Goal: Transaction & Acquisition: Purchase product/service

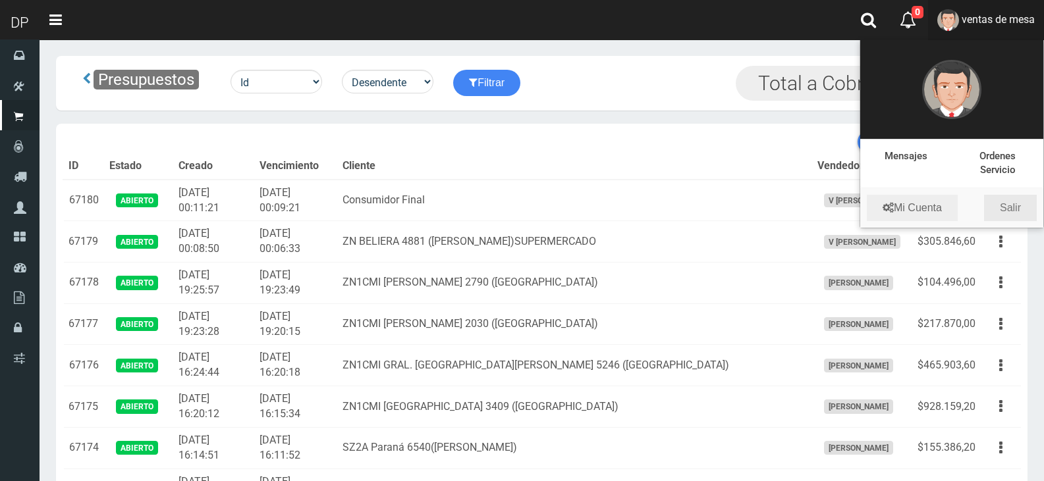
click at [1013, 209] on link "Salir" at bounding box center [1010, 208] width 53 height 26
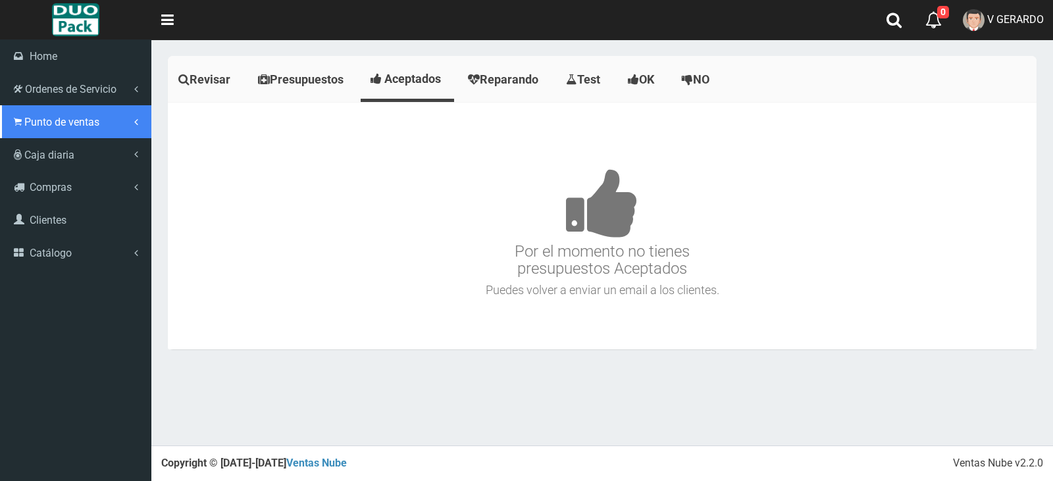
click at [30, 125] on span "Punto de ventas" at bounding box center [61, 122] width 75 height 13
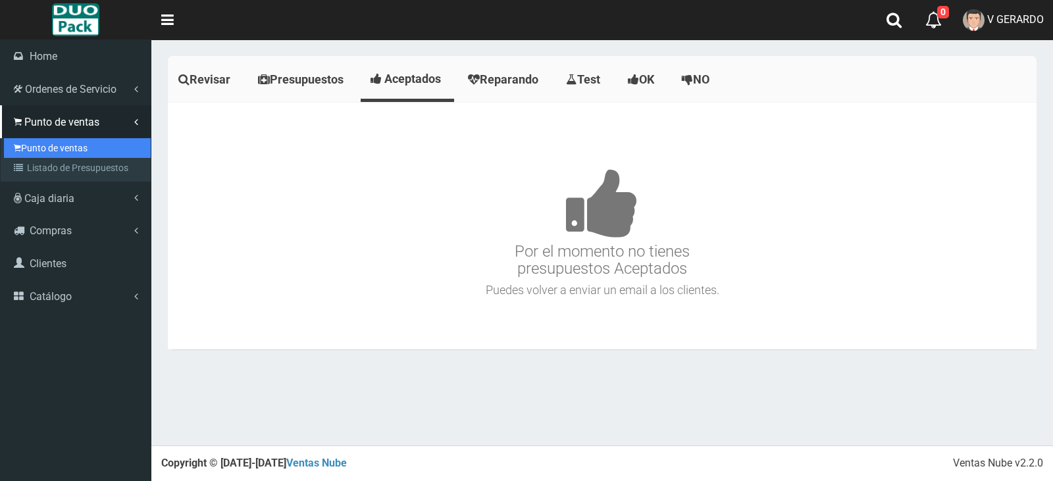
click at [40, 139] on link "Punto de ventas" at bounding box center [77, 148] width 147 height 20
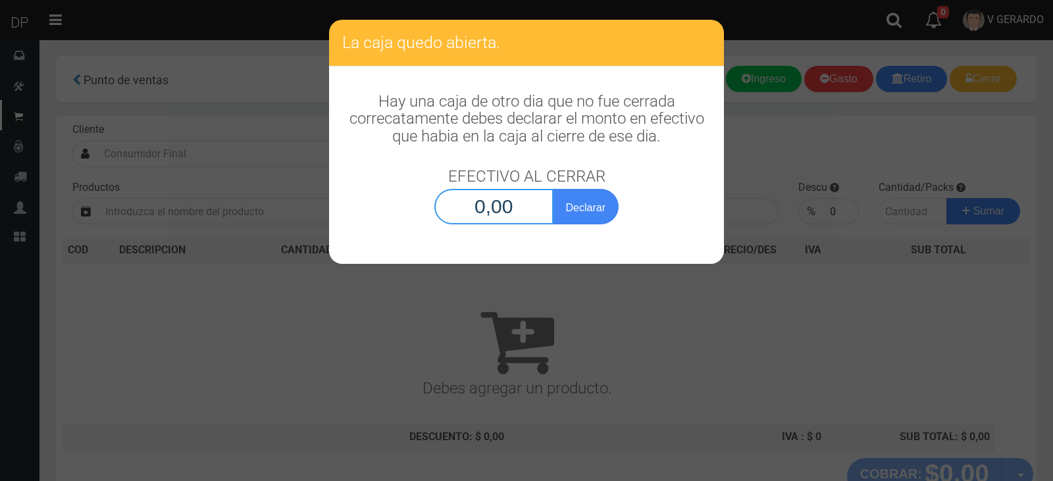
click at [466, 217] on input "0,00" at bounding box center [494, 207] width 119 height 36
type input "1,00"
click at [553, 189] on button "Declarar" at bounding box center [586, 207] width 66 height 36
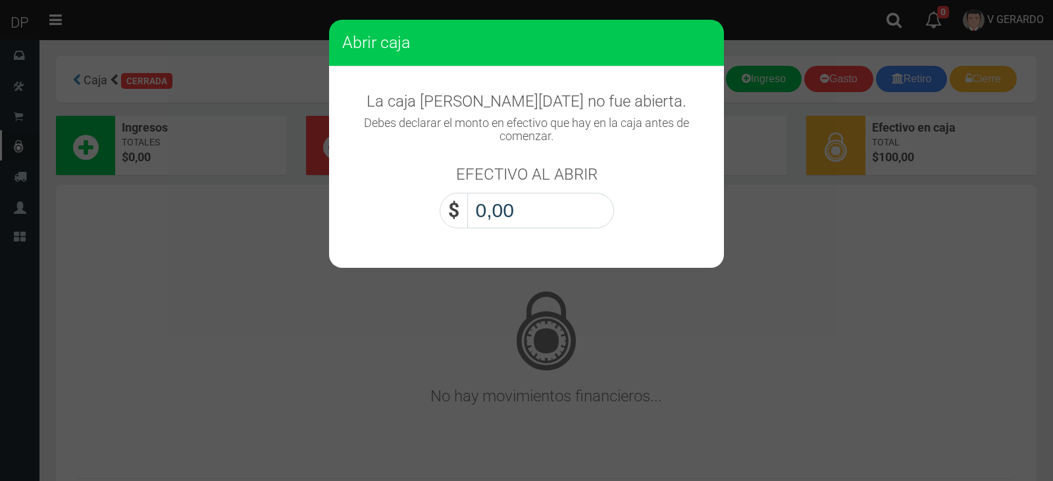
click at [497, 215] on input "0,00" at bounding box center [540, 211] width 147 height 36
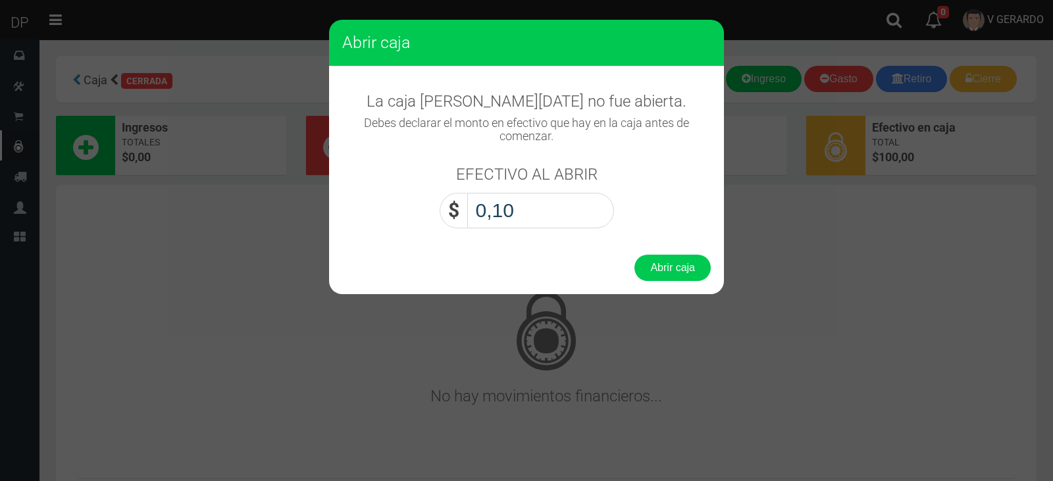
type input "1,00"
click at [635, 255] on button "Abrir caja" at bounding box center [673, 268] width 76 height 26
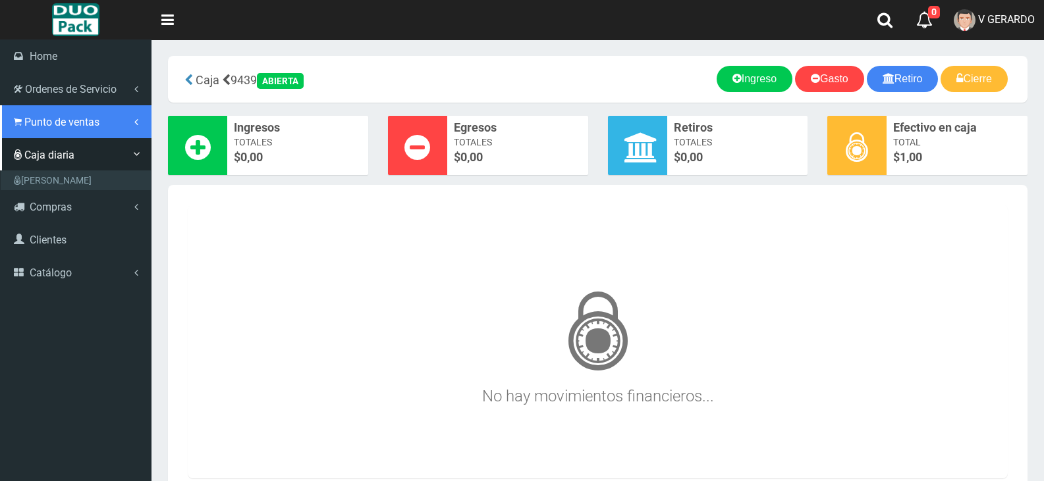
click at [36, 124] on span "Punto de ventas" at bounding box center [61, 122] width 75 height 13
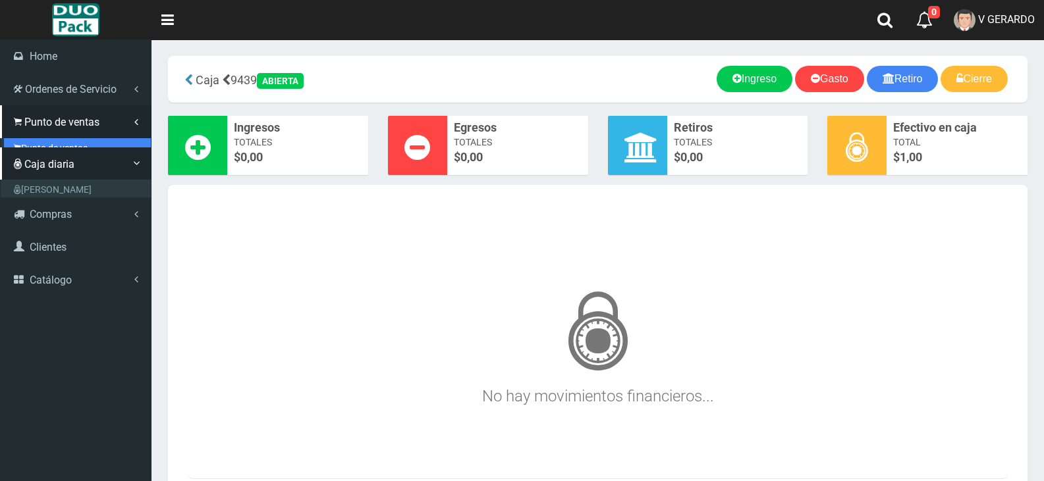
click at [55, 143] on link "Punto de ventas" at bounding box center [77, 148] width 147 height 20
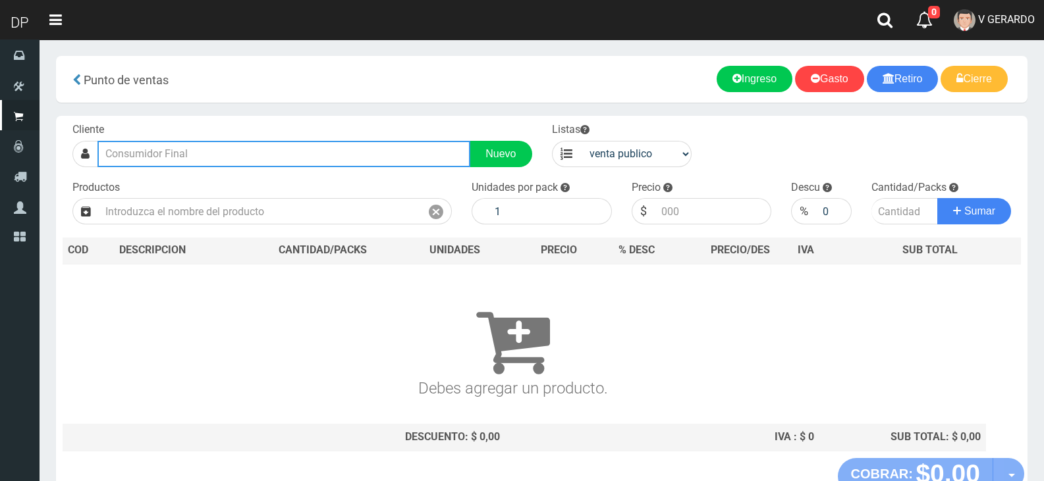
click at [243, 145] on input "text" at bounding box center [283, 154] width 373 height 26
click at [245, 146] on input "text" at bounding box center [283, 154] width 373 height 26
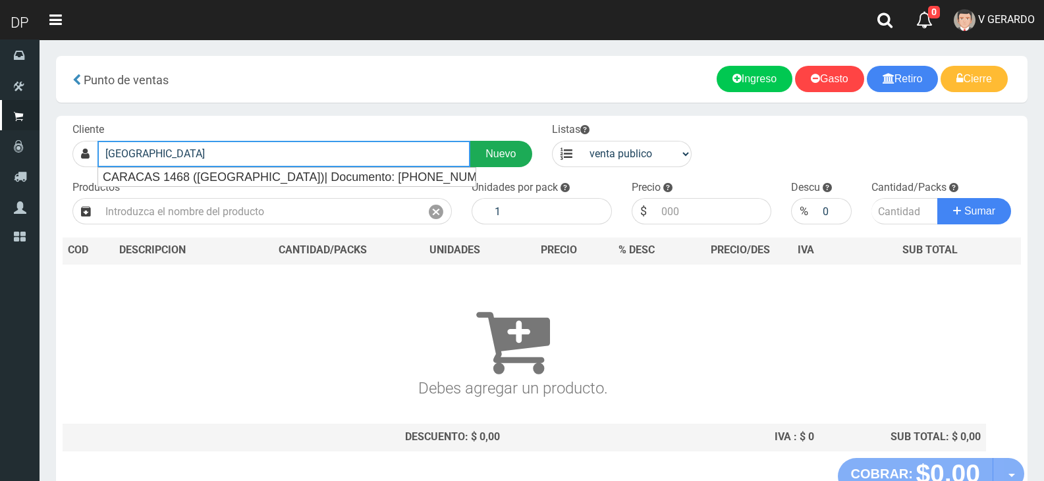
type input "CARACAS"
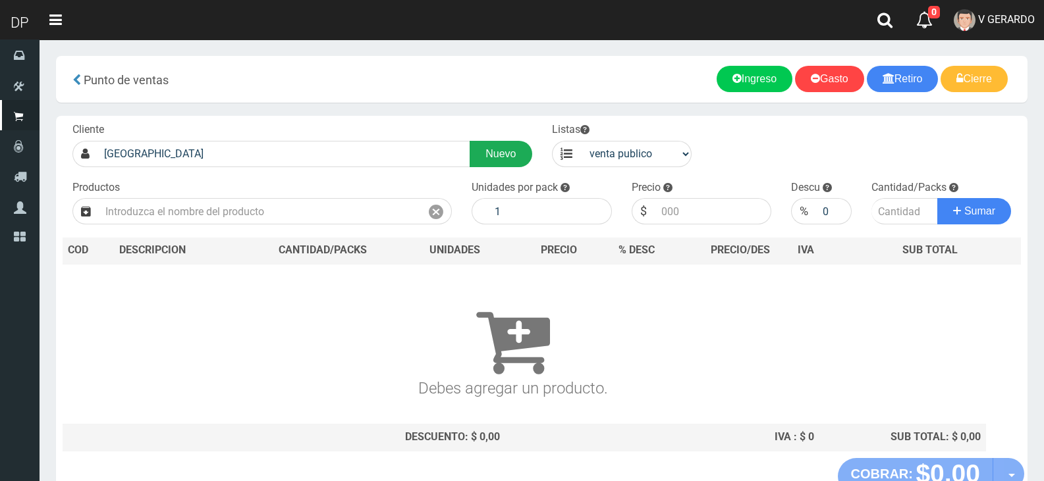
click at [529, 151] on link "Nuevo" at bounding box center [500, 154] width 62 height 26
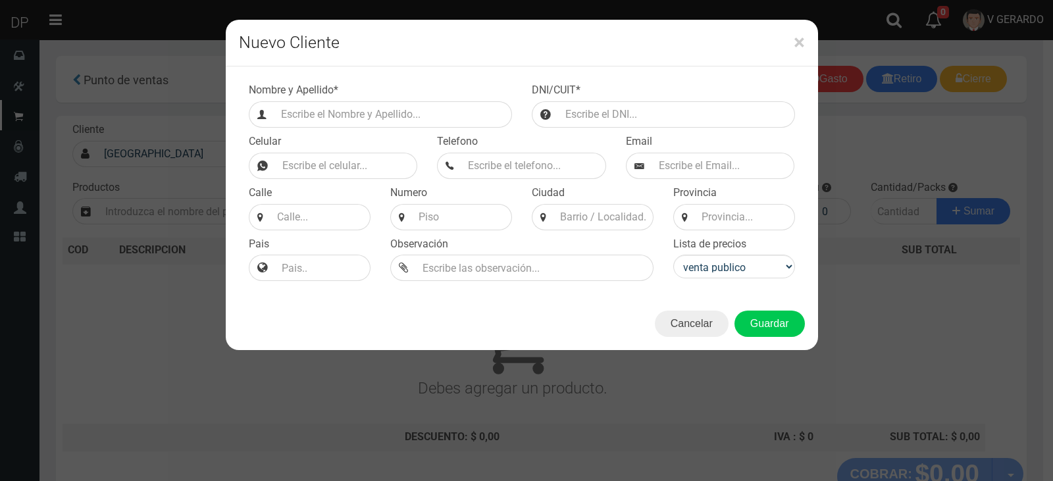
click at [428, 97] on div "Nombre y Apellido *" at bounding box center [380, 105] width 283 height 45
click at [428, 99] on div "Nombre y Apellido *" at bounding box center [380, 105] width 283 height 45
click at [427, 115] on input "Efectivo a retirar" at bounding box center [394, 114] width 238 height 26
type input "CARACAS 527 (FLORES)"
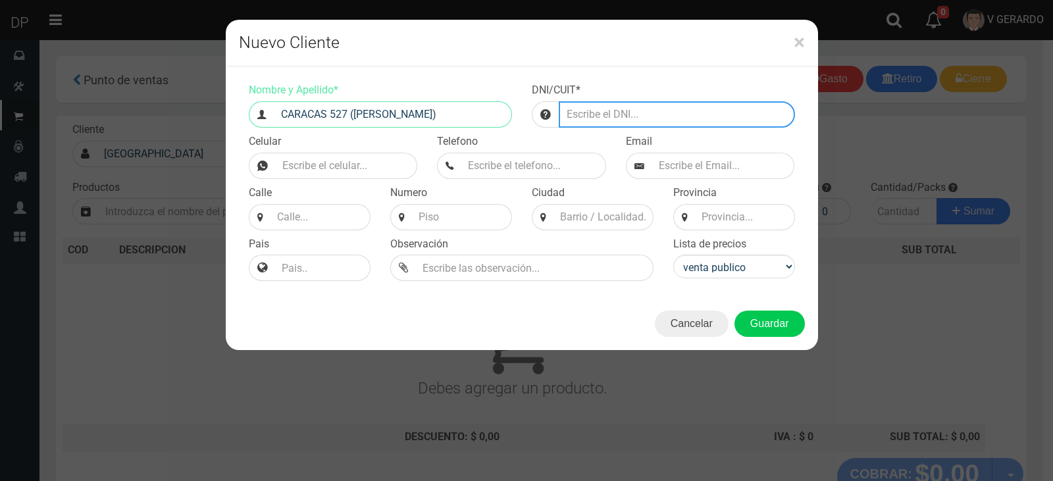
click at [616, 111] on input "number" at bounding box center [677, 114] width 236 height 26
type input "2222222222222222224444"
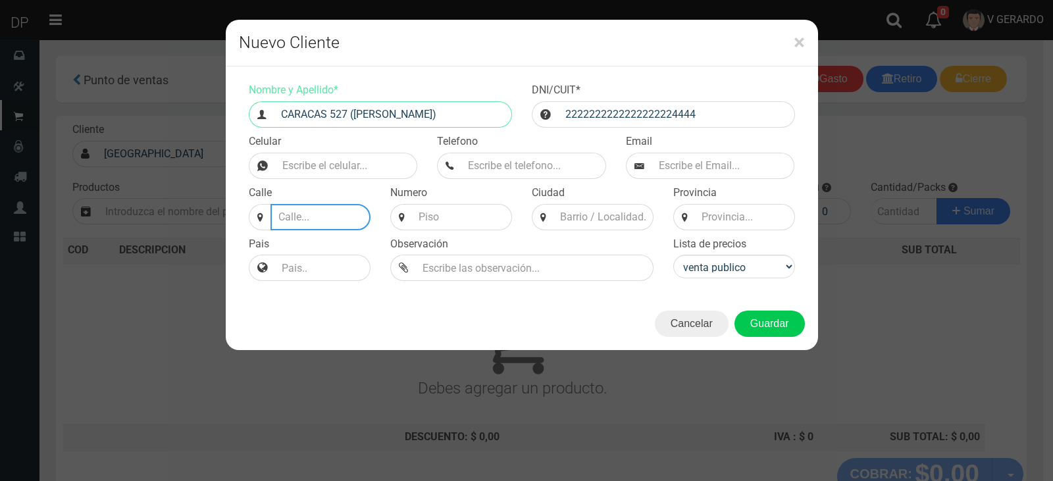
click at [333, 207] on input at bounding box center [321, 217] width 100 height 26
type input "CARACAS"
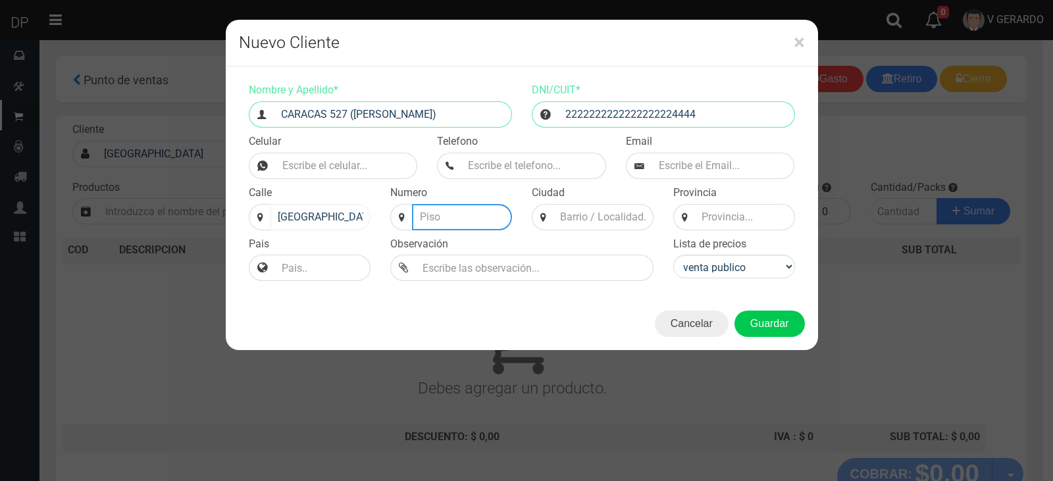
type input "6"
type input "527"
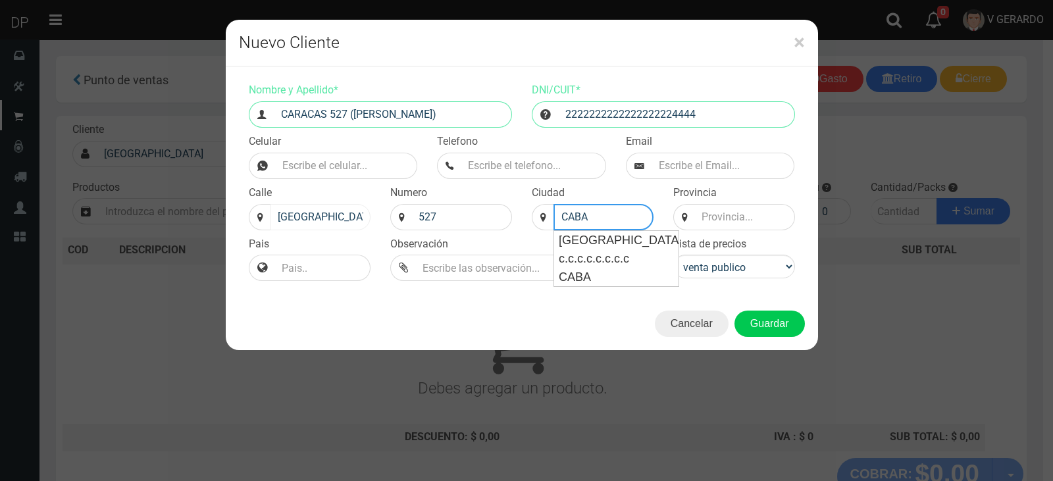
type input "CABA"
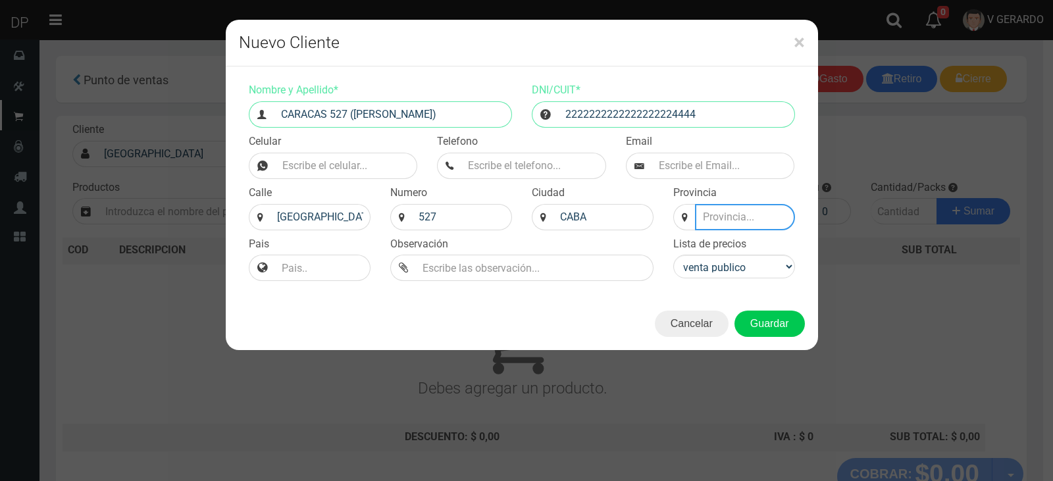
click at [749, 219] on input at bounding box center [745, 217] width 100 height 26
type input "BS AS"
drag, startPoint x: 701, startPoint y: 272, endPoint x: 708, endPoint y: 275, distance: 8.3
click at [701, 272] on select "venta publico Sup chinos reventas" at bounding box center [735, 267] width 122 height 24
select select "2"
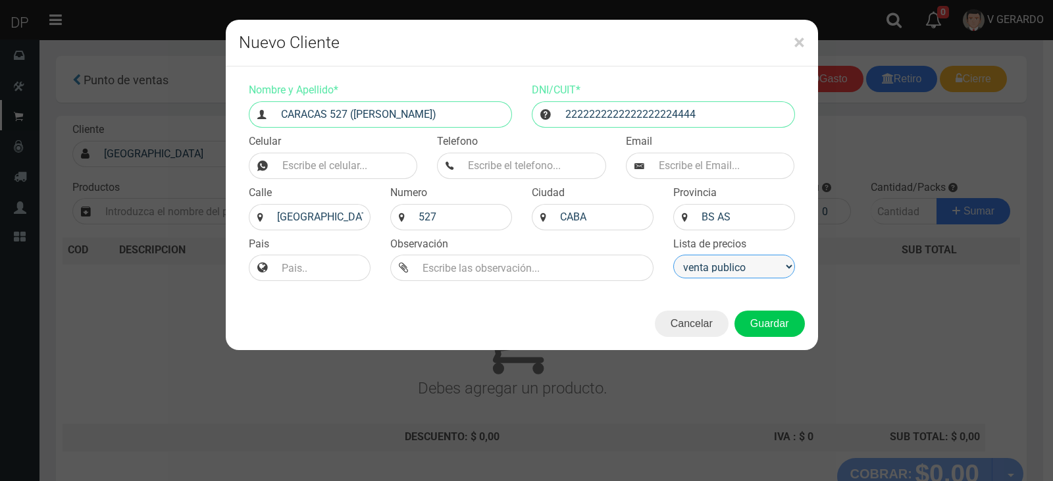
click at [674, 255] on select "venta publico Sup chinos reventas" at bounding box center [735, 267] width 122 height 24
click at [760, 322] on button "Guardar" at bounding box center [770, 324] width 70 height 26
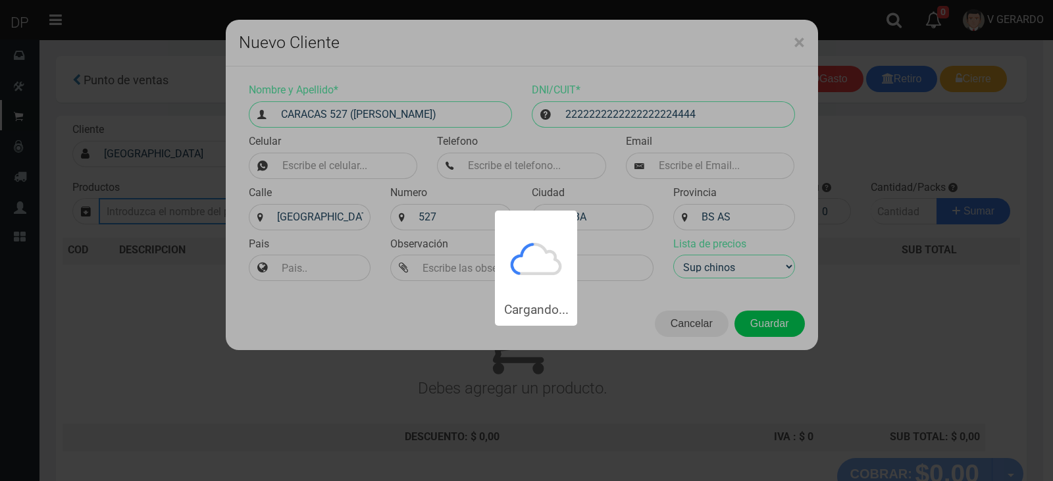
type input "CARACAS 527 (FLORES) | Documento: 2222222222222222224444"
select select "2"
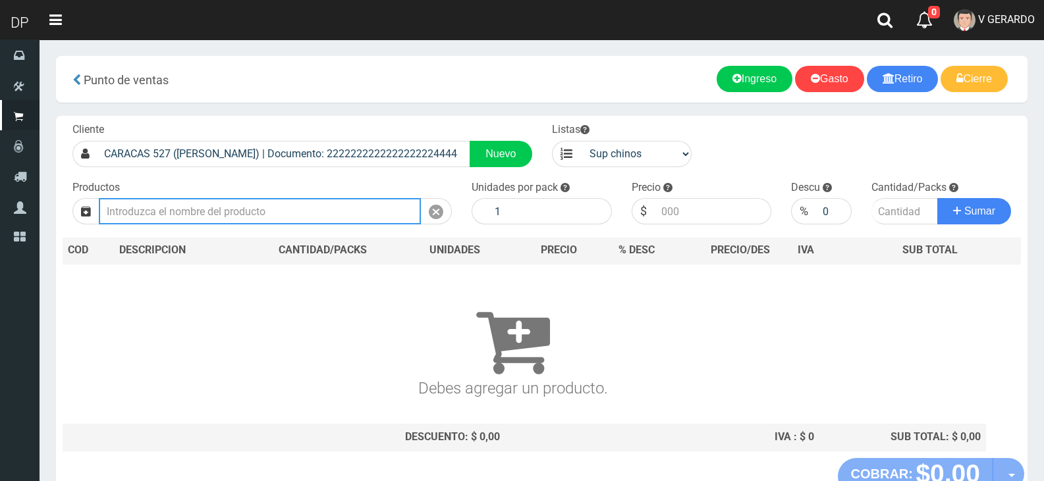
click at [218, 219] on input "text" at bounding box center [260, 211] width 322 height 26
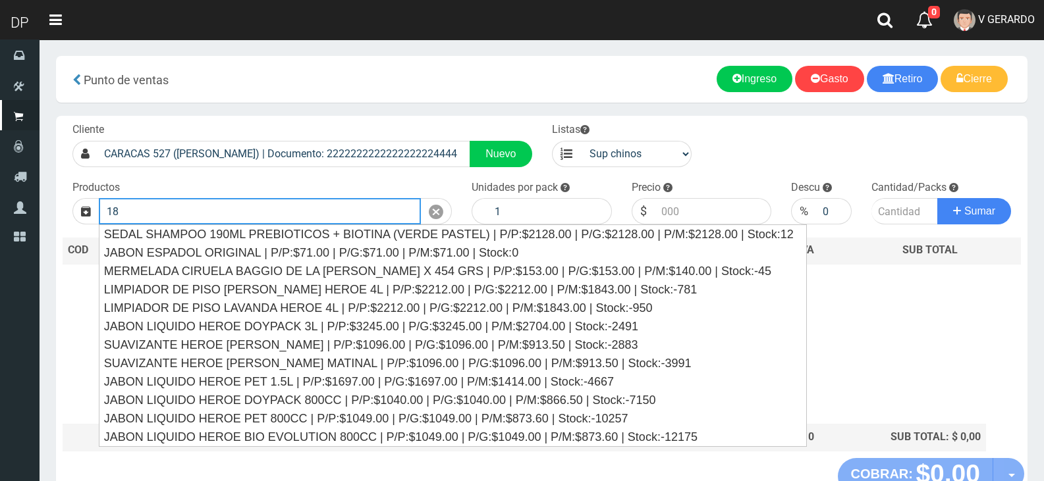
type input "1"
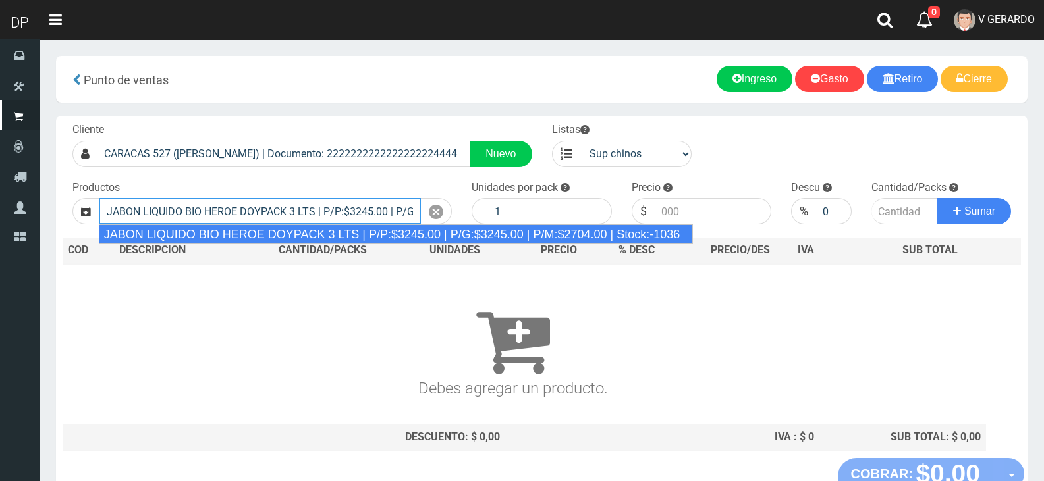
type input "JABON LIQUIDO BIO HEROE DOYPACK 3 LTS | P/P:$3245.00 | P/G:$3245.00 | P/M:$2704…"
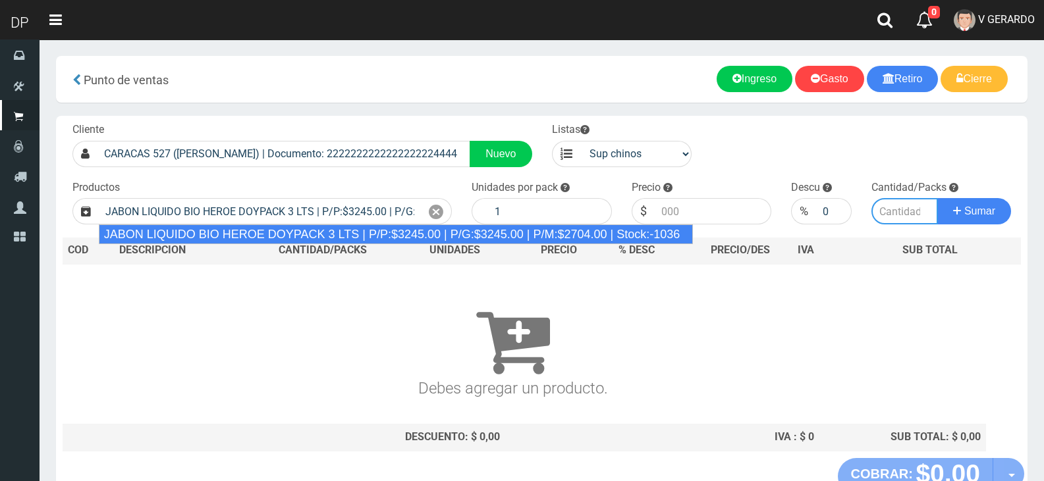
type input "4"
type input "3245.00"
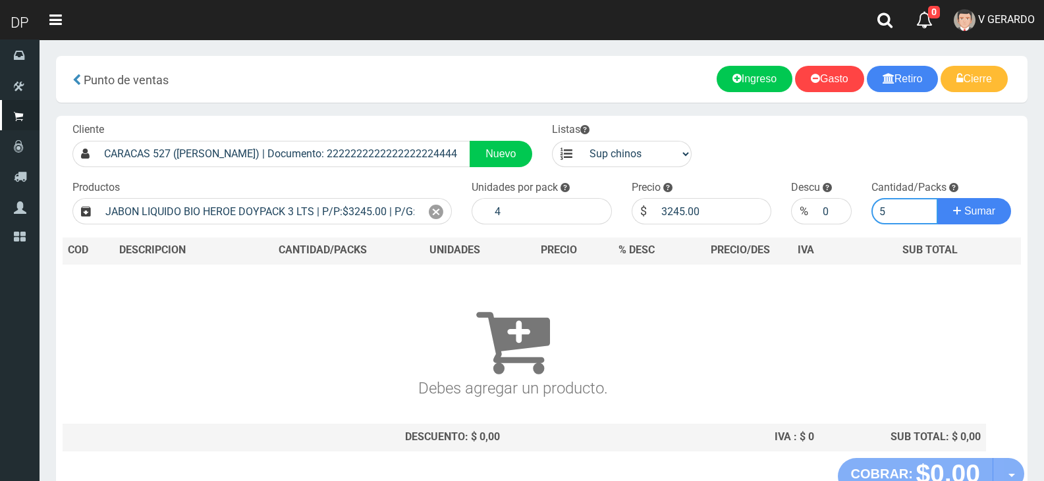
type input "5"
click at [937, 198] on button "Sumar" at bounding box center [974, 211] width 74 height 26
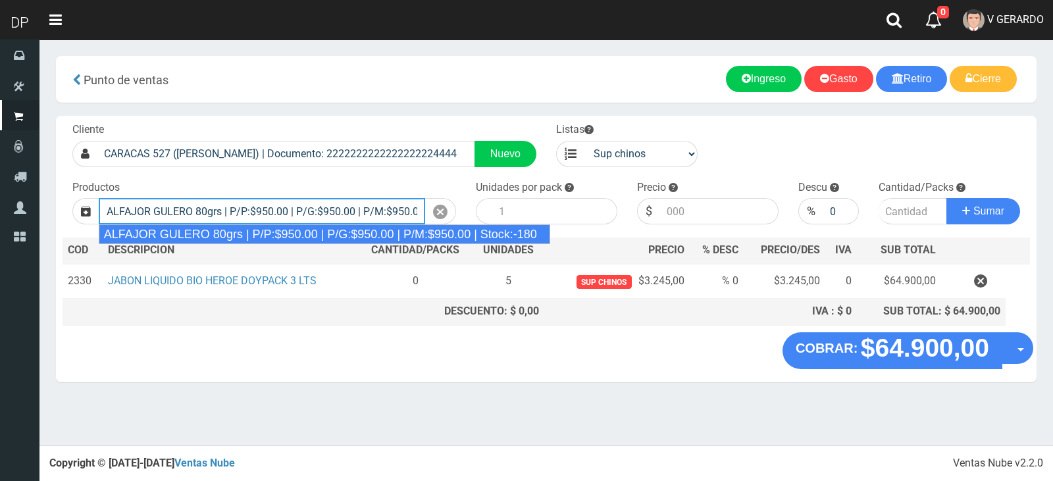
type input "ALFAJOR GULERO 80grs | P/P:$950.00 | P/G:$950.00 | P/M:$950.00 | Stock:-180"
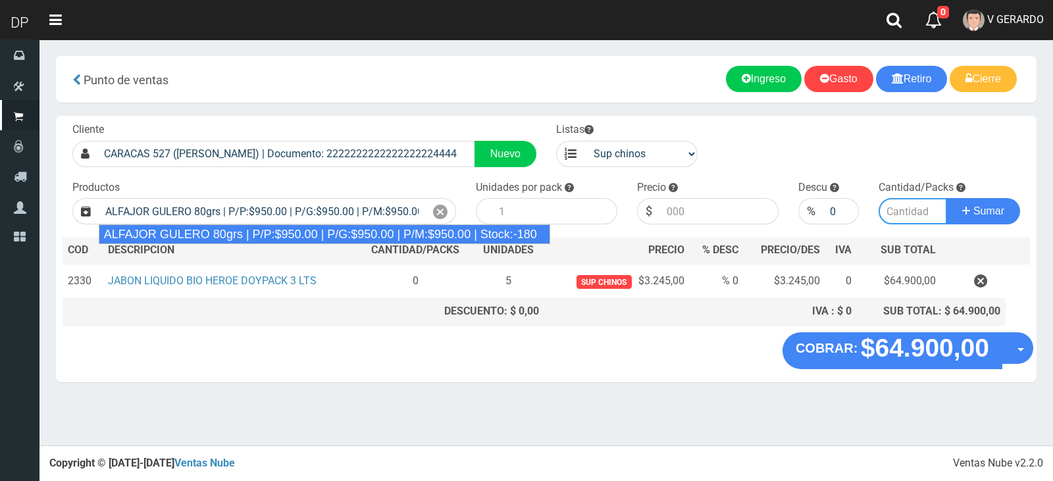
type input "18"
type input "950.00"
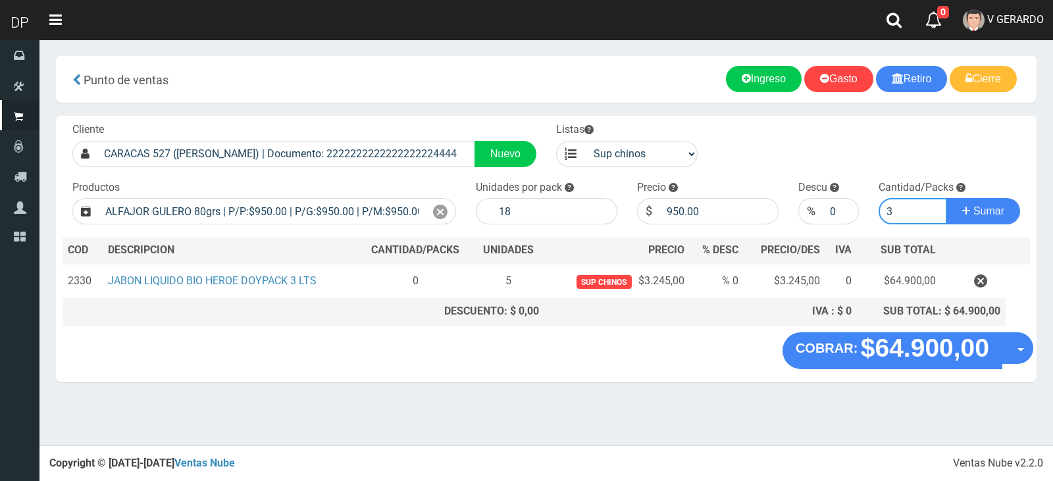
type input "3"
click at [947, 198] on button "Sumar" at bounding box center [984, 211] width 74 height 26
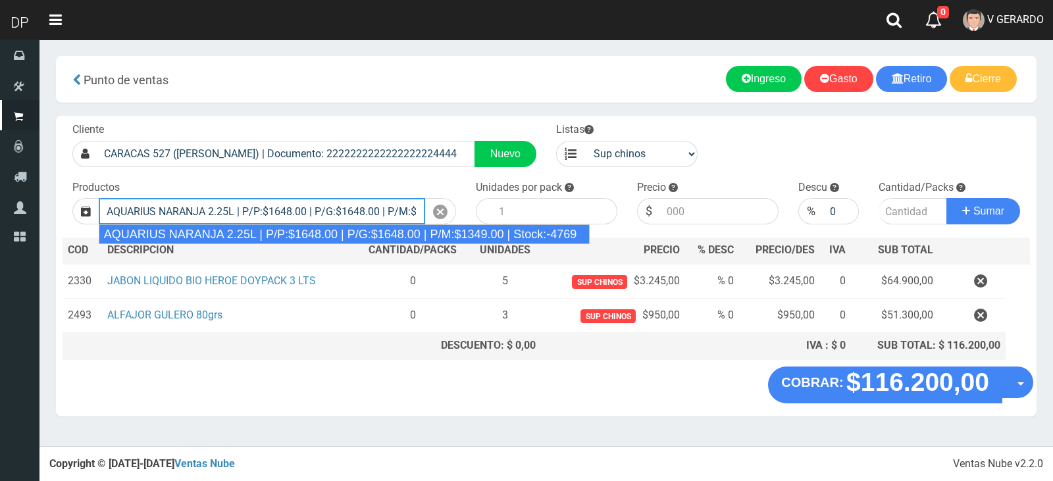
type input "AQUARIUS NARANJA 2.25L | P/P:$1648.00 | P/G:$1648.00 | P/M:$1349.00 | Stock:-47…"
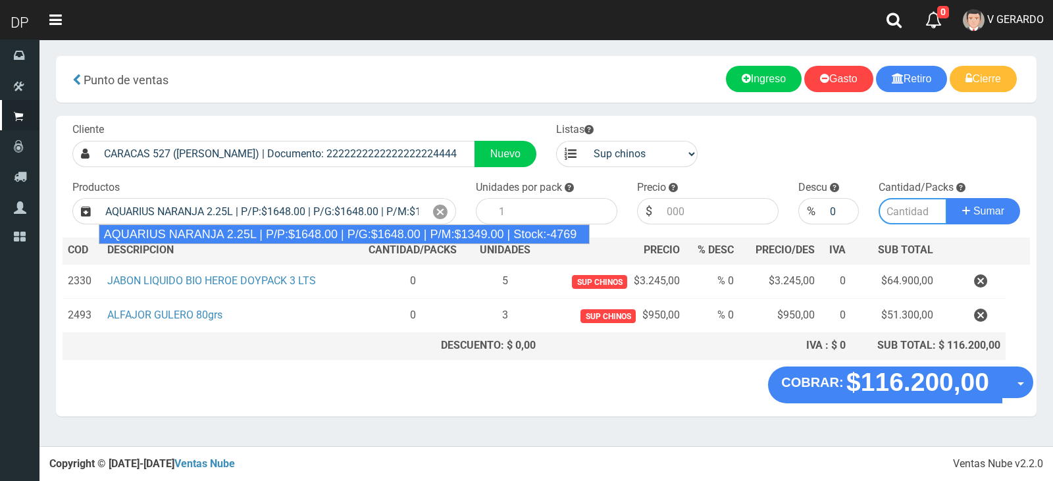
type input "6"
type input "1648.00"
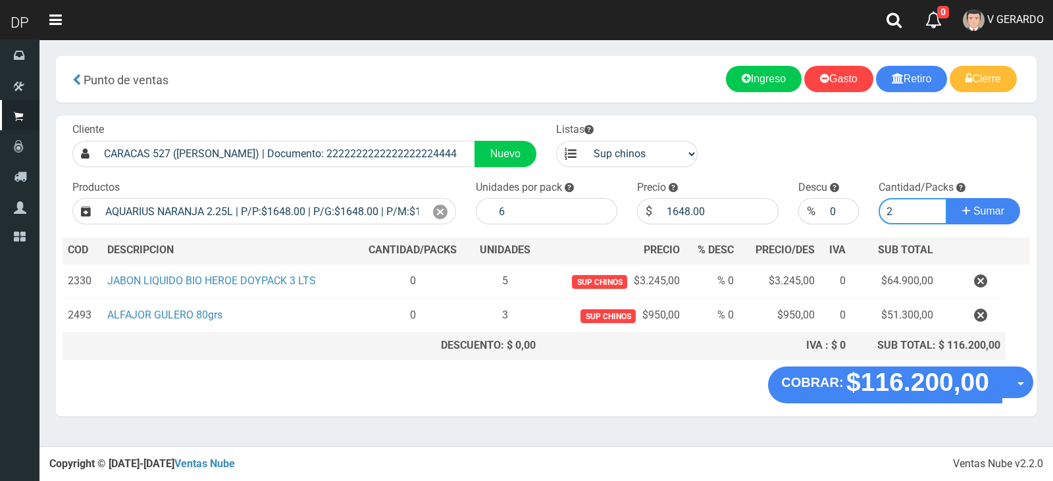
type input "2"
click at [947, 198] on button "Sumar" at bounding box center [984, 211] width 74 height 26
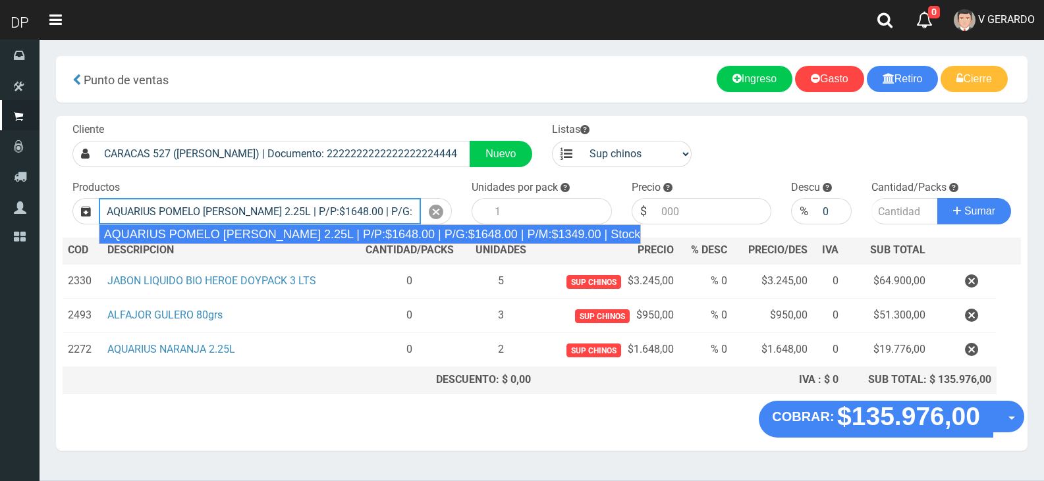
type input "AQUARIUS POMELO ROSADO 2.25L | P/P:$1648.00 | P/G:$1648.00 | P/M:$1349.00 | Sto…"
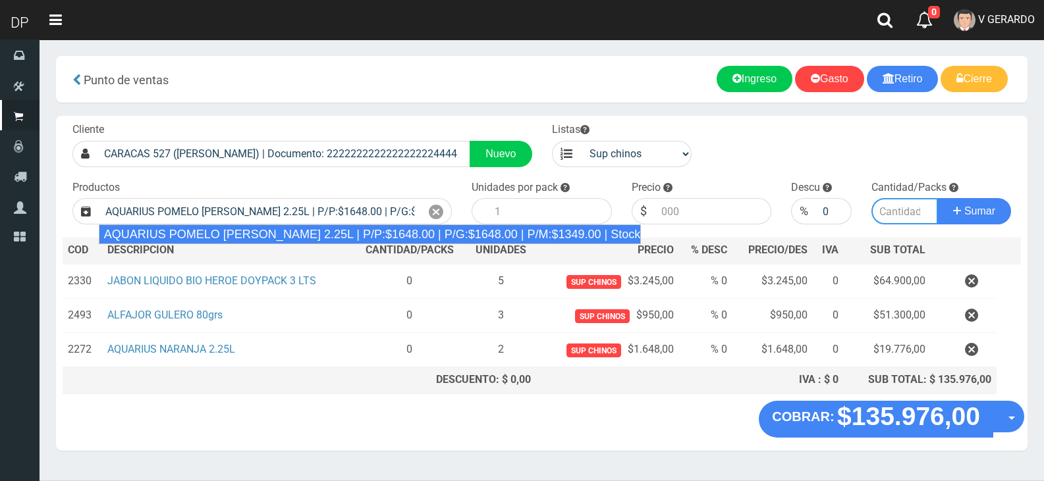
type input "6"
type input "1648.00"
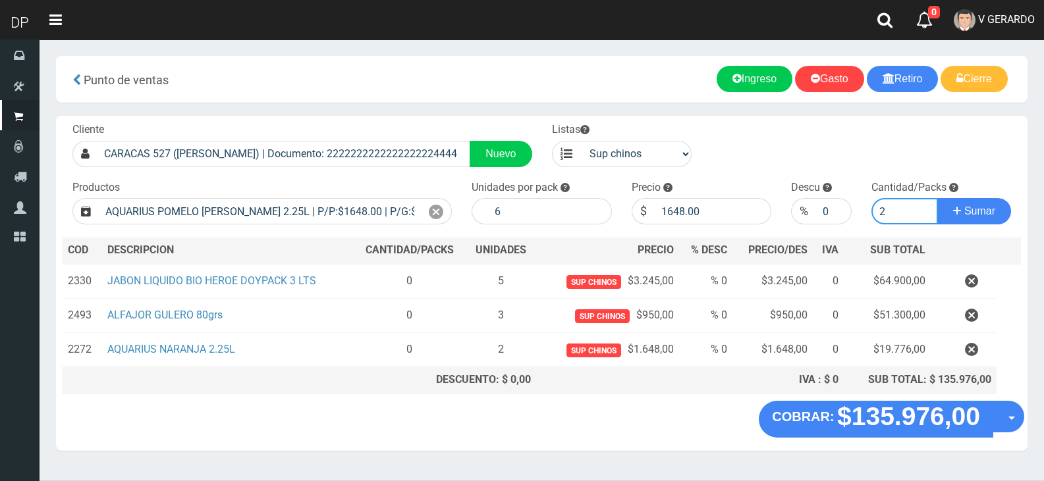
type input "2"
click at [937, 198] on button "Sumar" at bounding box center [974, 211] width 74 height 26
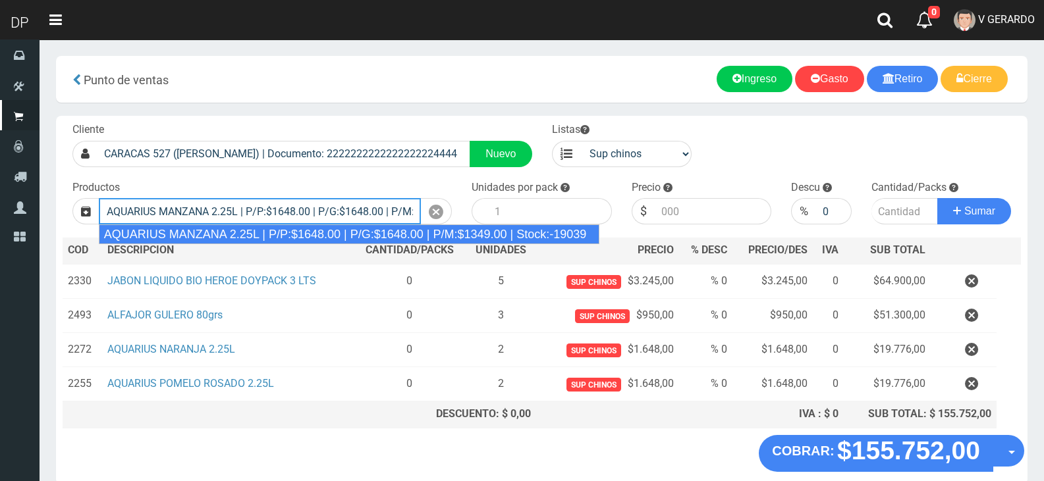
type input "AQUARIUS MANZANA 2.25L | P/P:$1648.00 | P/G:$1648.00 | P/M:$1349.00 | Stock:-19…"
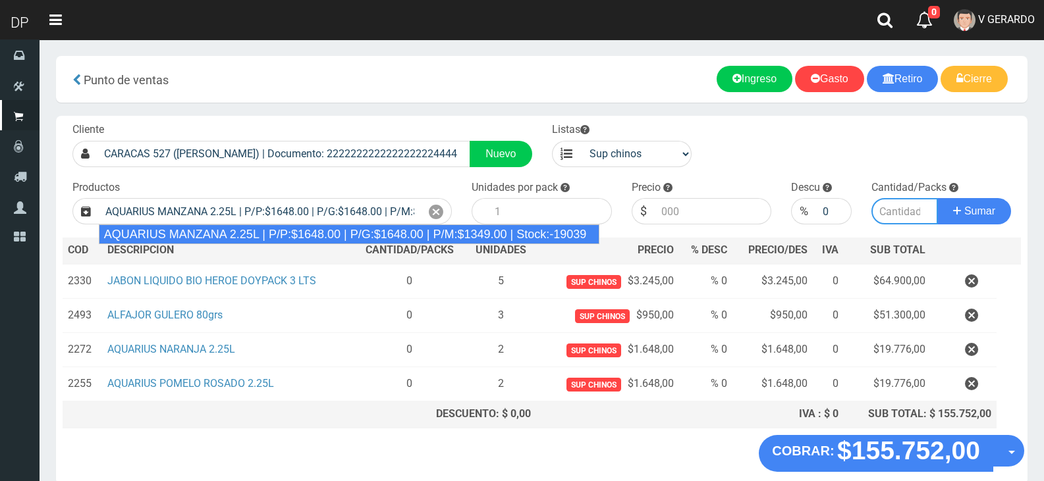
type input "6"
type input "1648.00"
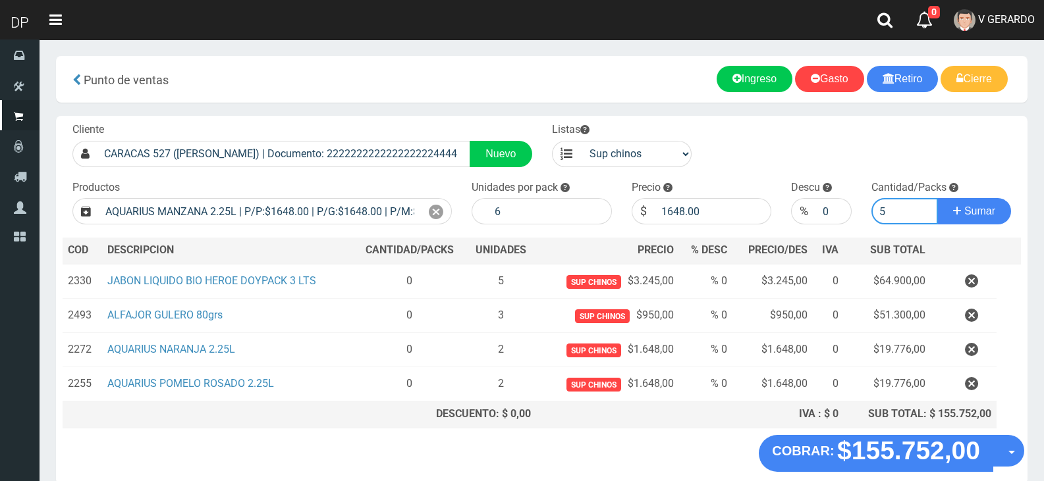
type input "5"
click at [937, 198] on button "Sumar" at bounding box center [974, 211] width 74 height 26
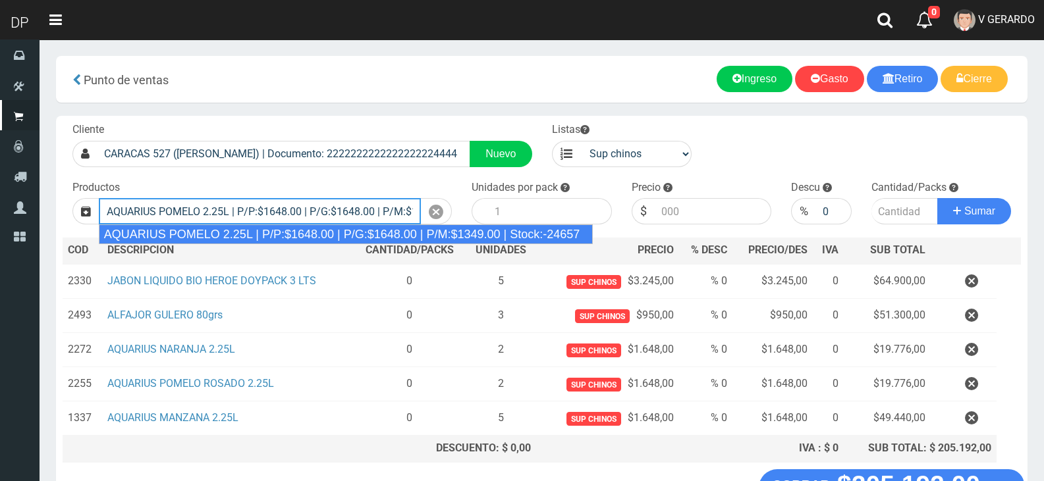
type input "AQUARIUS POMELO 2.25L | P/P:$1648.00 | P/G:$1648.00 | P/M:$1349.00 | Stock:-246…"
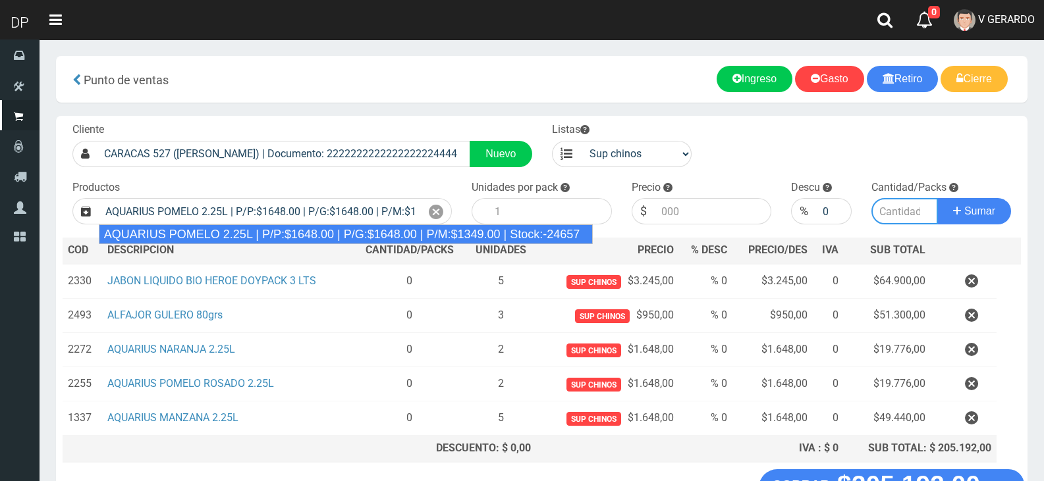
type input "6"
type input "1648.00"
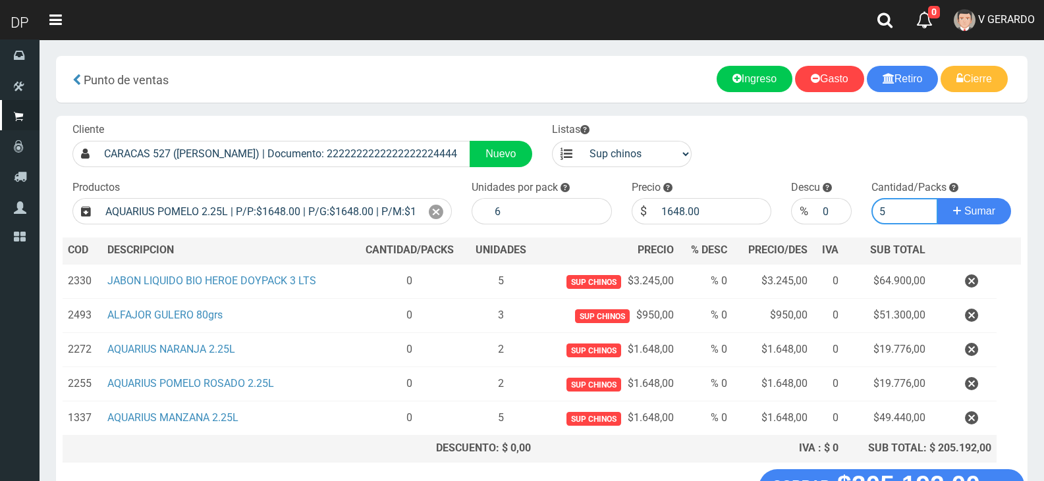
type input "4"
click at [937, 198] on button "Sumar" at bounding box center [974, 211] width 74 height 26
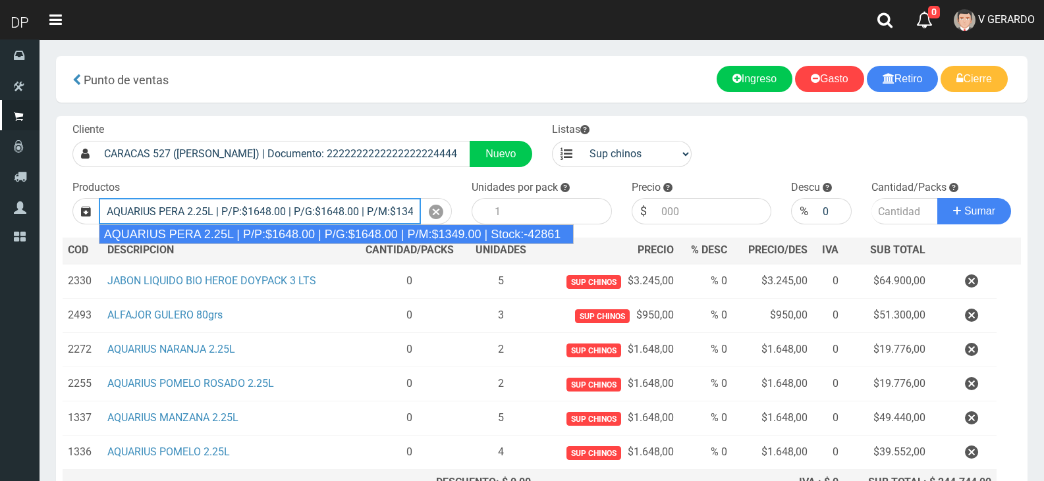
type input "AQUARIUS PERA 2.25L | P/P:$1648.00 | P/G:$1648.00 | P/M:$1349.00 | Stock:-42861"
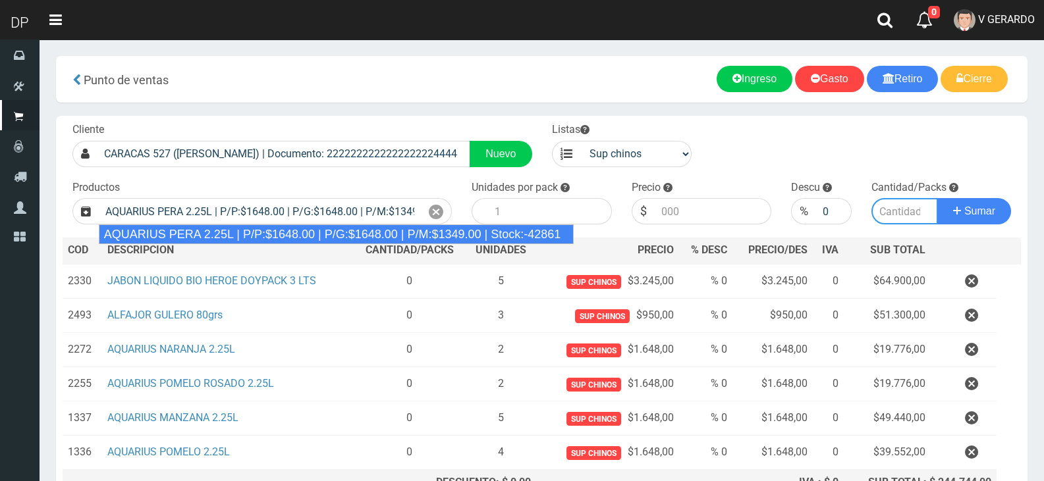
type input "6"
type input "1648.00"
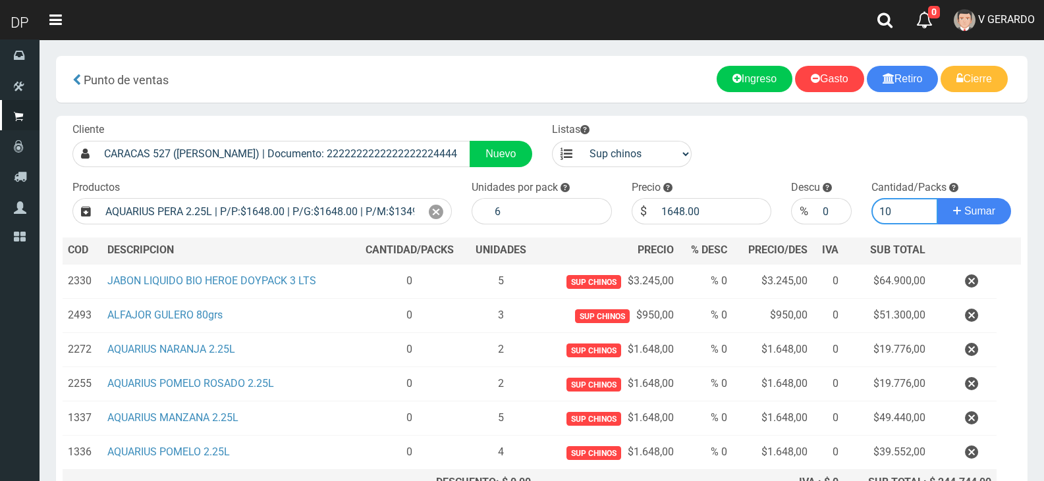
type input "10"
click at [937, 198] on button "Sumar" at bounding box center [974, 211] width 74 height 26
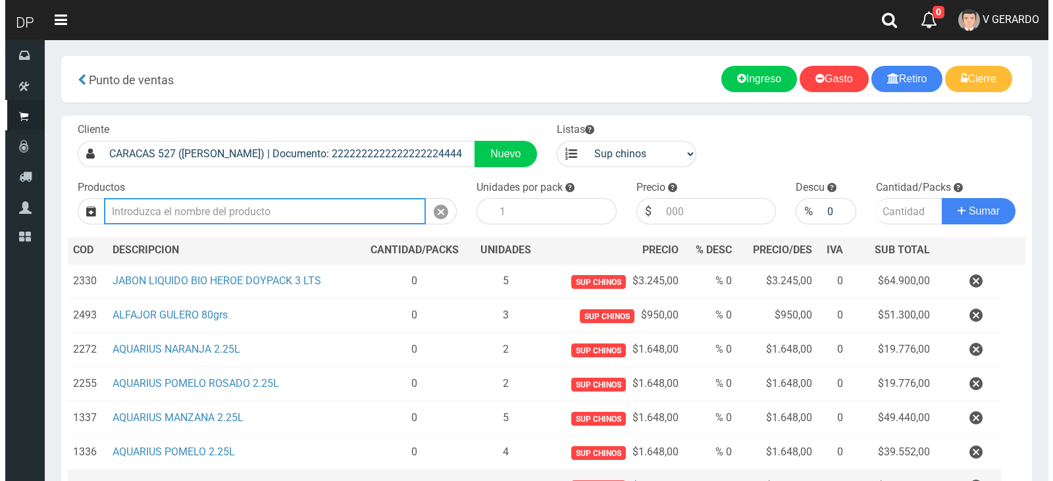
scroll to position [167, 0]
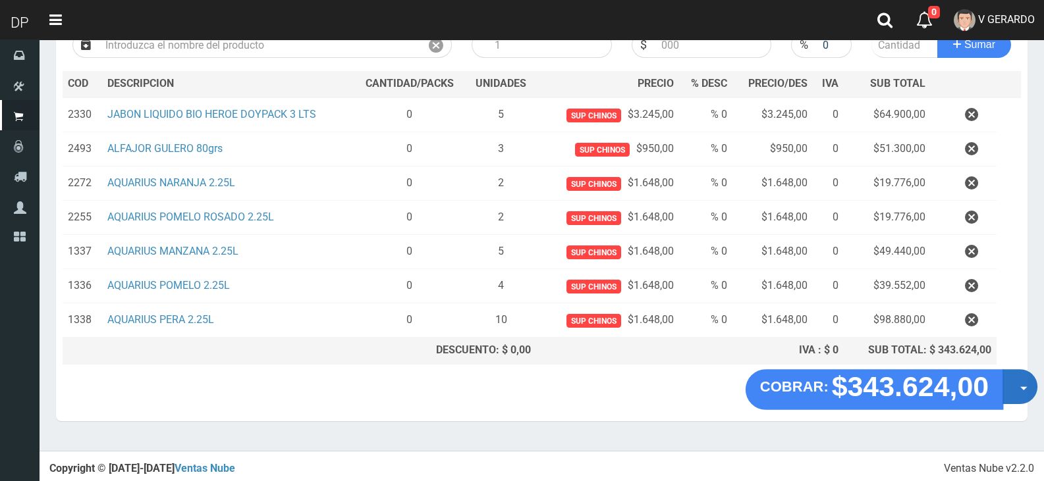
click at [1014, 388] on button "Opciones" at bounding box center [1019, 386] width 35 height 35
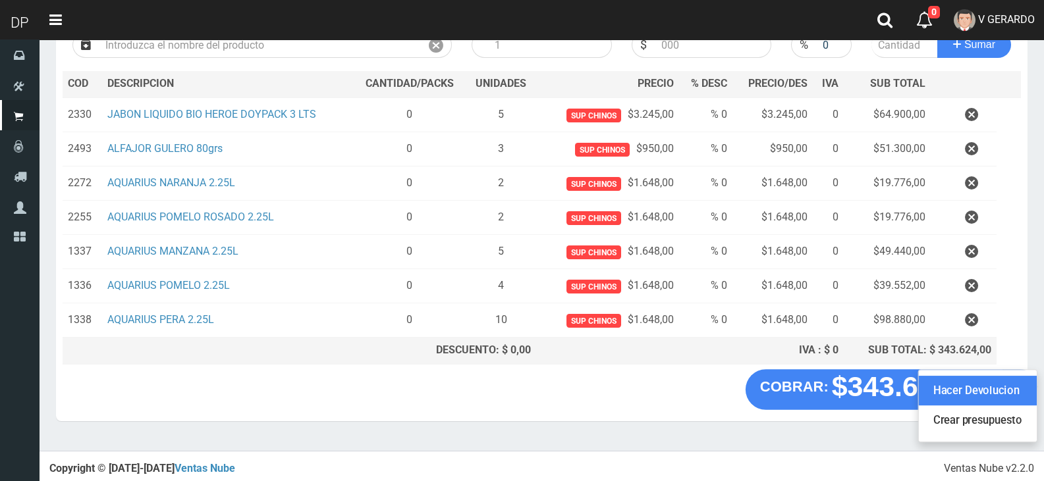
click at [1014, 388] on link "Hacer Devolucion" at bounding box center [978, 391] width 118 height 30
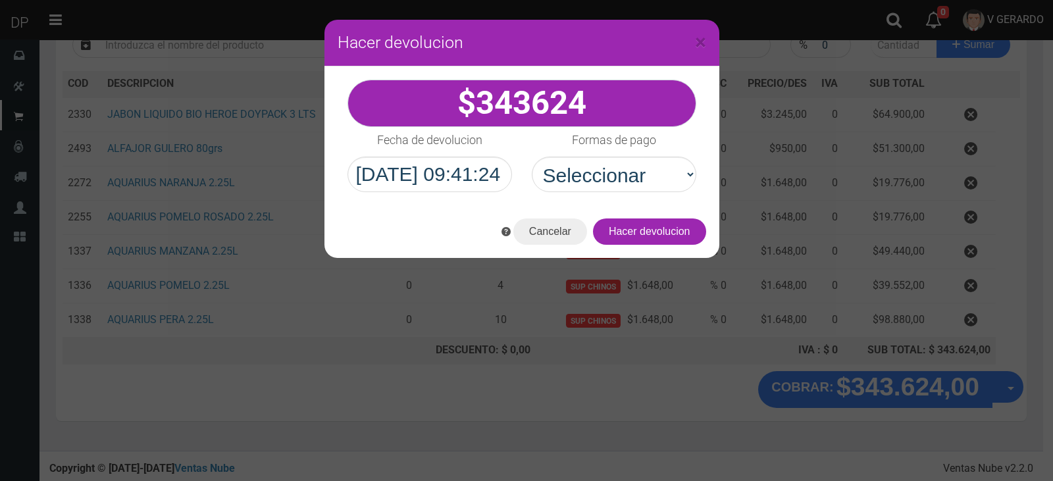
drag, startPoint x: 1014, startPoint y: 388, endPoint x: 1011, endPoint y: 406, distance: 17.4
click at [1012, 412] on div "× Hacer devolucion 343624 Formas de pago" at bounding box center [526, 240] width 1053 height 481
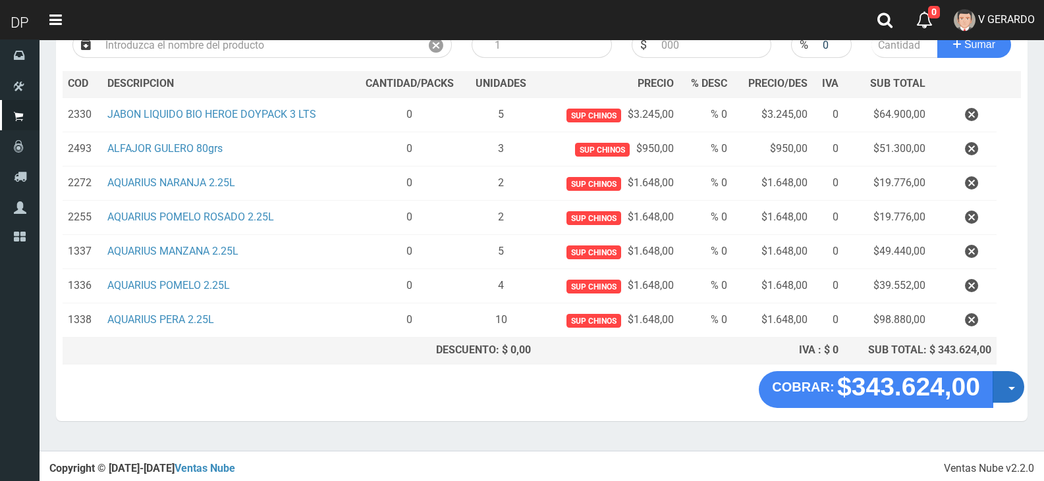
click at [1023, 390] on div "COBRAR: $343.624,00 Opciones Hacer Devolucion Crear presupuesto" at bounding box center [541, 396] width 971 height 50
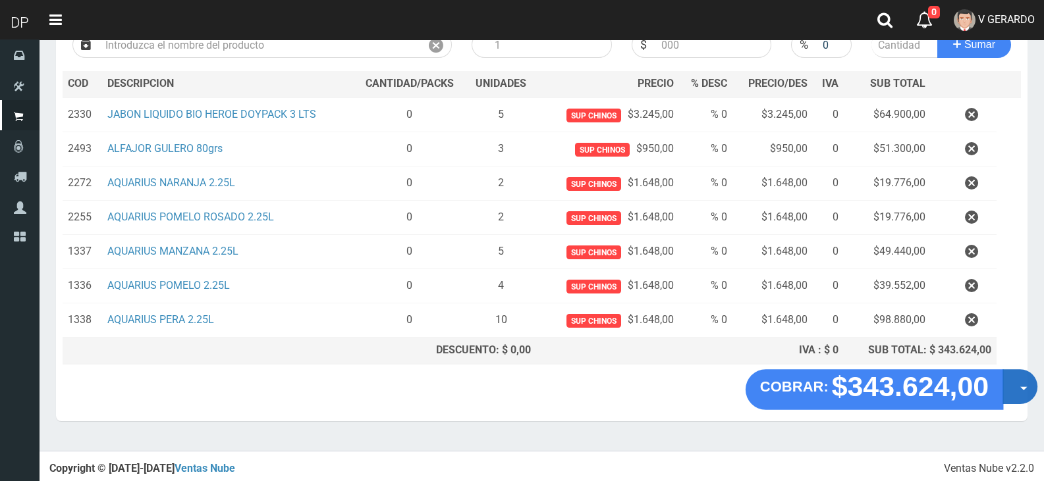
click at [1017, 396] on button "Opciones" at bounding box center [1019, 386] width 35 height 35
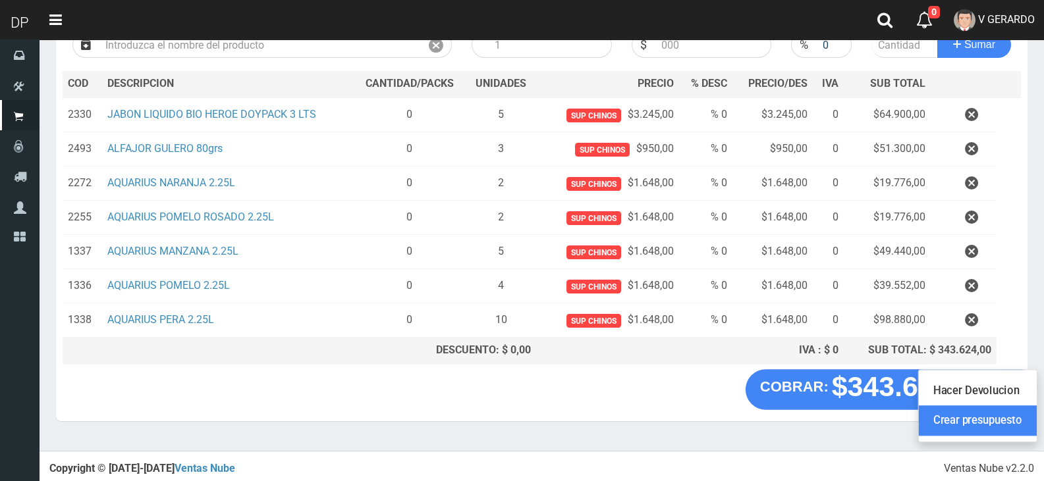
click at [1014, 421] on link "Crear presupuesto" at bounding box center [978, 421] width 118 height 30
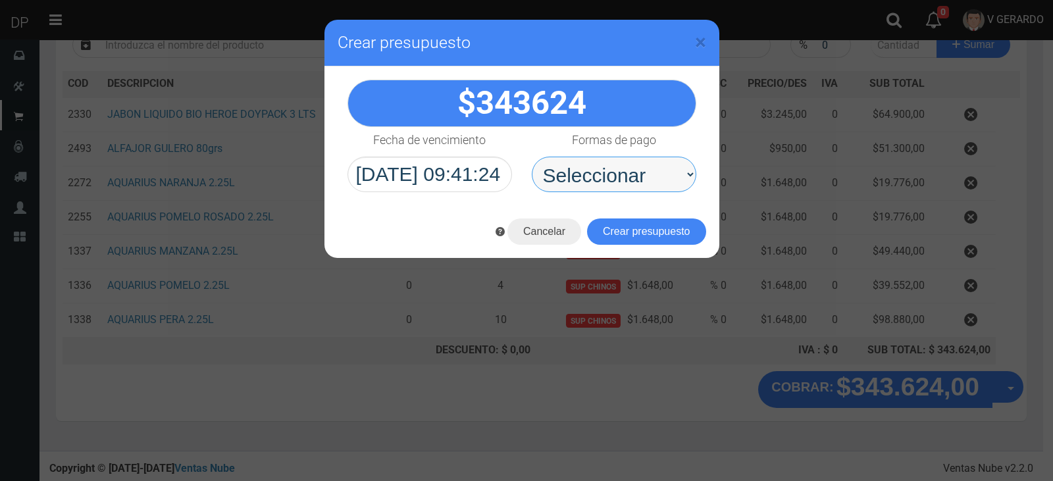
click at [642, 185] on select "Seleccionar Efectivo Tarjeta de Crédito Depósito Débito" at bounding box center [614, 175] width 165 height 36
select select "Efectivo"
click at [532, 157] on select "Seleccionar Efectivo Tarjeta de Crédito Depósito Débito" at bounding box center [614, 175] width 165 height 36
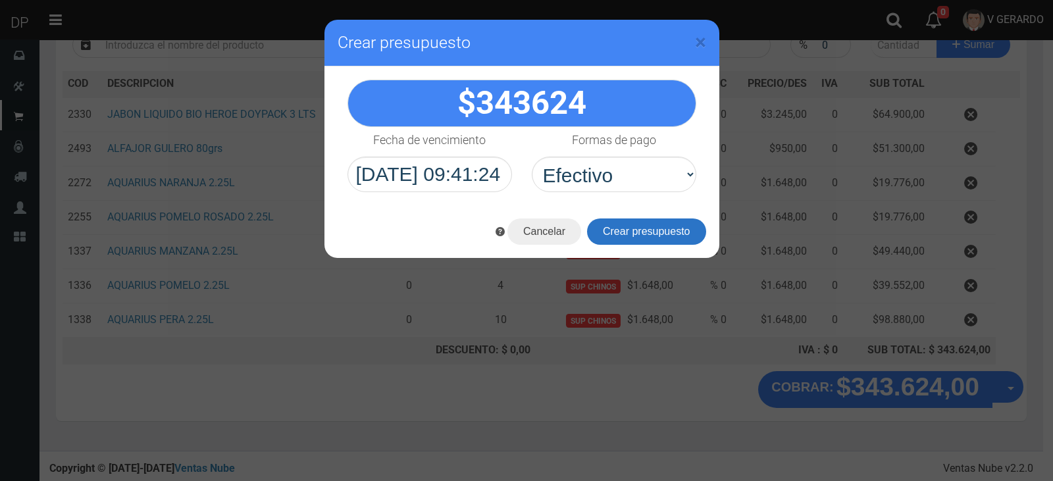
click at [647, 232] on button "Crear presupuesto" at bounding box center [646, 232] width 119 height 26
click at [0, 0] on div "Cargando..." at bounding box center [0, 0] width 0 height 0
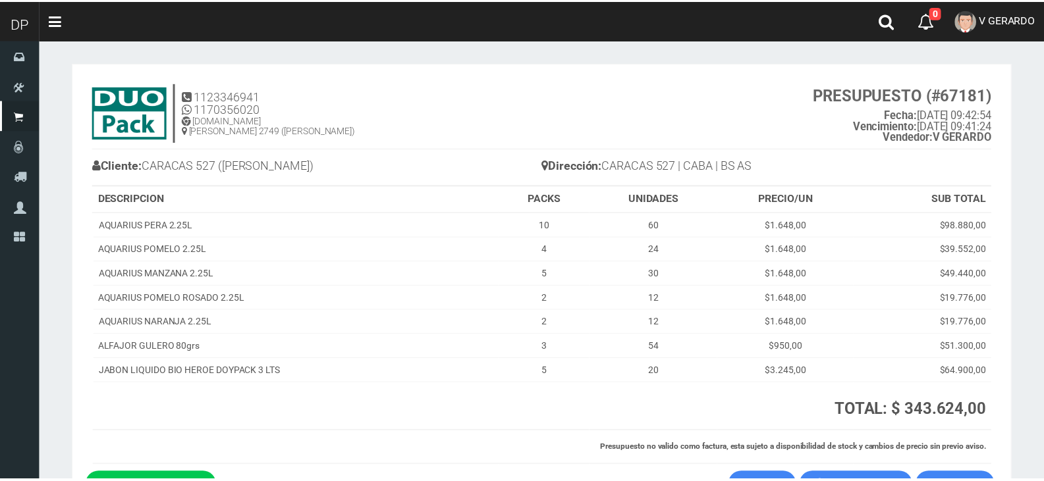
scroll to position [90, 0]
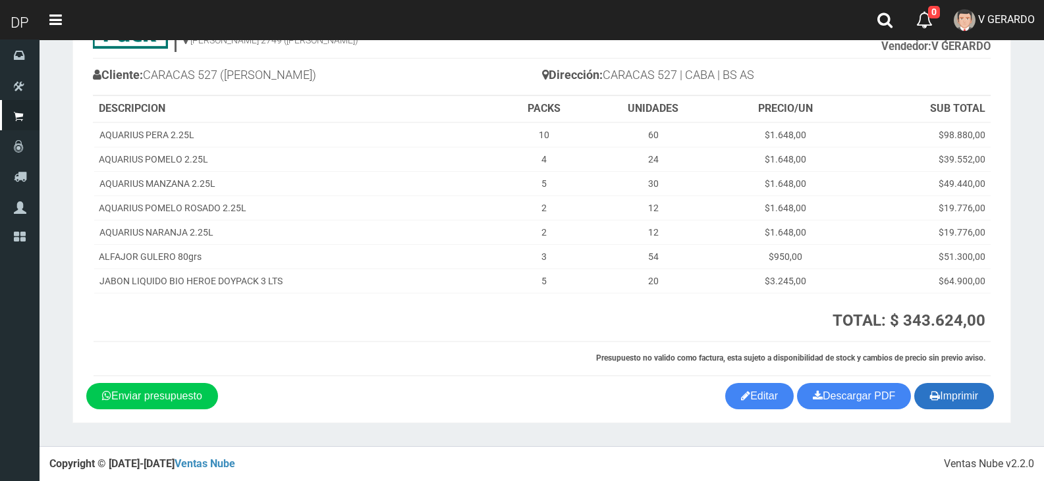
click at [971, 404] on button "Imprimir" at bounding box center [954, 396] width 80 height 26
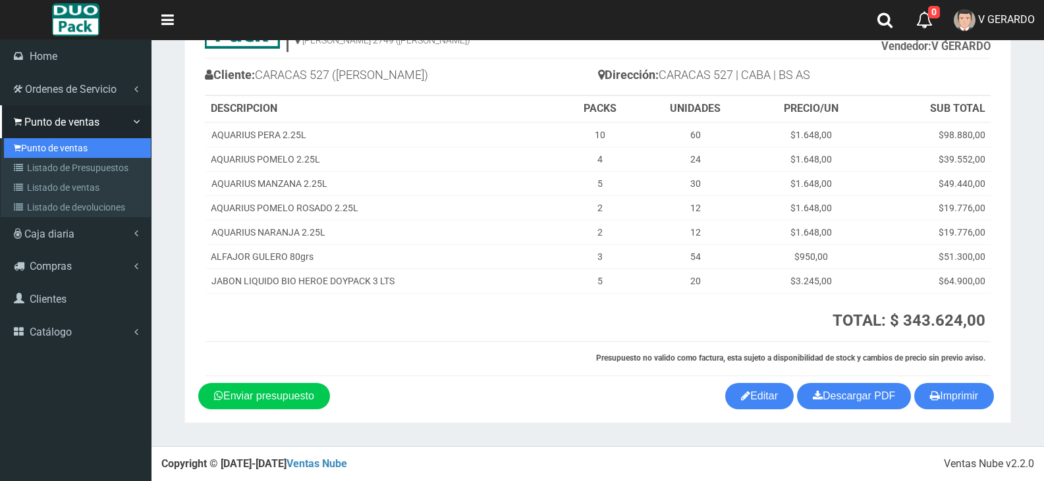
click at [80, 149] on link "Punto de ventas" at bounding box center [77, 148] width 147 height 20
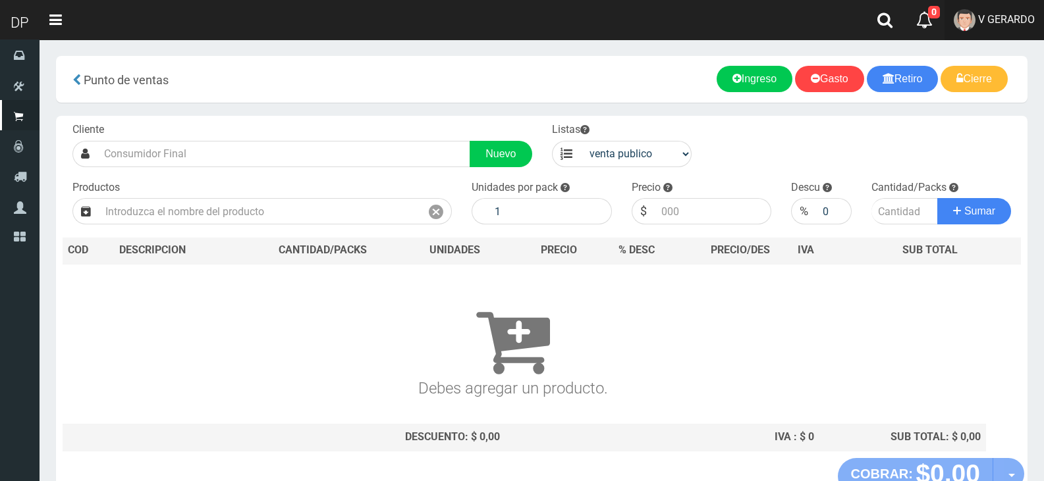
click at [963, 20] on img at bounding box center [964, 20] width 22 height 22
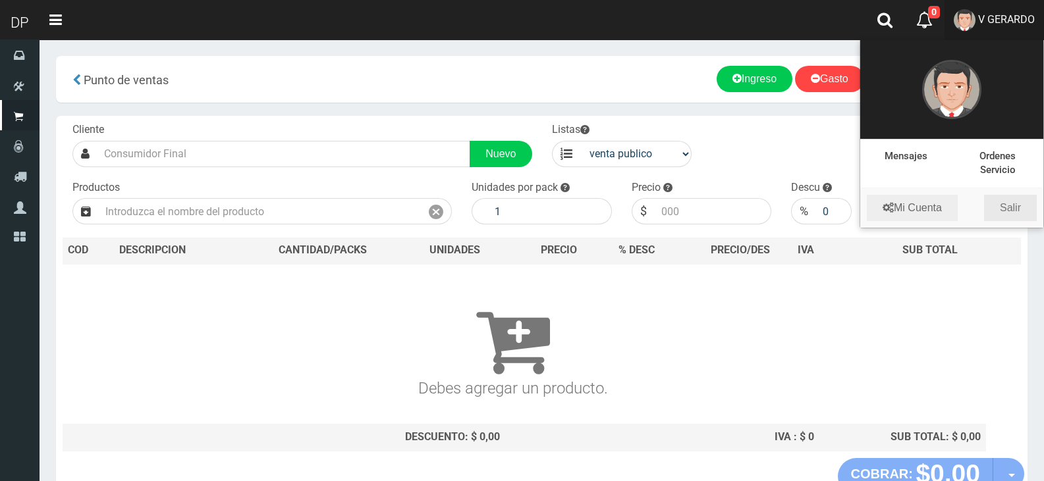
click at [1009, 215] on link "Salir" at bounding box center [1010, 208] width 53 height 26
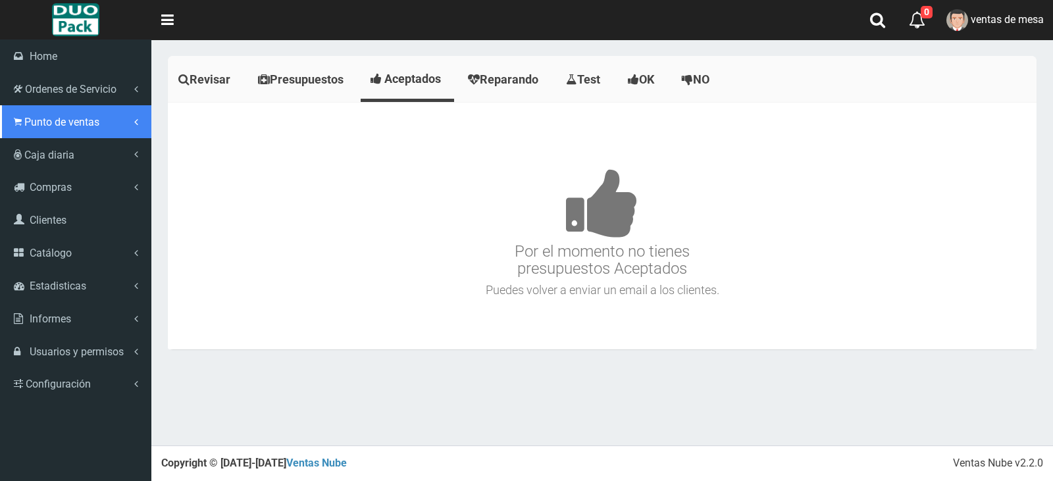
click at [22, 124] on link "Punto de ventas" at bounding box center [75, 121] width 151 height 33
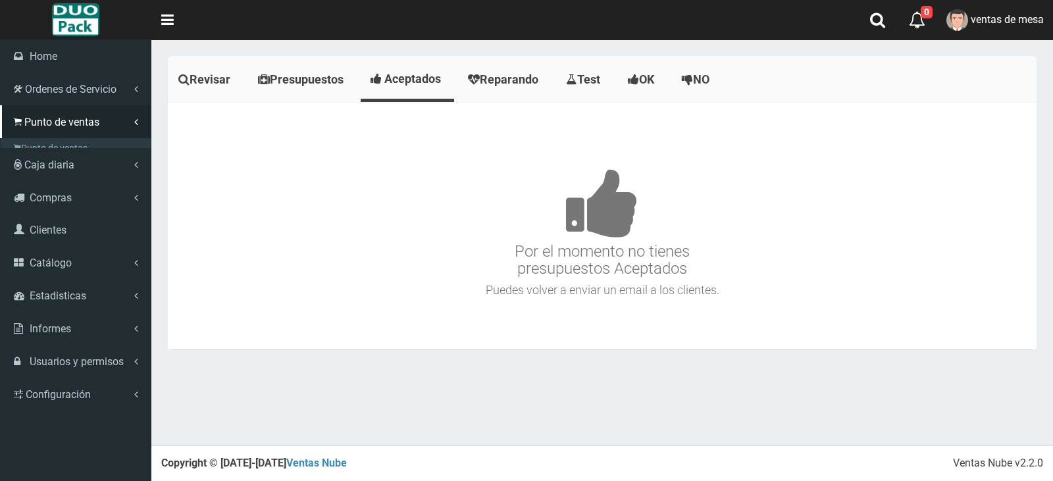
click at [53, 158] on link "Listado de Presupuestos" at bounding box center [77, 168] width 147 height 20
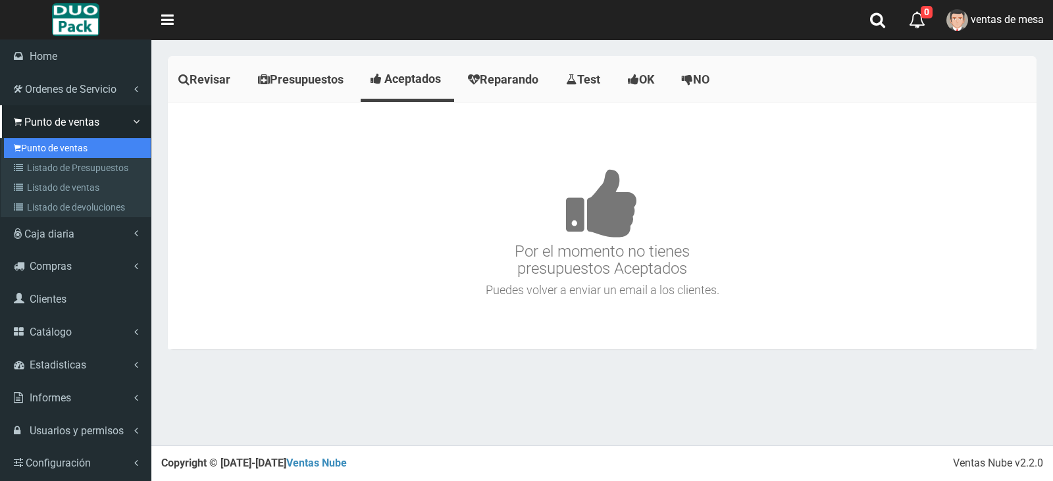
click at [55, 149] on link "Punto de ventas" at bounding box center [77, 148] width 147 height 20
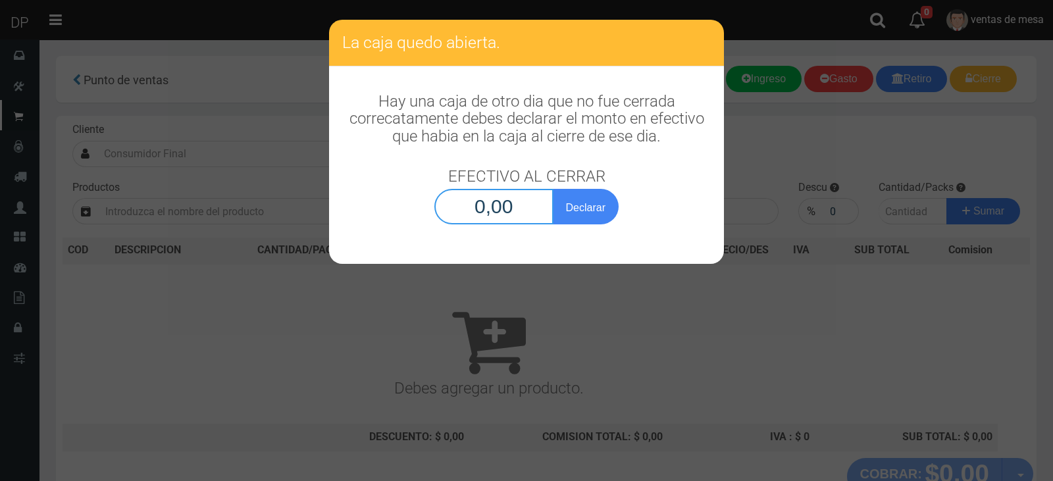
click at [458, 203] on input "0,00" at bounding box center [494, 207] width 119 height 36
type input "1,00"
click at [553, 189] on button "Declarar" at bounding box center [586, 207] width 66 height 36
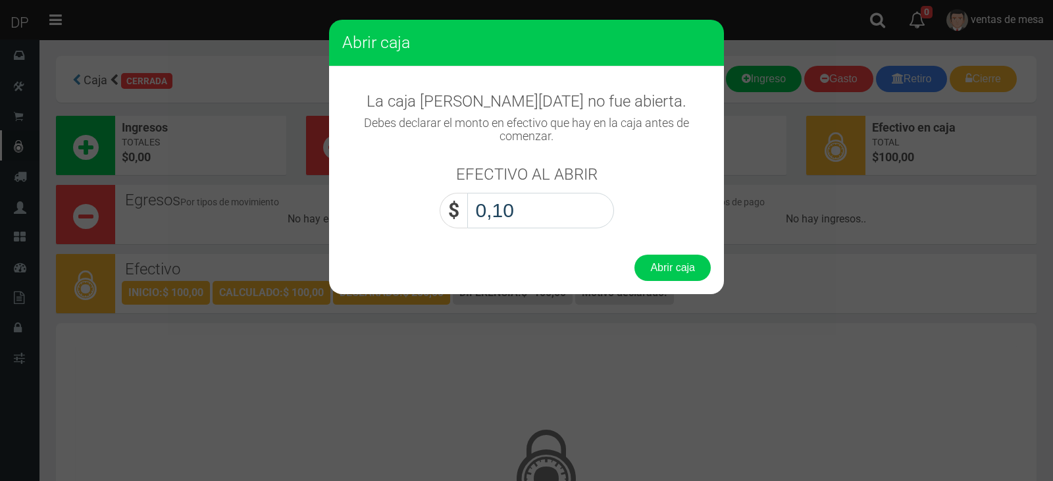
type input "1,00"
click at [635, 255] on button "Abrir caja" at bounding box center [673, 268] width 76 height 26
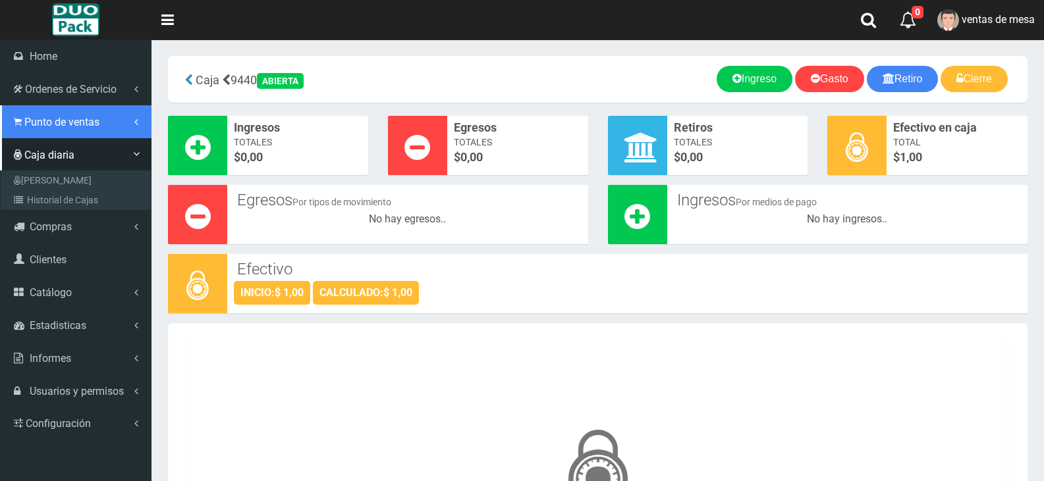
click at [25, 126] on span "Punto de ventas" at bounding box center [61, 122] width 75 height 13
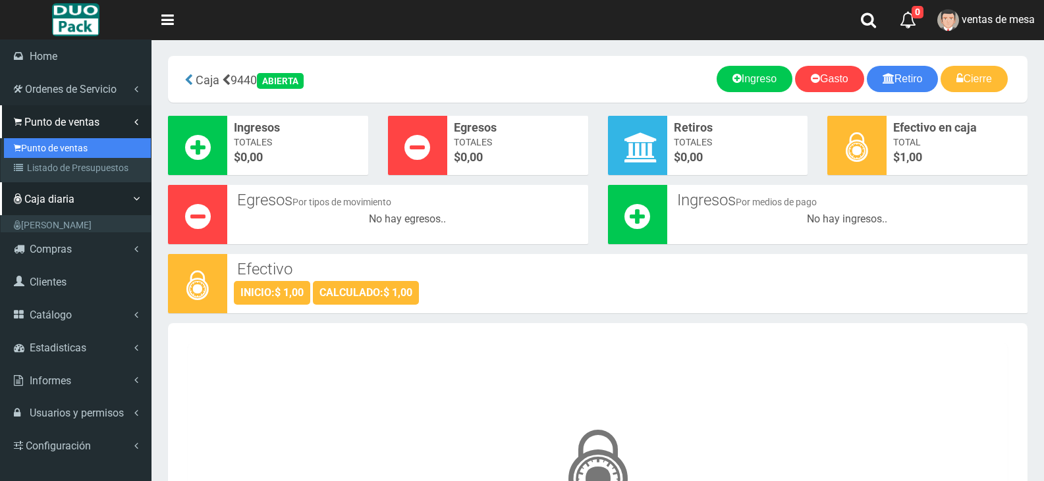
click at [49, 149] on link "Punto de ventas" at bounding box center [77, 148] width 147 height 20
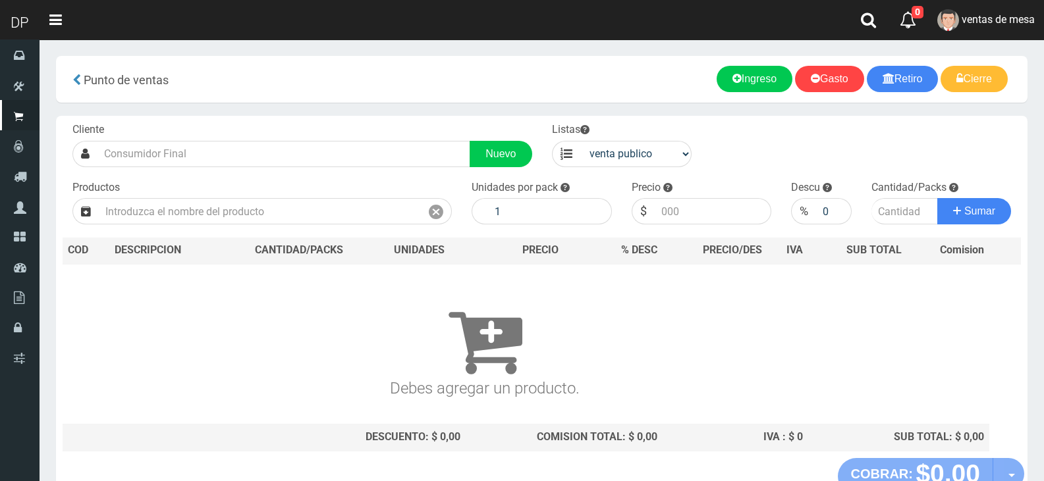
click at [207, 169] on div "Cliente Nuevo Listas venta publico Sup chinos reventas Productos" at bounding box center [541, 287] width 971 height 342
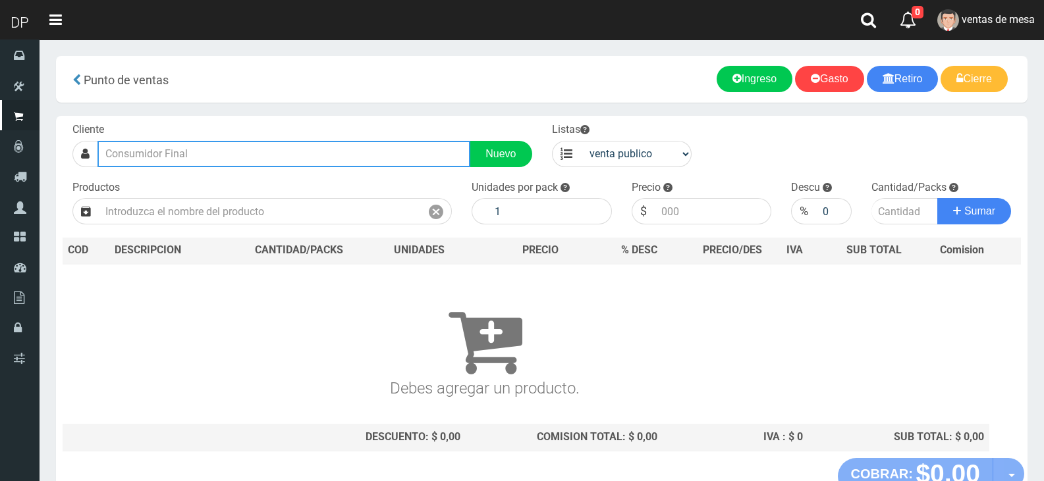
click at [215, 156] on input "text" at bounding box center [283, 154] width 373 height 26
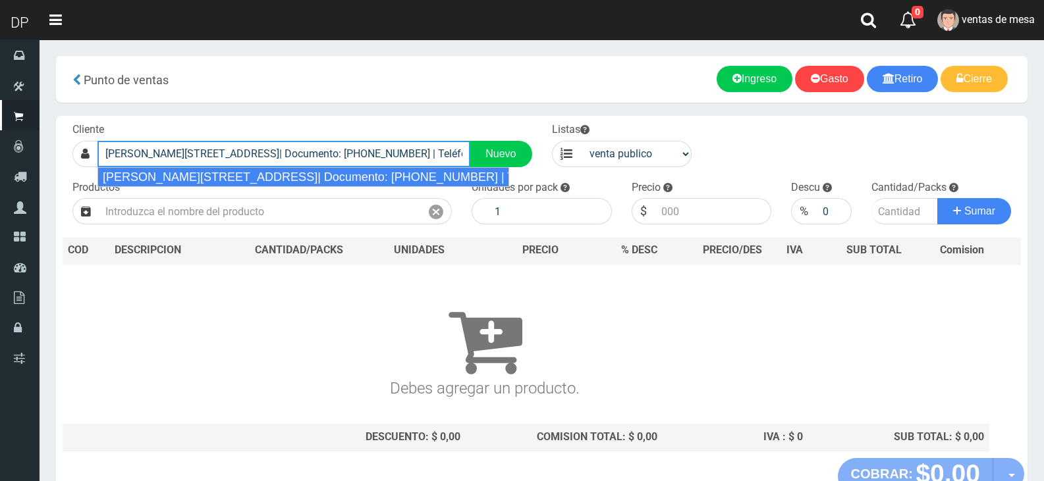
type input "RAMÓN FALCÓN 2276 (FLORES)| Documento: 654545454964 | Teléfono:"
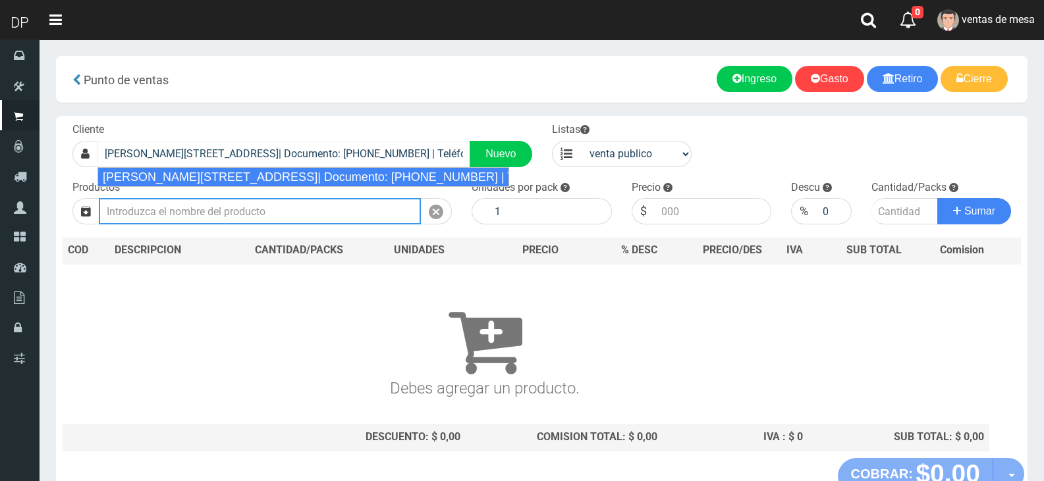
select select "2"
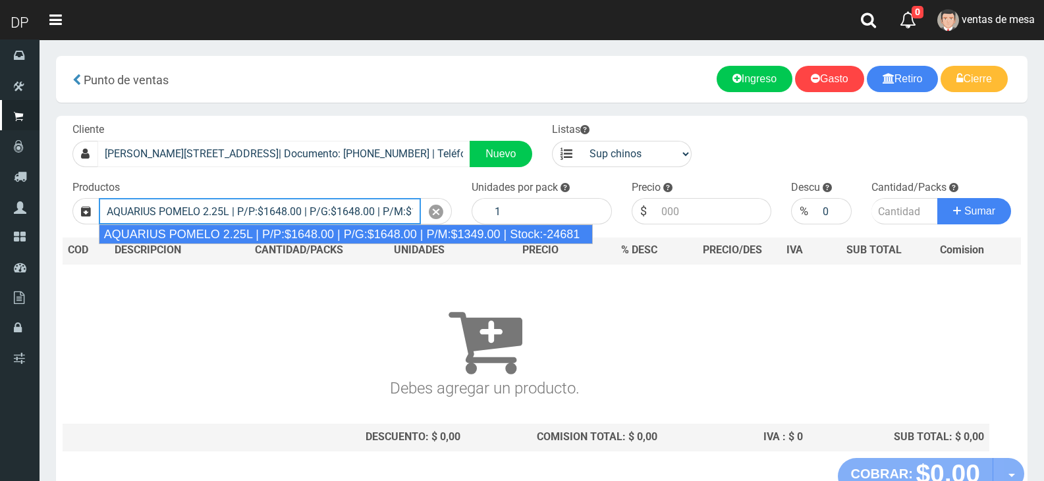
type input "AQUARIUS POMELO 2.25L | P/P:$1648.00 | P/G:$1648.00 | P/M:$1349.00 | Stock:-246…"
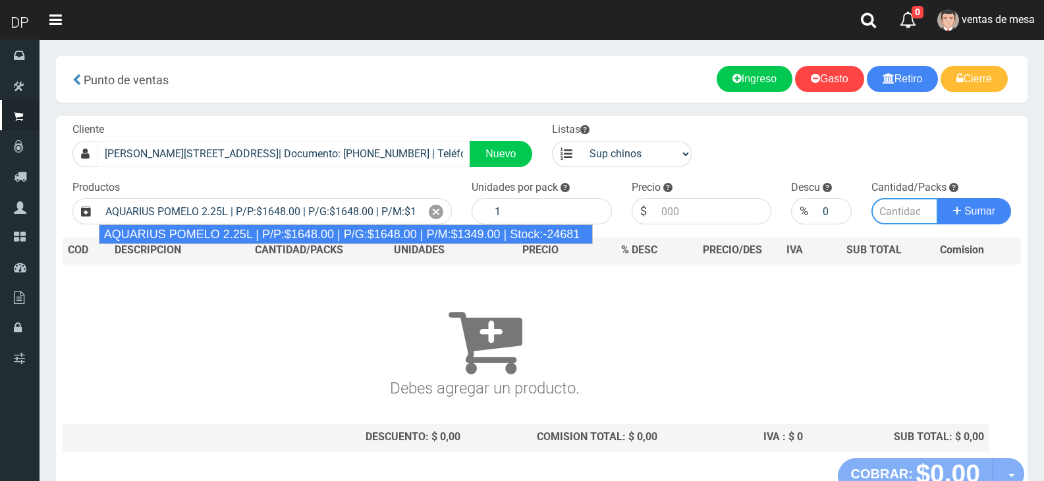
type input "6"
type input "1648.00"
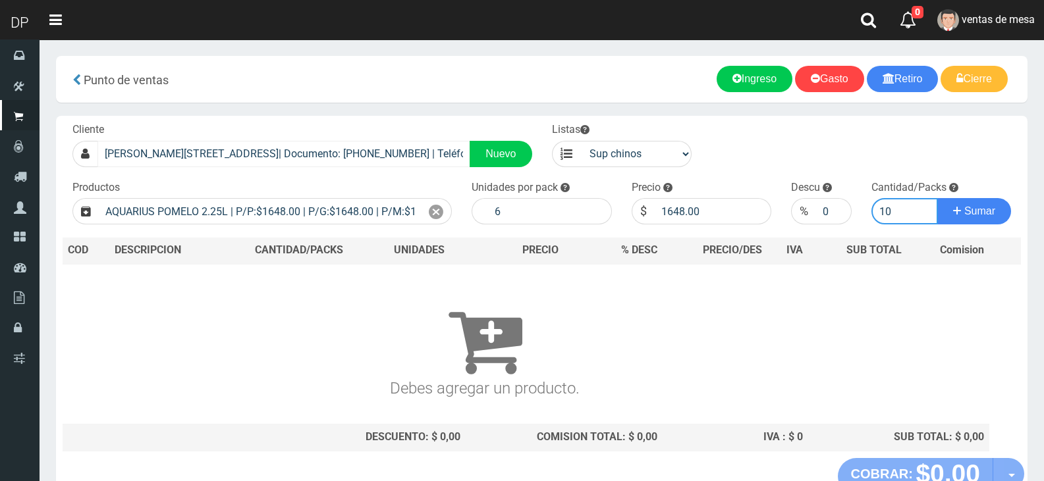
type input "10"
click at [937, 198] on button "Sumar" at bounding box center [974, 211] width 74 height 26
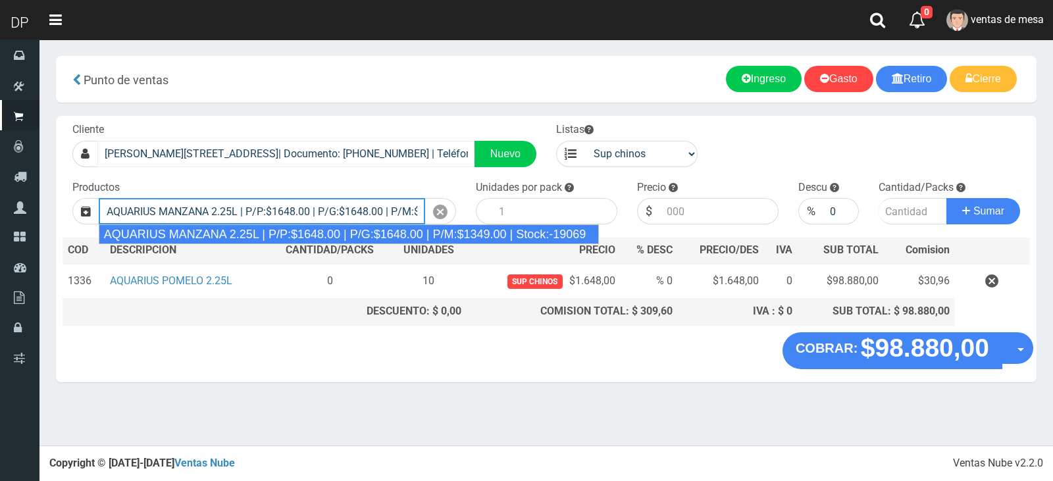
type input "AQUARIUS MANZANA 2.25L | P/P:$1648.00 | P/G:$1648.00 | P/M:$1349.00 | Stock:-19…"
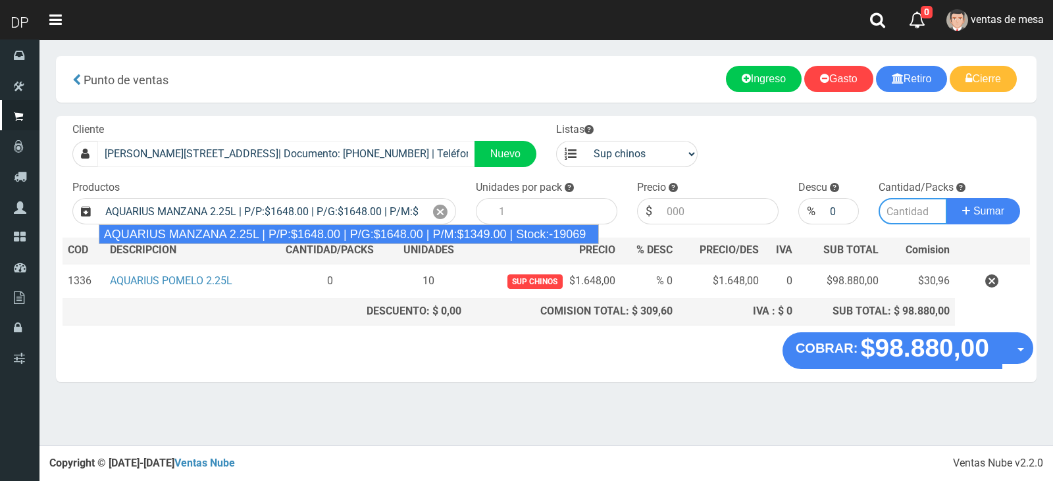
type input "6"
type input "1648.00"
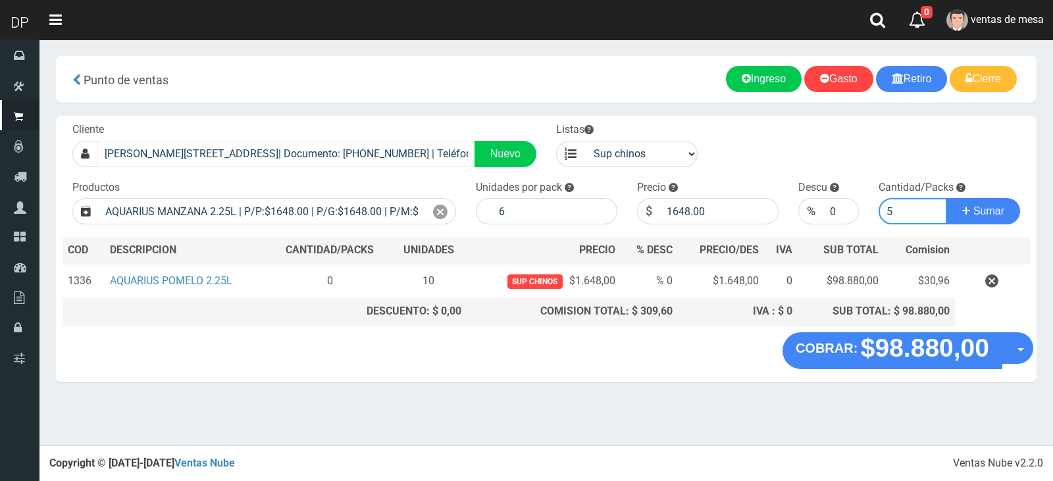
type input "5"
click at [947, 198] on button "Sumar" at bounding box center [984, 211] width 74 height 26
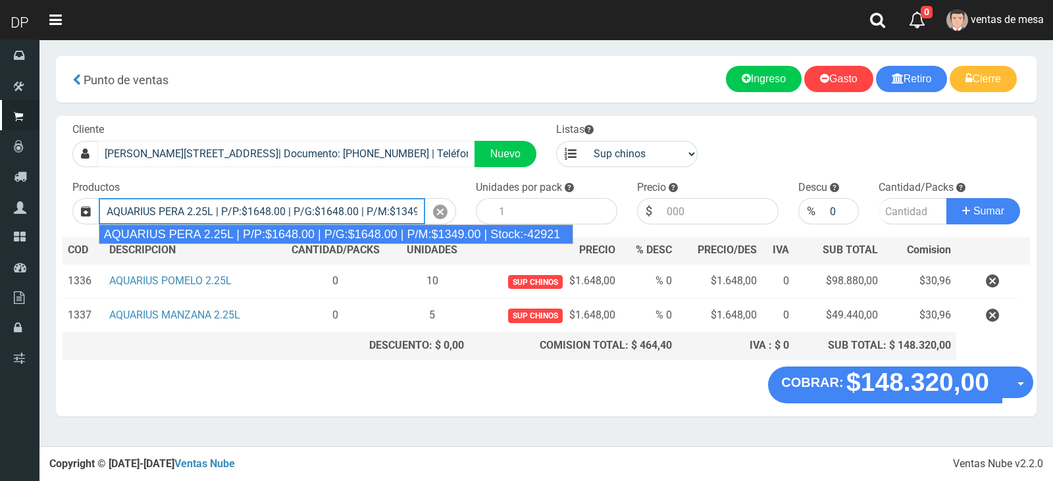
type input "AQUARIUS PERA 2.25L | P/P:$1648.00 | P/G:$1648.00 | P/M:$1349.00 | Stock:-42921"
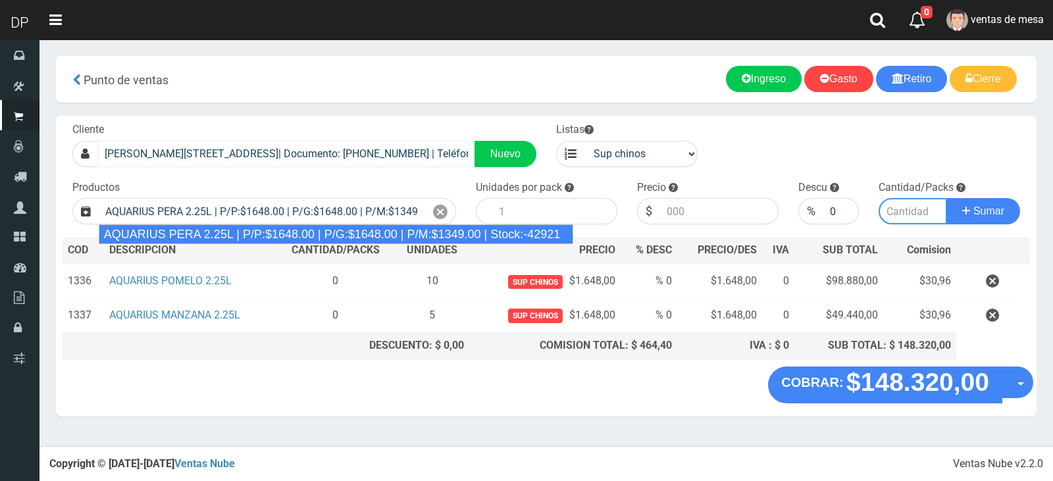
type input "6"
type input "1648.00"
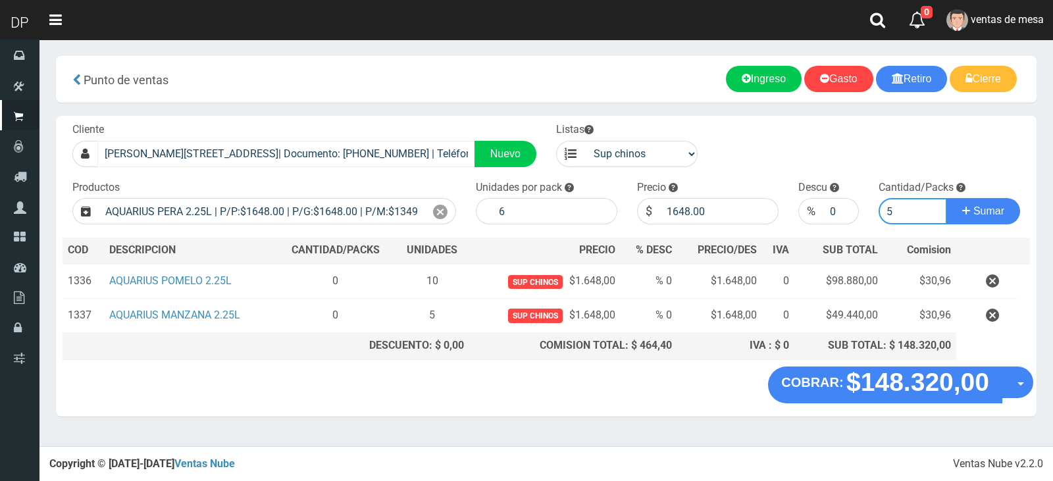
type input "5"
click at [947, 198] on button "Sumar" at bounding box center [984, 211] width 74 height 26
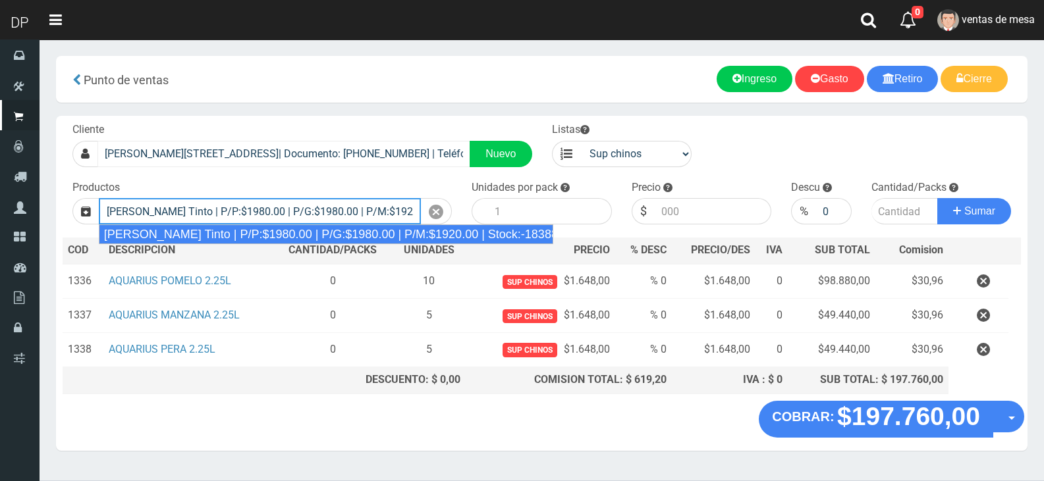
type input "Viñas de Balbo Tinto | P/P:$1980.00 | P/G:$1980.00 | P/M:$1920.00 | Stock:-18388"
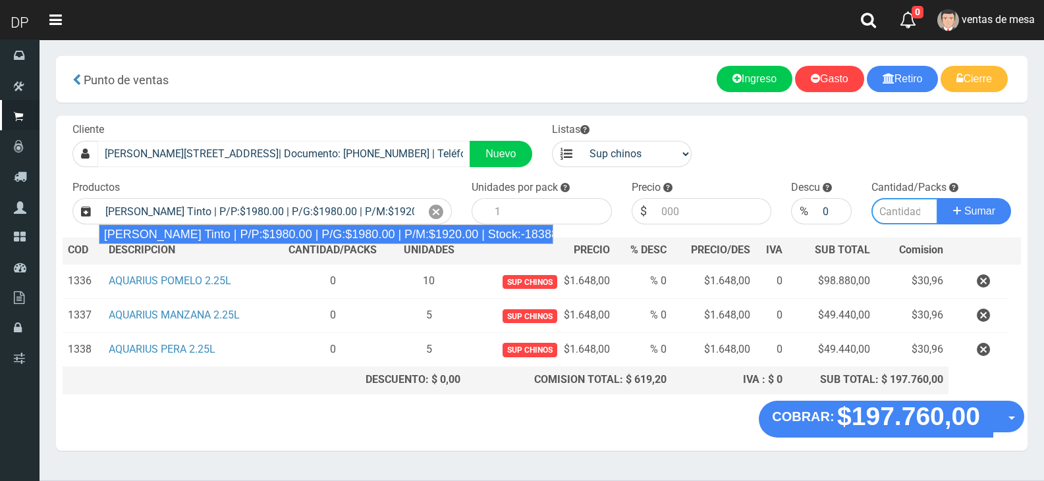
type input "6"
type input "1980.00"
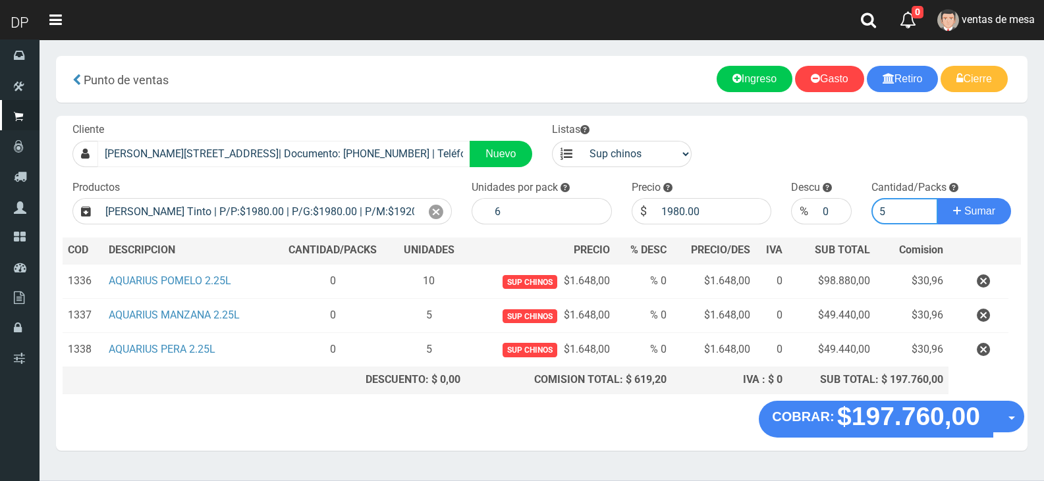
type input "5"
click at [937, 198] on button "Sumar" at bounding box center [974, 211] width 74 height 26
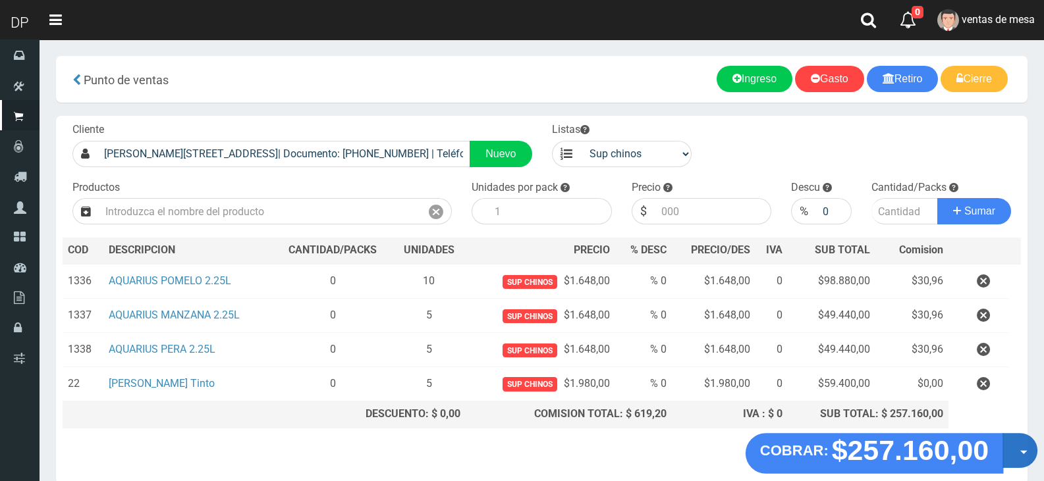
click at [1013, 440] on button "Opciones" at bounding box center [1019, 450] width 35 height 35
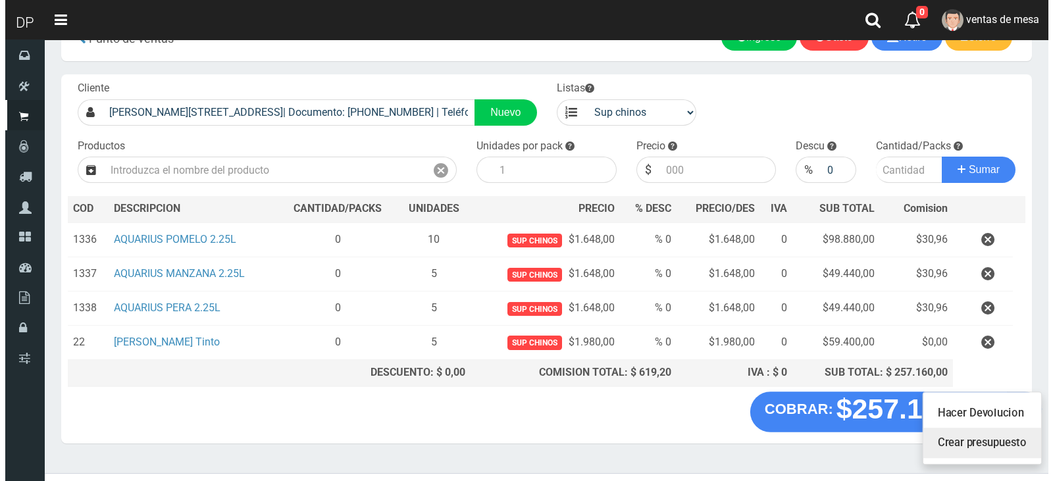
scroll to position [64, 0]
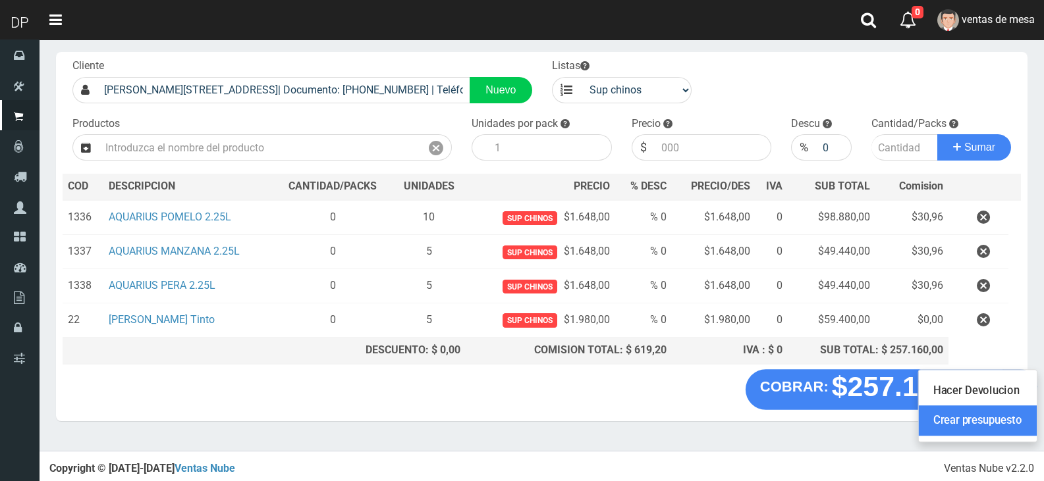
click at [984, 415] on link "Crear presupuesto" at bounding box center [978, 421] width 118 height 30
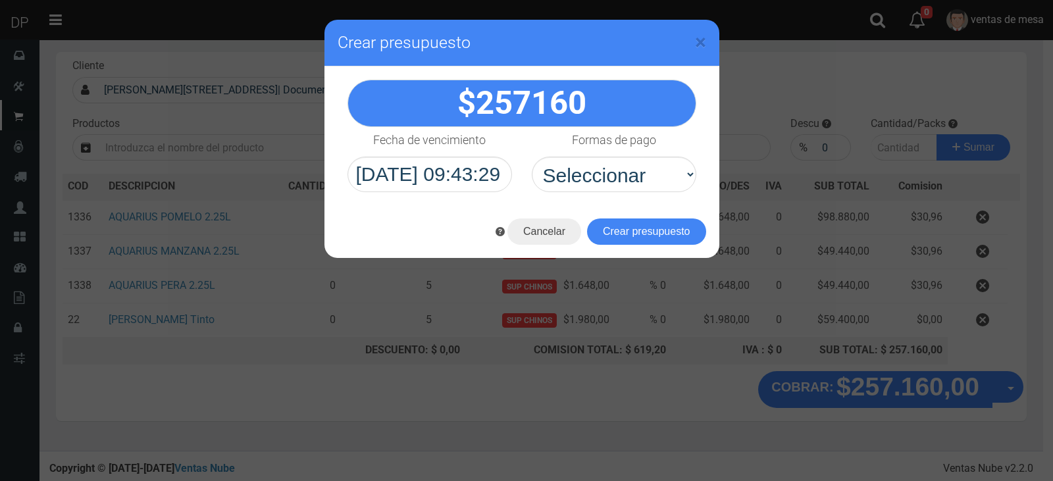
click at [709, 208] on div "Cancelar Crear presupuesto" at bounding box center [522, 231] width 395 height 53
select select "Efectivo"
click at [532, 157] on select "Seleccionar Efectivo Tarjeta de Crédito Depósito Débito" at bounding box center [614, 175] width 165 height 36
click at [641, 230] on button "Crear presupuesto" at bounding box center [646, 232] width 119 height 26
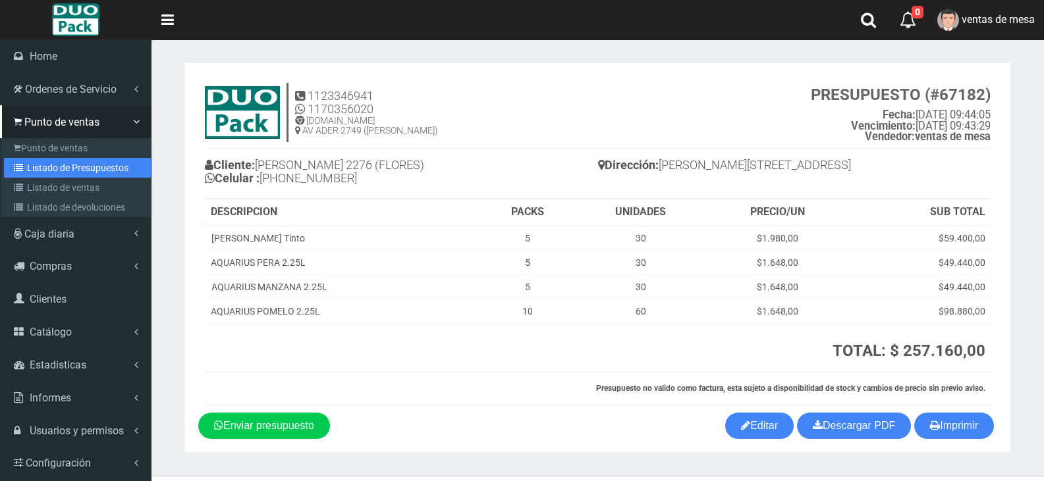
click at [28, 172] on link "Listado de Presupuestos" at bounding box center [77, 168] width 147 height 20
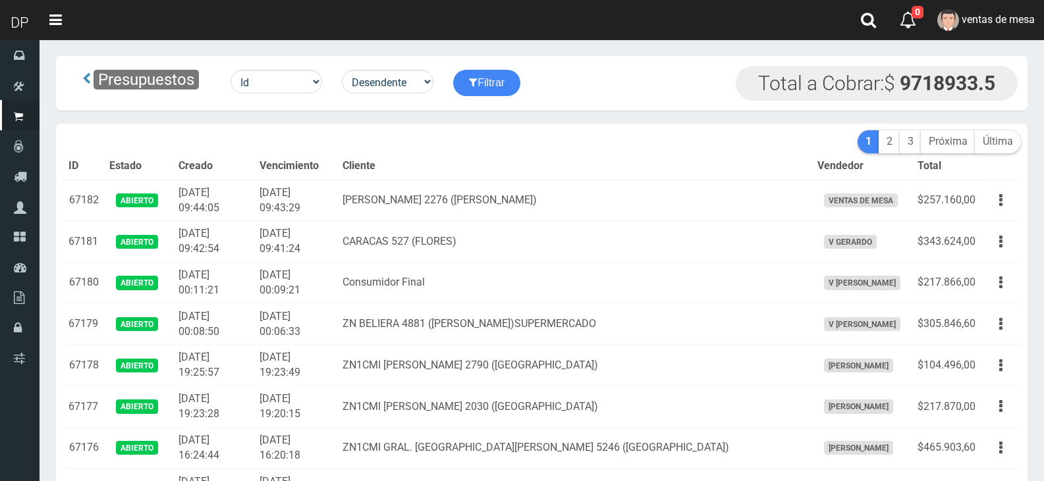
scroll to position [8627, 0]
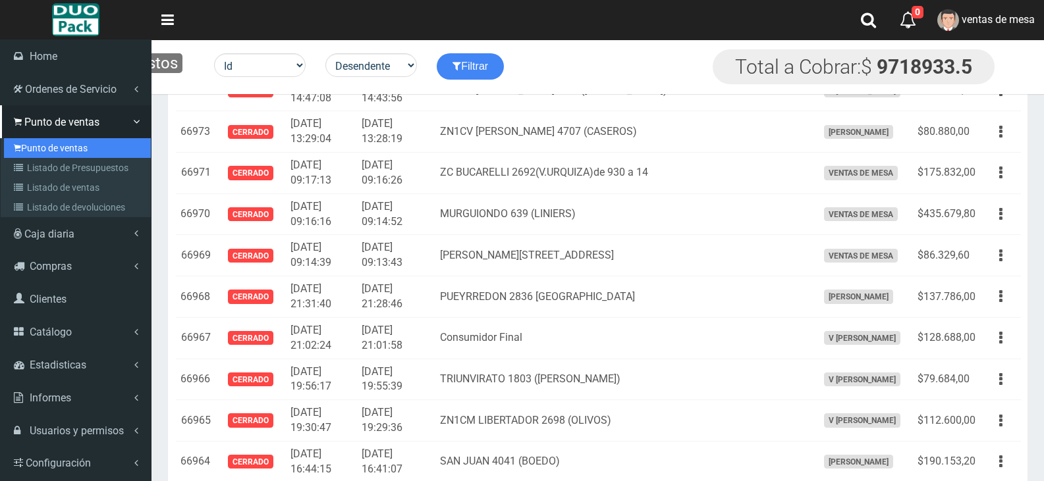
click at [24, 147] on link "Punto de ventas" at bounding box center [77, 148] width 147 height 20
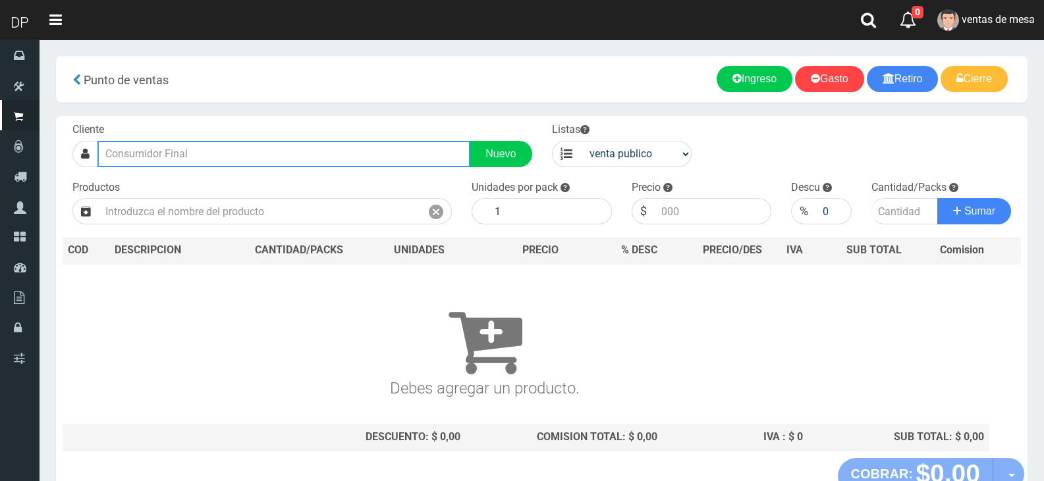
click at [315, 145] on input "text" at bounding box center [283, 154] width 373 height 26
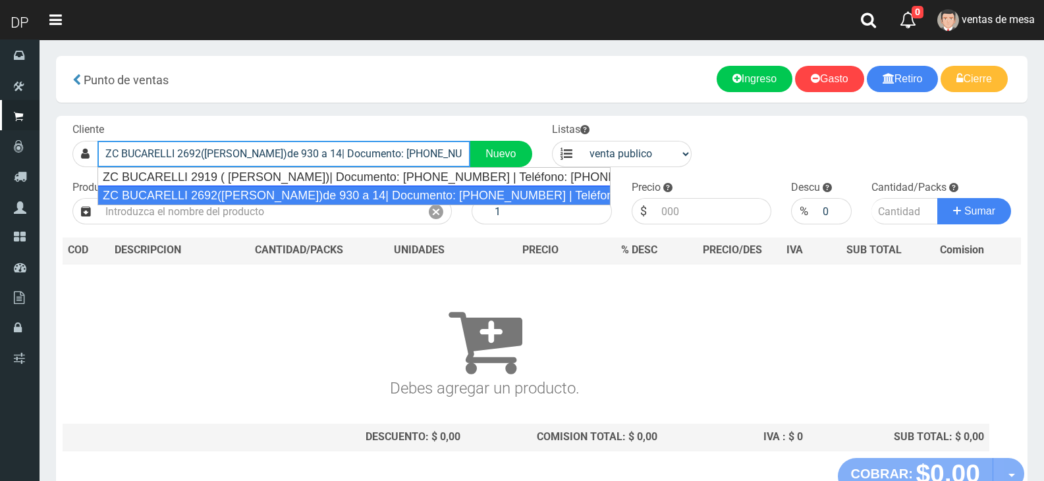
type input "ZC BUCARELLI 2692([PERSON_NAME])de 930 a 14| Documento: [PHONE_NUMBER] | Teléfo…"
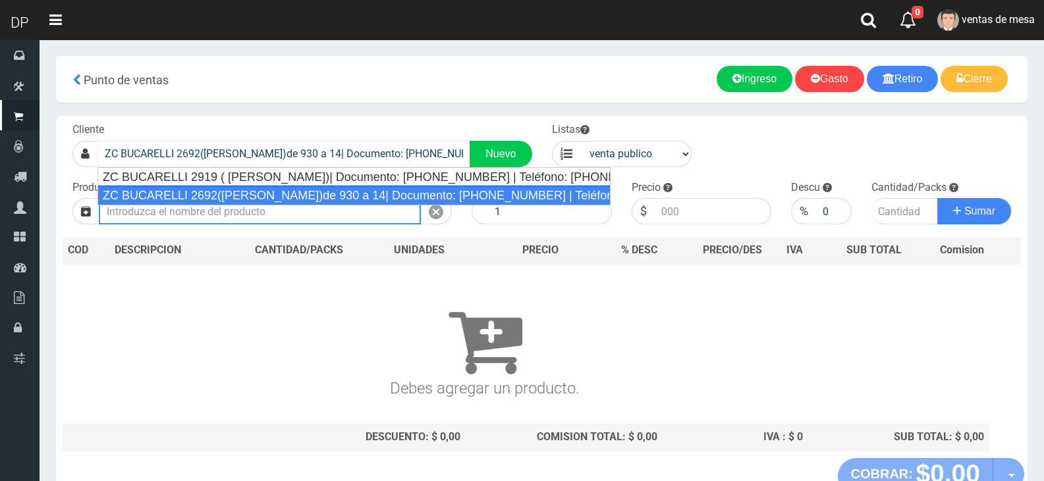
select select "2"
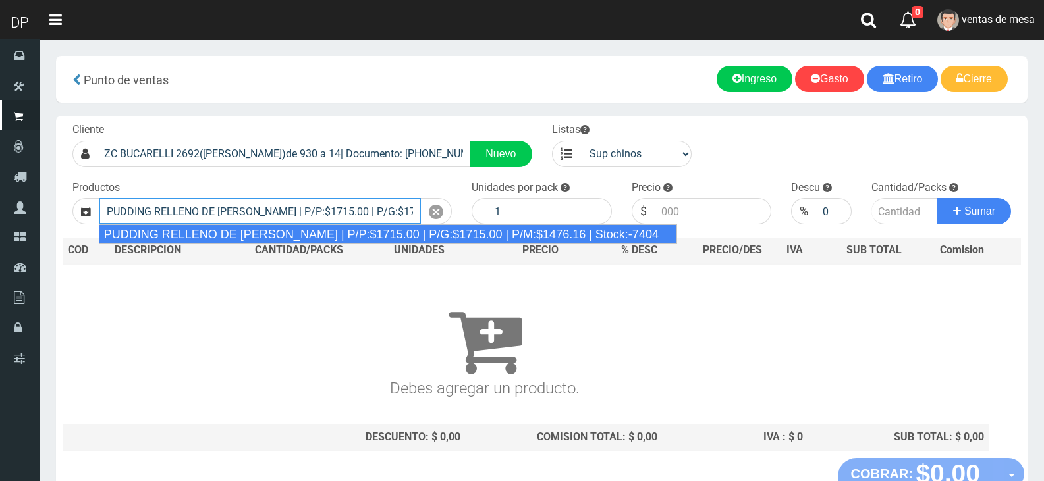
type input "PUDDING RELLENO DE DULCE DE LECHE | P/P:$1715.00 | P/G:$1715.00 | P/M:$1476.16 …"
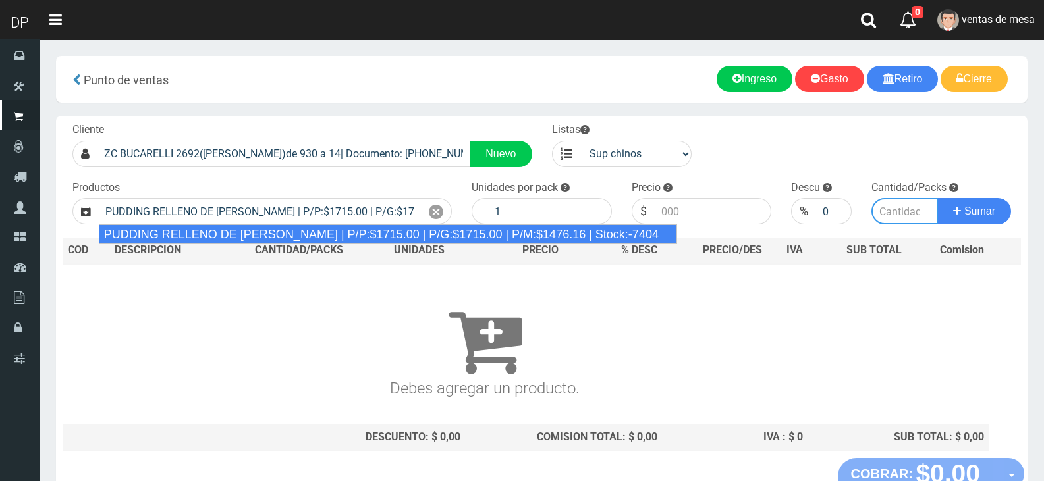
type input "8"
type input "1715.00"
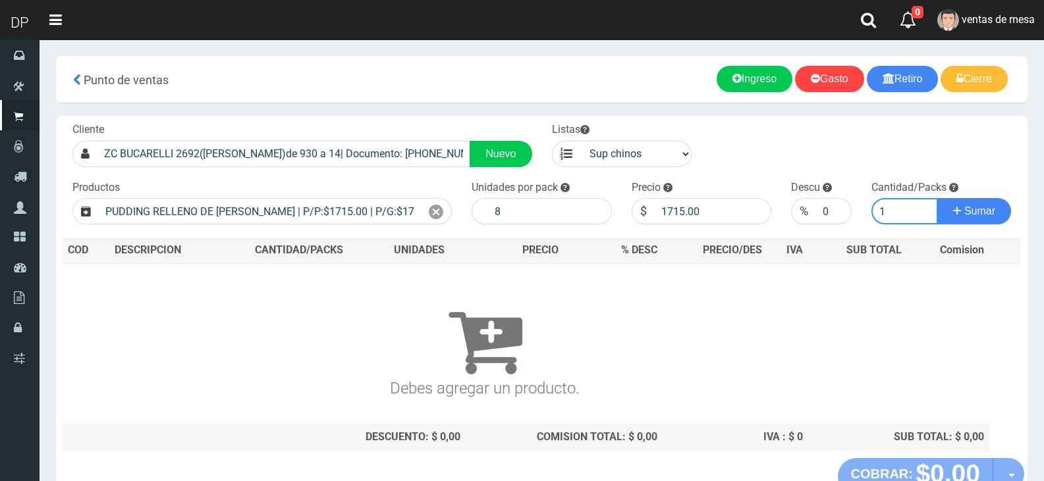
click at [937, 198] on button "Sumar" at bounding box center [974, 211] width 74 height 26
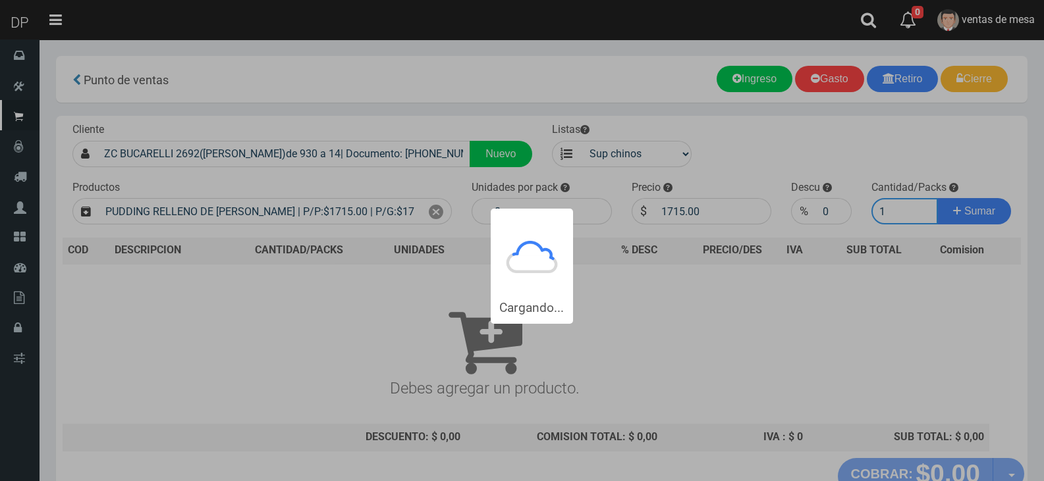
type input "11"
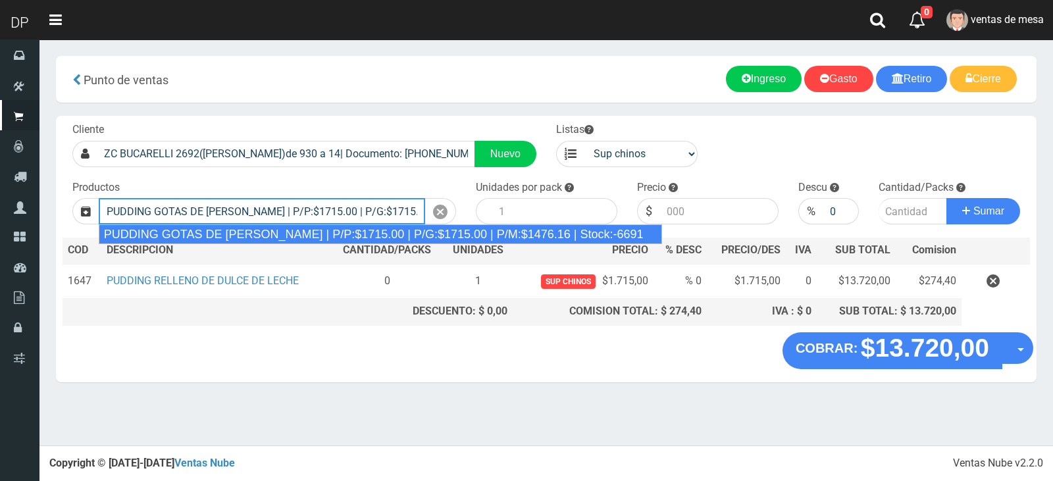
type input "PUDDING GOTAS DE DULCE DE LECHE | P/P:$1715.00 | P/G:$1715.00 | P/M:$1476.16 | …"
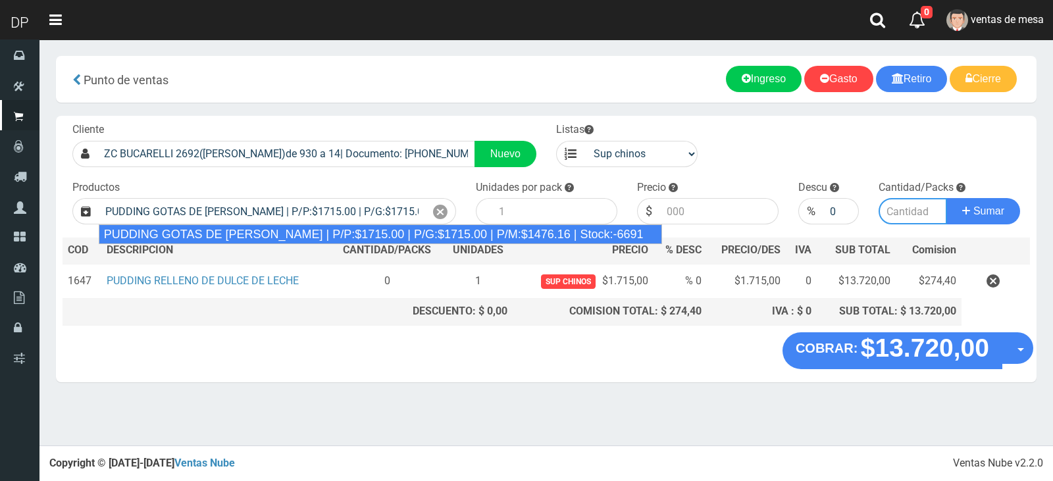
type input "8"
type input "1715.00"
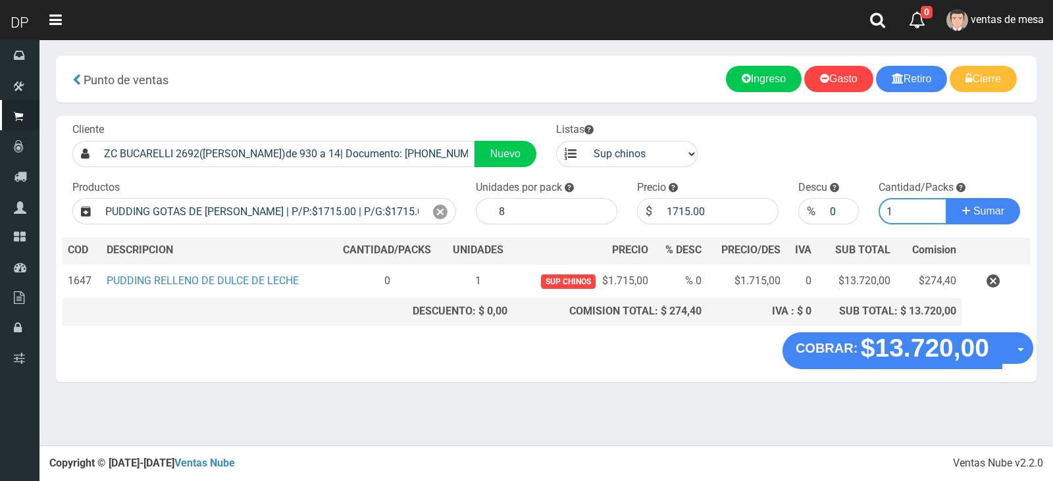
type input "1"
click at [947, 198] on button "Sumar" at bounding box center [984, 211] width 74 height 26
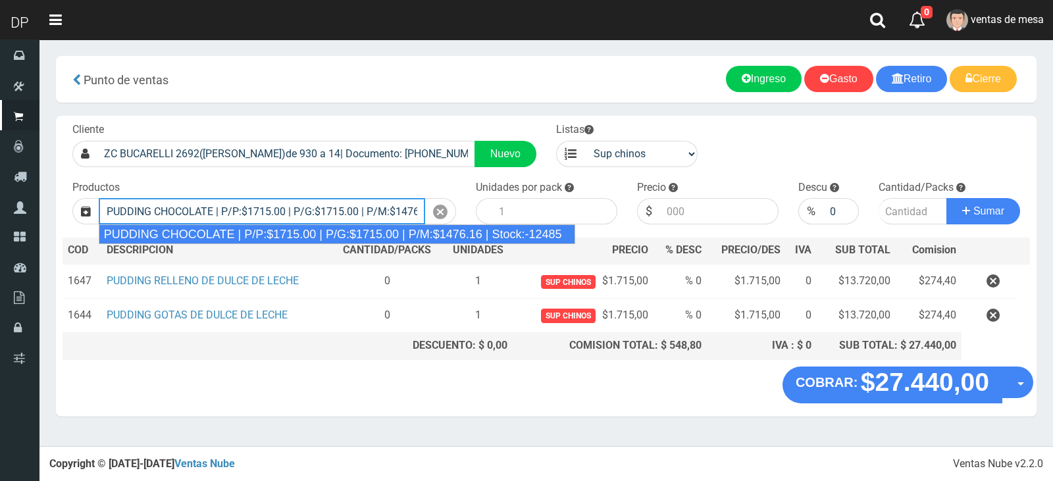
type input "PUDDING CHOCOLATE | P/P:$1715.00 | P/G:$1715.00 | P/M:$1476.16 | Stock:-12485"
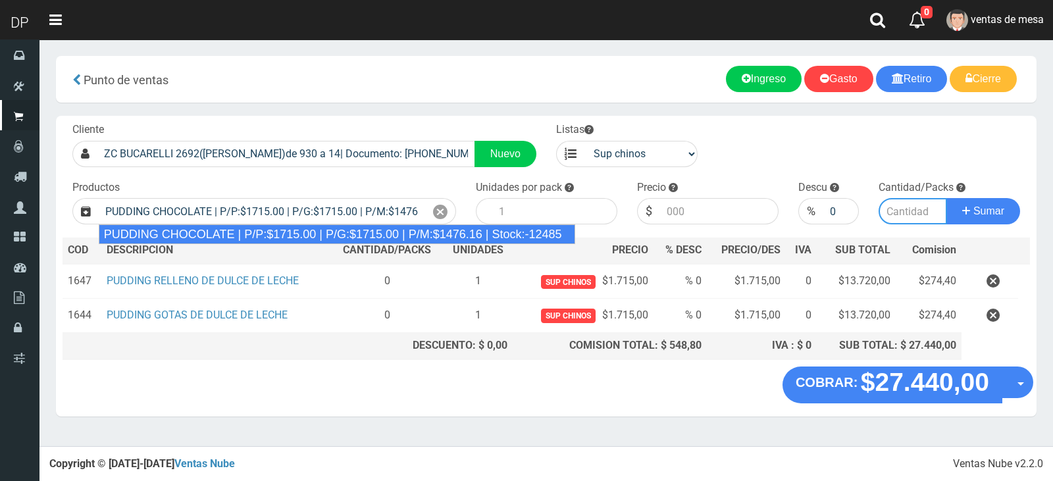
type input "8"
type input "1715.00"
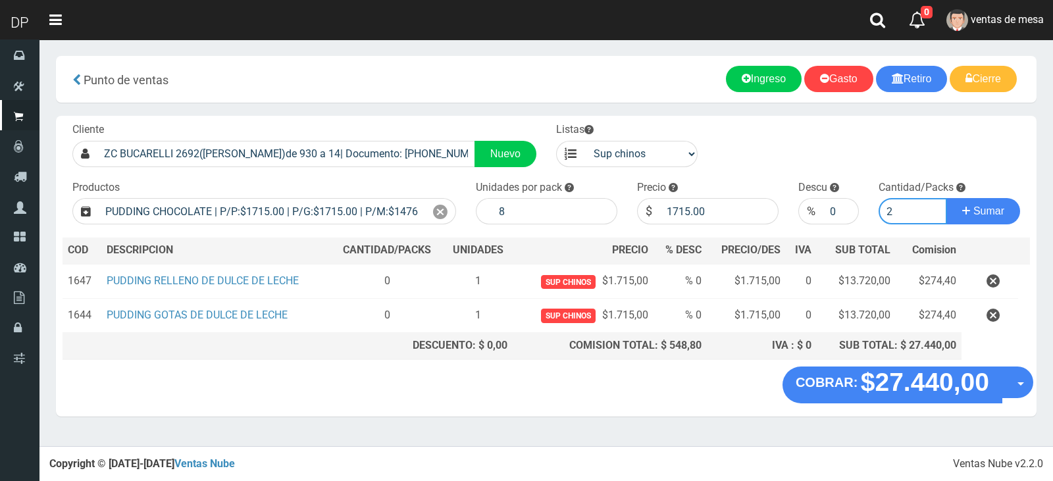
type input "2"
click at [947, 198] on button "Sumar" at bounding box center [984, 211] width 74 height 26
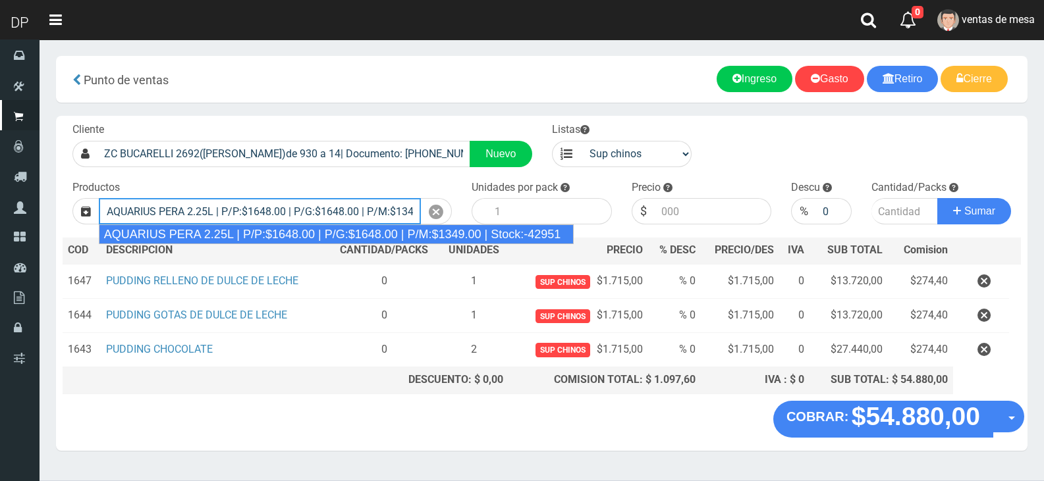
type input "AQUARIUS PERA 2.25L | P/P:$1648.00 | P/G:$1648.00 | P/M:$1349.00 | Stock:-42951"
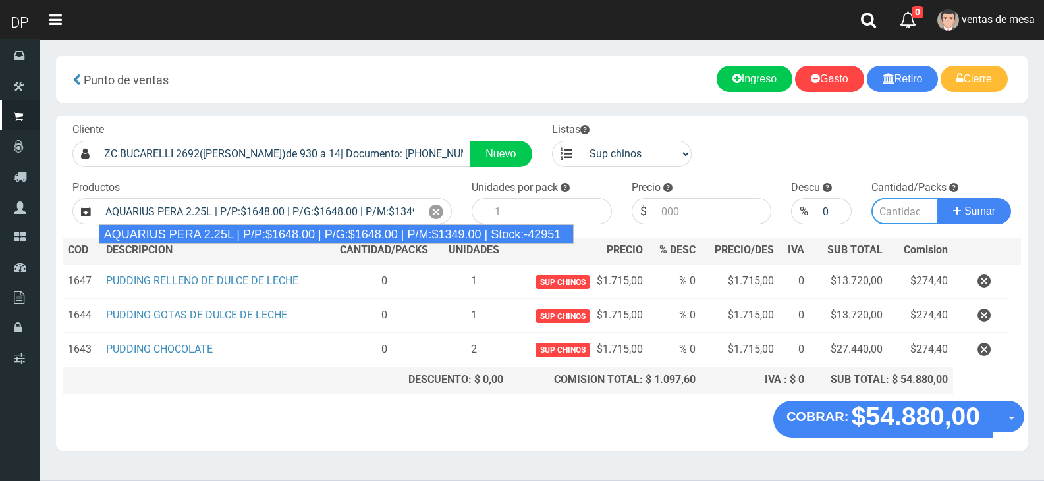
type input "6"
type input "1648.00"
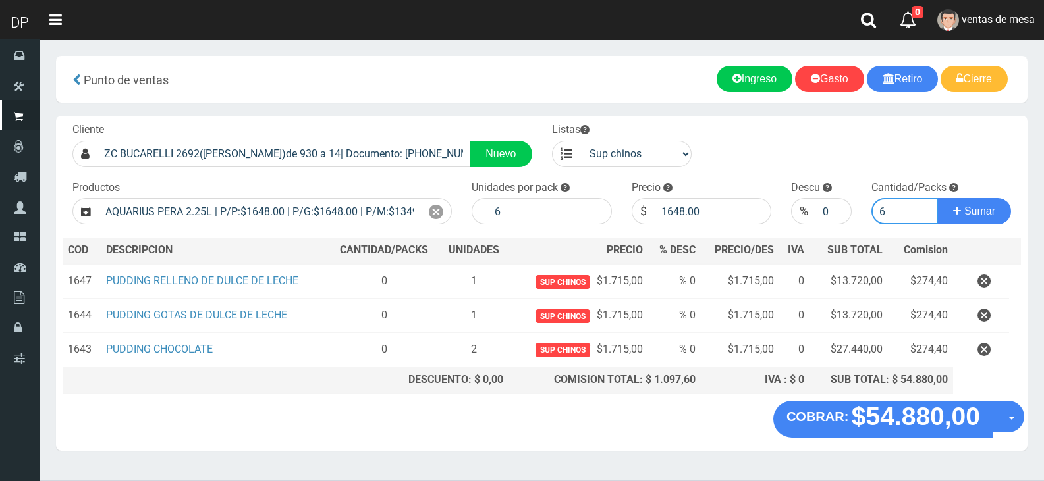
type input "6"
click at [937, 198] on button "Sumar" at bounding box center [974, 211] width 74 height 26
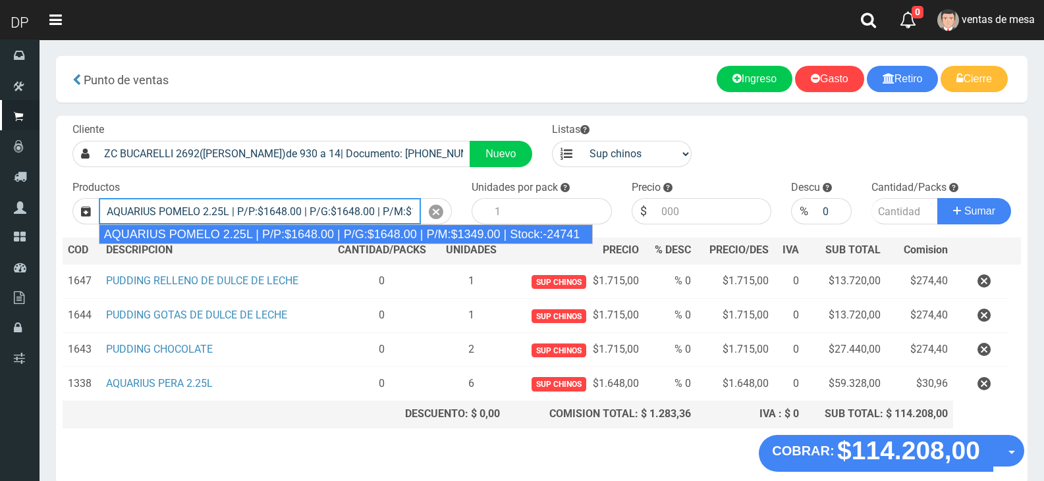
type input "AQUARIUS POMELO 2.25L | P/P:$1648.00 | P/G:$1648.00 | P/M:$1349.00 | Stock:-247…"
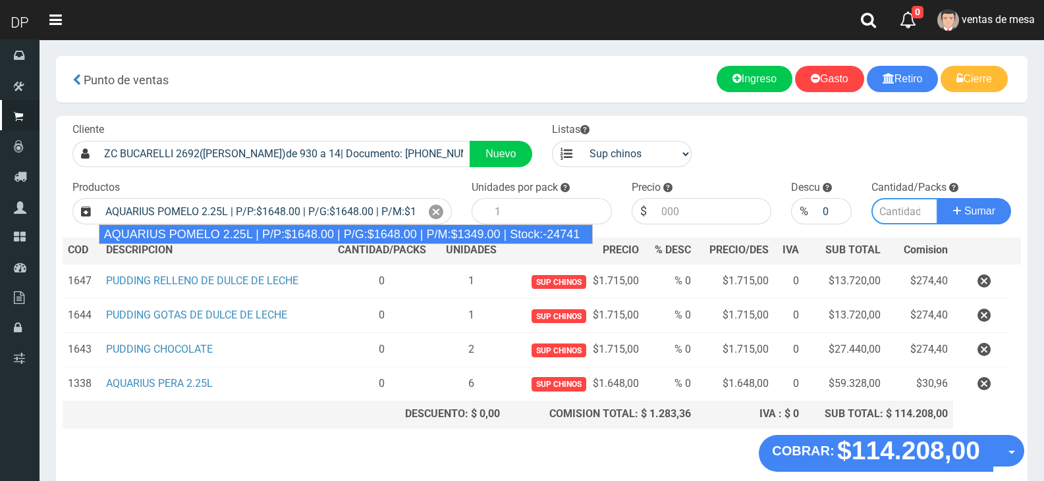
type input "6"
type input "1648.00"
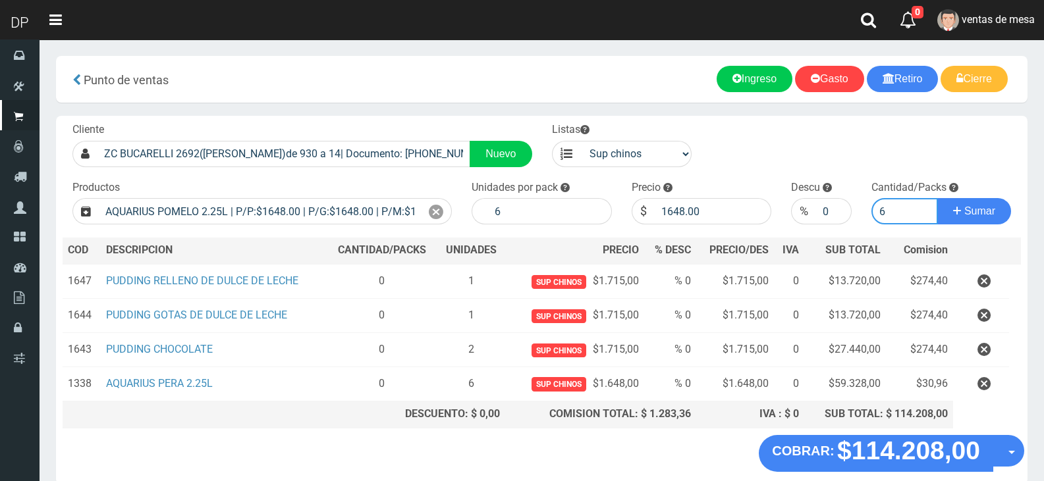
type input "6"
click at [937, 198] on button "Sumar" at bounding box center [974, 211] width 74 height 26
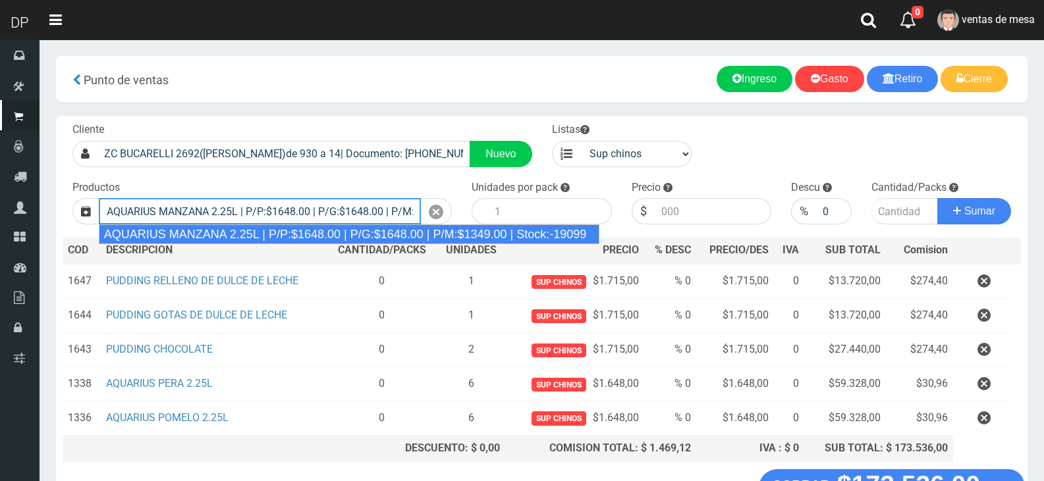
type input "AQUARIUS MANZANA 2.25L | P/P:$1648.00 | P/G:$1648.00 | P/M:$1349.00 | Stock:-19…"
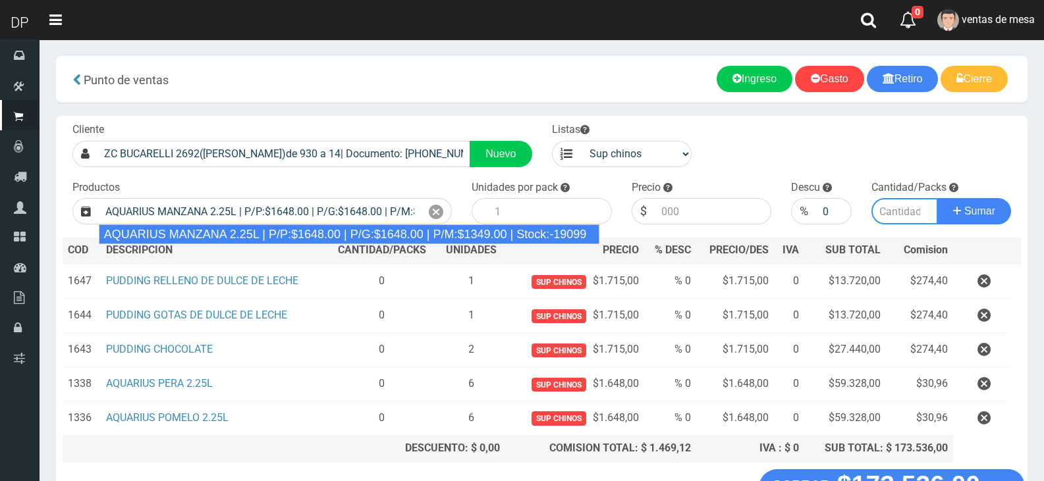
type input "6"
type input "1648.00"
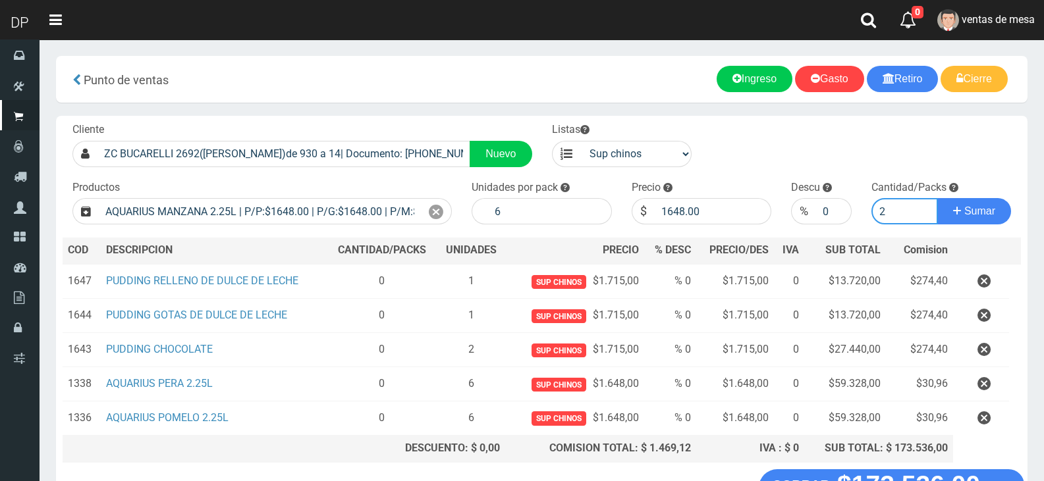
type input "2"
click at [937, 198] on button "Sumar" at bounding box center [974, 211] width 74 height 26
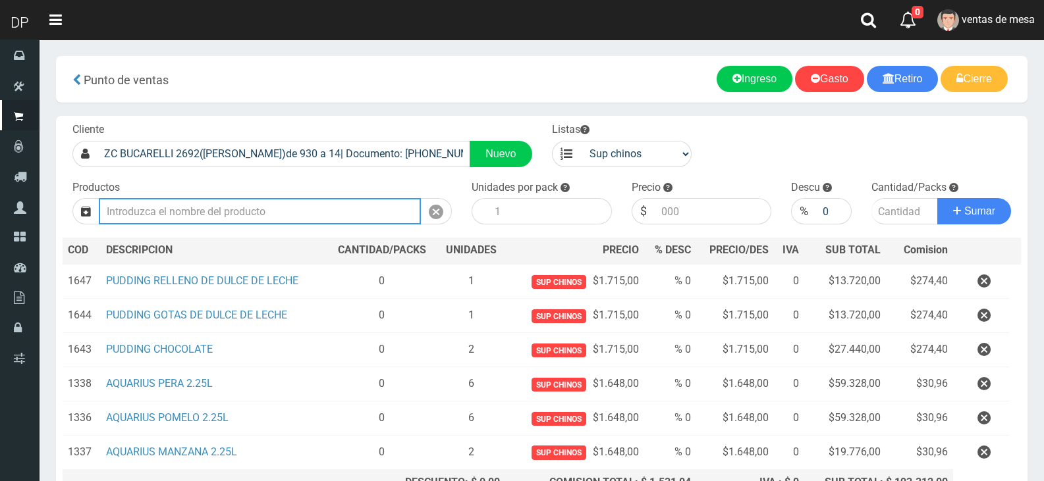
type input "1"
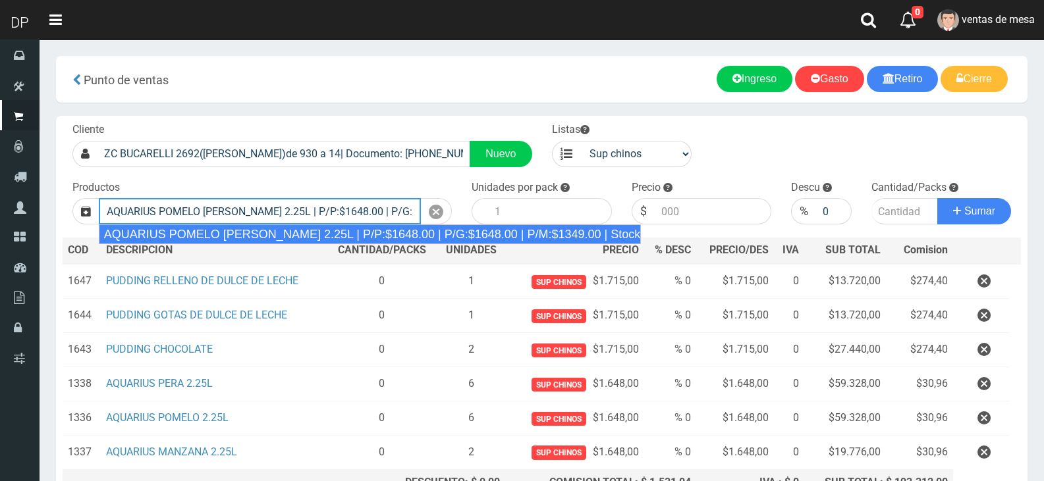
type input "AQUARIUS POMELO ROSADO 2.25L | P/P:$1648.00 | P/G:$1648.00 | P/M:$1349.00 | Sto…"
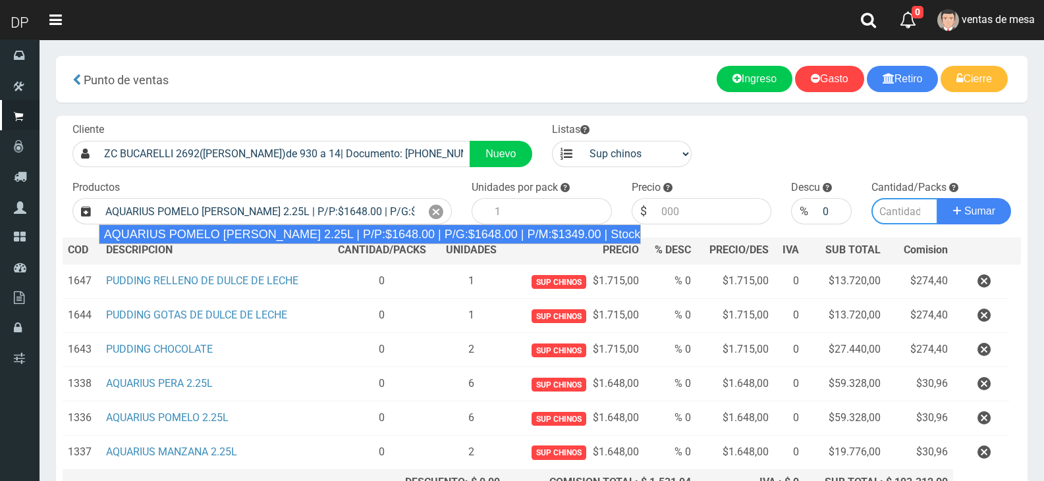
type input "6"
type input "1648.00"
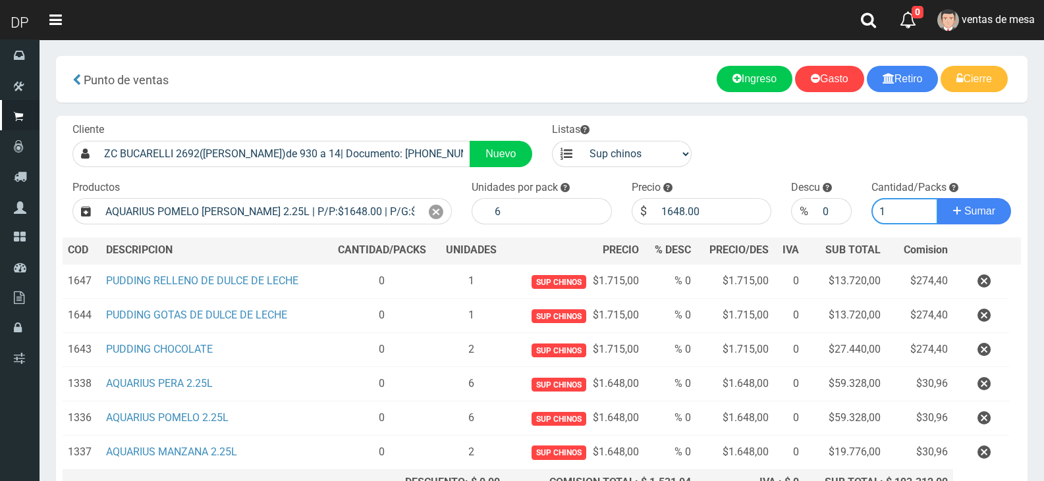
type input "1"
click at [937, 198] on button "Sumar" at bounding box center [974, 211] width 74 height 26
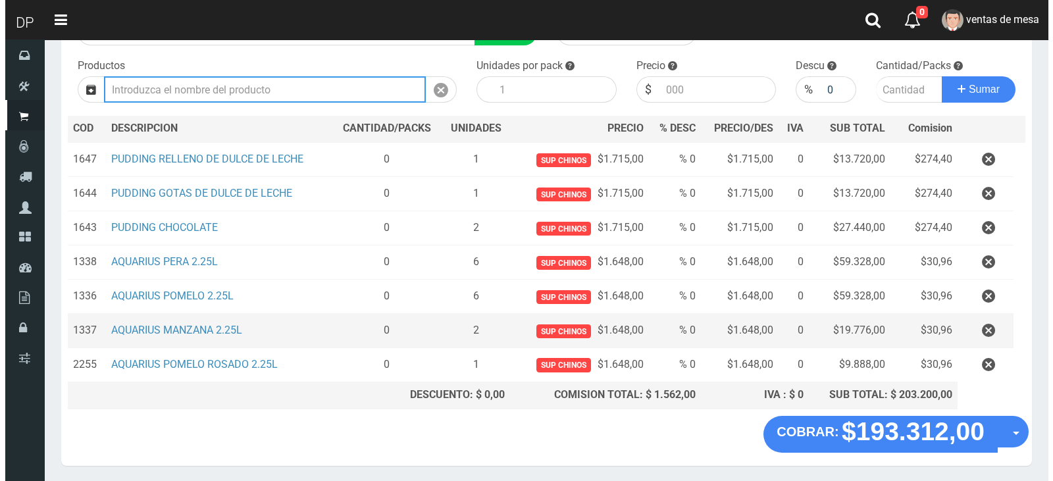
scroll to position [167, 0]
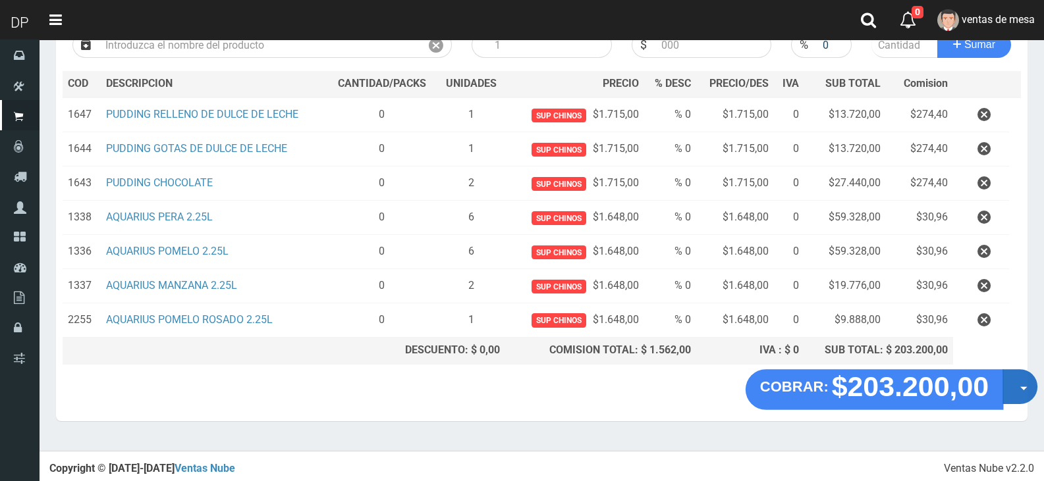
click at [1011, 392] on button "Opciones" at bounding box center [1019, 386] width 35 height 35
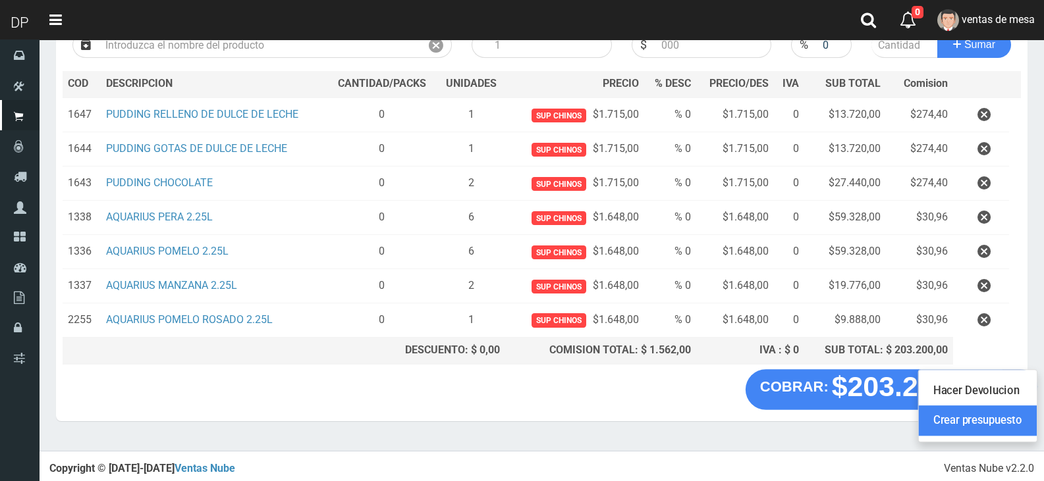
click at [1005, 433] on link "Crear presupuesto" at bounding box center [978, 421] width 118 height 30
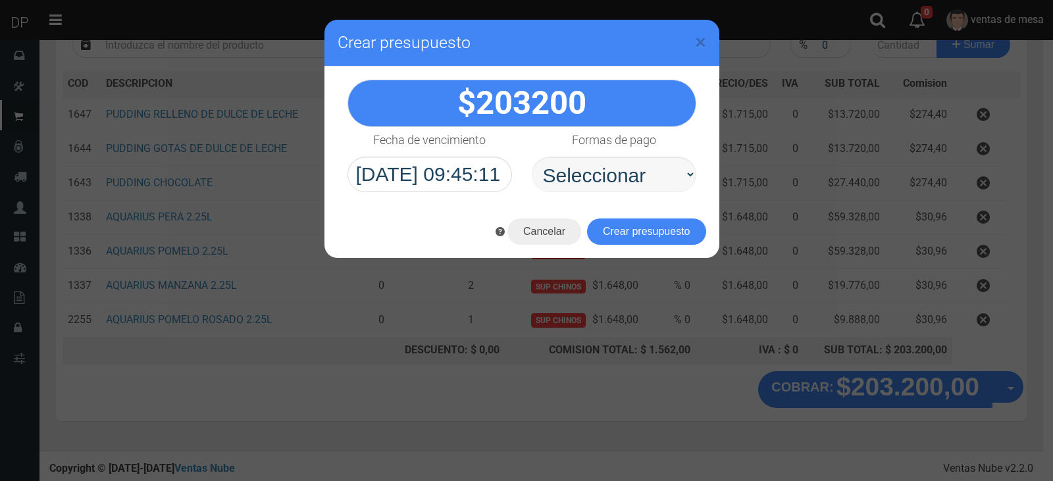
click at [579, 164] on select "Seleccionar Efectivo Tarjeta de Crédito Depósito Débito" at bounding box center [614, 175] width 165 height 36
click at [532, 157] on select "Seleccionar Efectivo Tarjeta de Crédito Depósito Débito" at bounding box center [614, 175] width 165 height 36
click at [607, 174] on select "Seleccionar Efectivo Tarjeta de Crédito Depósito Débito" at bounding box center [614, 175] width 165 height 36
select select "Efectivo"
click at [532, 157] on select "Seleccionar Efectivo Tarjeta de Crédito Depósito Débito" at bounding box center [614, 175] width 165 height 36
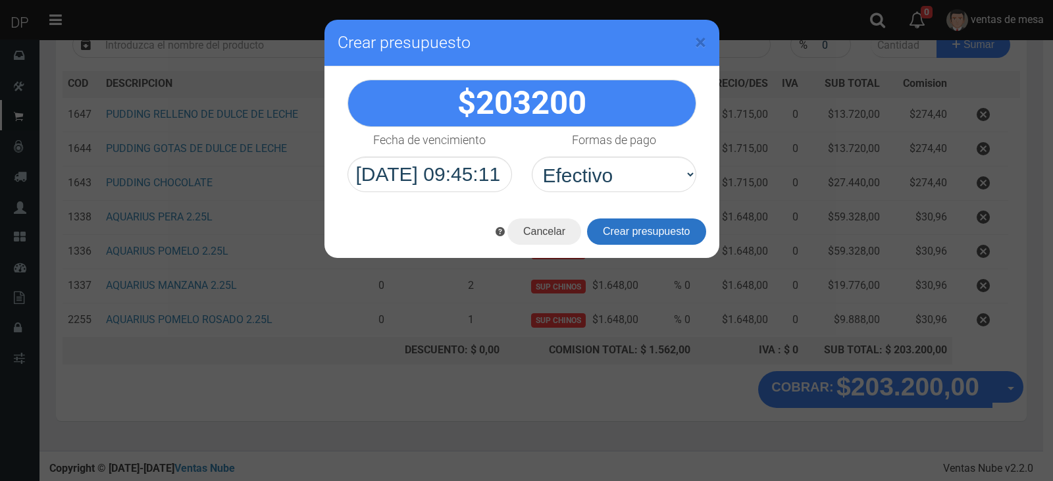
click at [606, 228] on button "Crear presupuesto" at bounding box center [646, 232] width 119 height 26
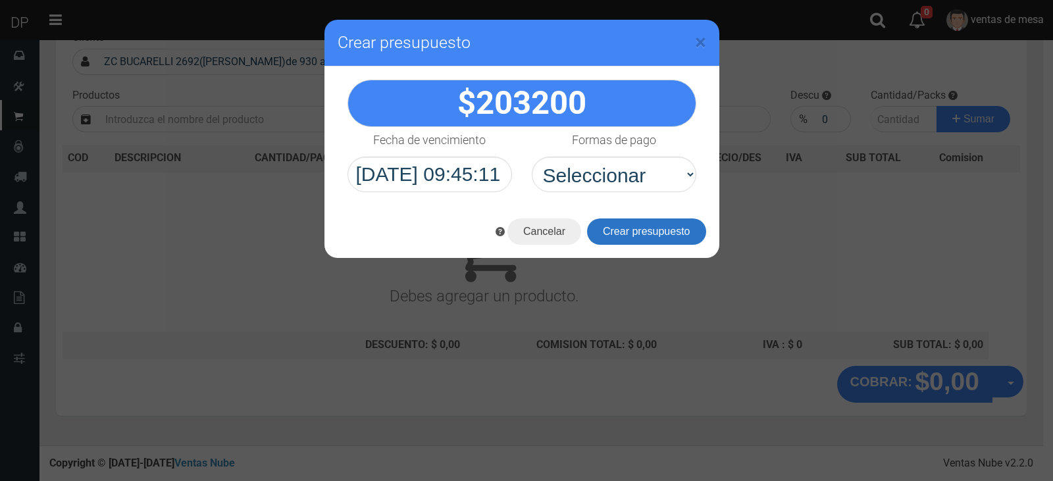
scroll to position [87, 0]
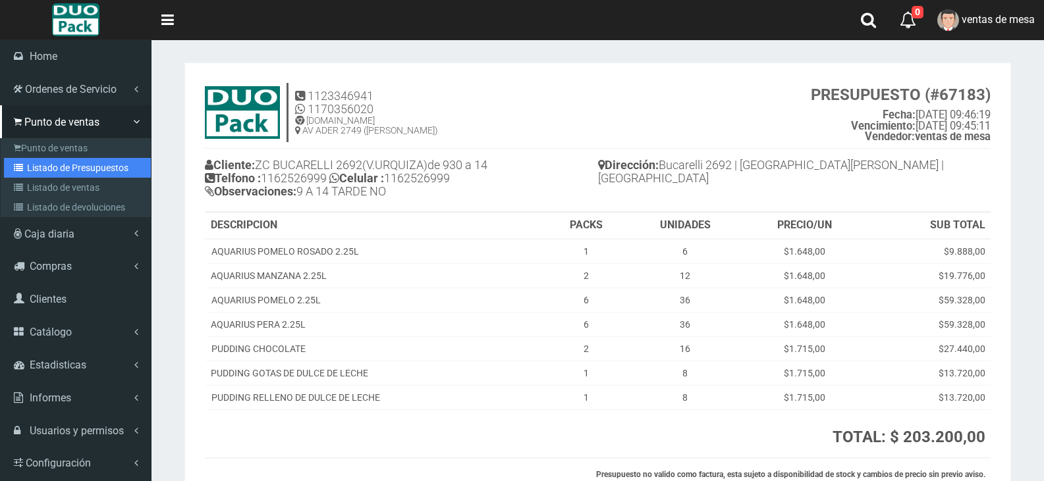
click at [78, 170] on link "Listado de Presupuestos" at bounding box center [77, 168] width 147 height 20
click at [248, 193] on h4 "Cliente: ZC BUCARELLI 2692([PERSON_NAME])de 930 a 14 Telfono : [PHONE_NUMBER] C…" at bounding box center [401, 179] width 393 height 49
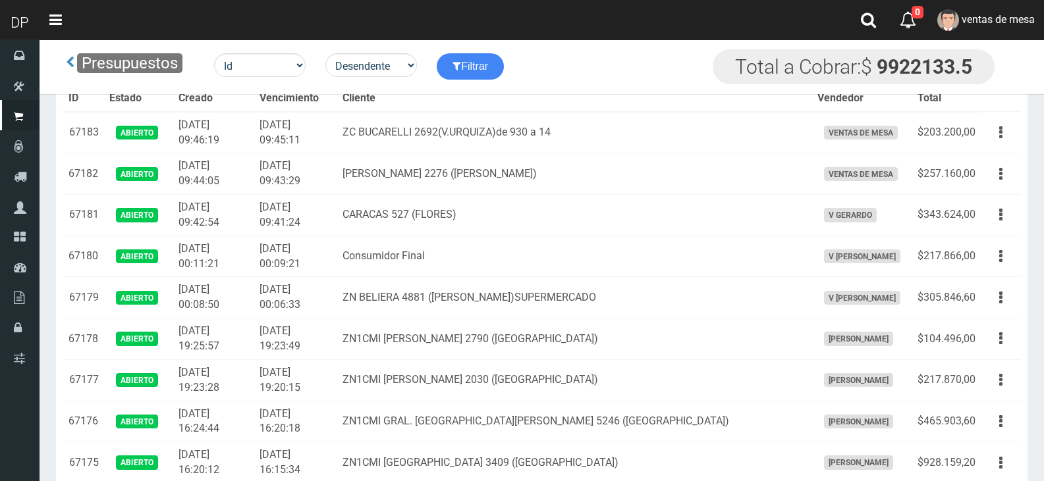
scroll to position [1487, 0]
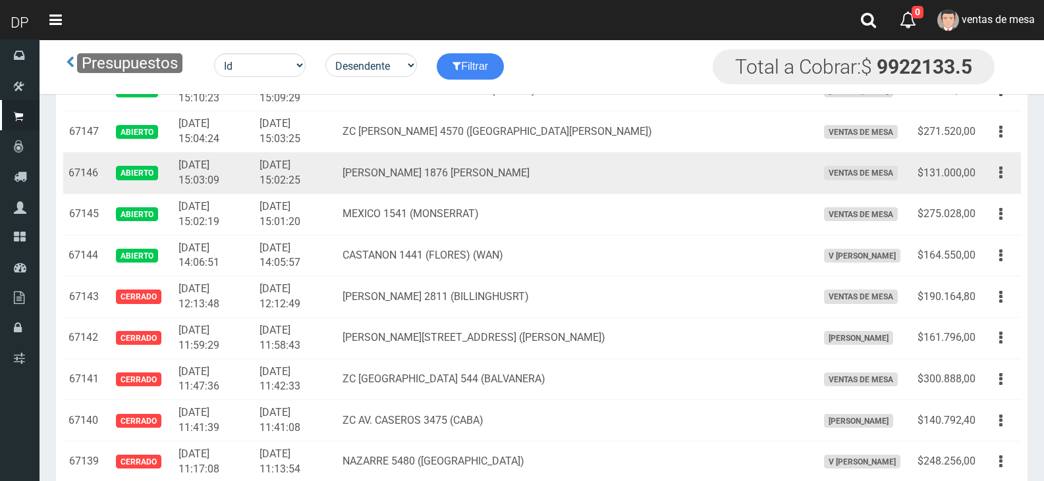
click at [1014, 165] on div "Editar Imprimir Eliminar" at bounding box center [1001, 172] width 30 height 23
drag, startPoint x: 1014, startPoint y: 165, endPoint x: 1007, endPoint y: 176, distance: 13.3
click at [1014, 165] on div "Editar Imprimir Eliminar" at bounding box center [1001, 172] width 30 height 23
click at [1007, 176] on button "button" at bounding box center [1001, 172] width 30 height 23
click at [1003, 189] on ul "Editar Imprimir Eliminar" at bounding box center [962, 238] width 105 height 109
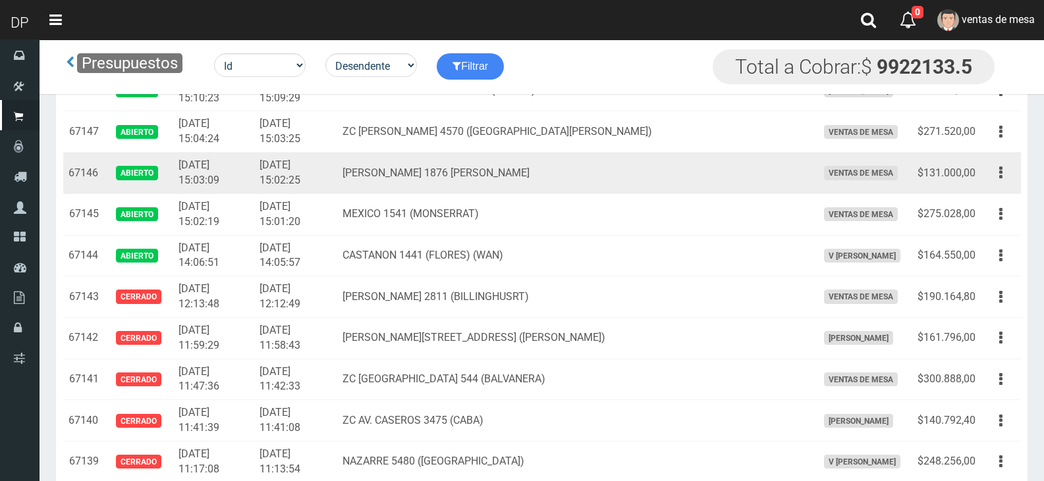
click at [1001, 186] on td "Editar Imprimir Eliminar" at bounding box center [1000, 173] width 40 height 41
click at [996, 178] on button "button" at bounding box center [1001, 172] width 30 height 23
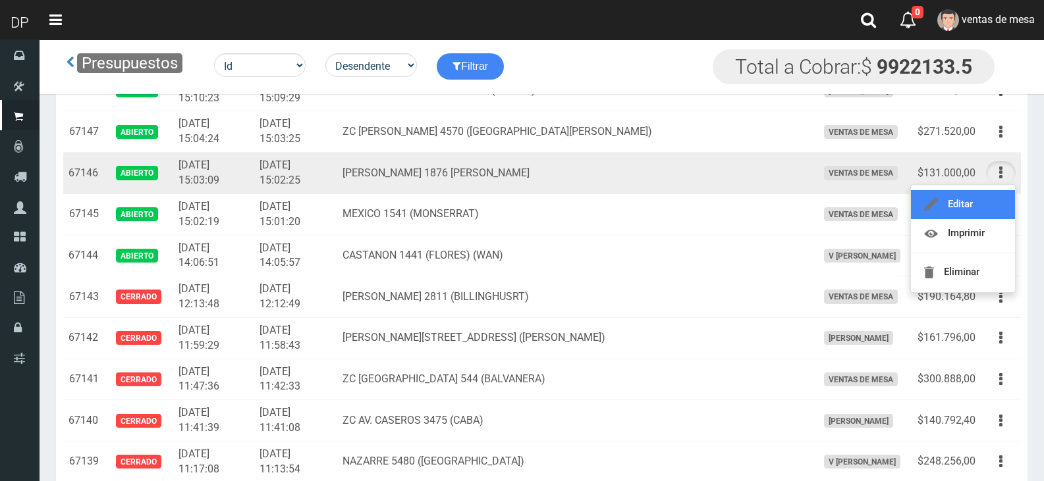
click at [990, 201] on link "Editar" at bounding box center [963, 204] width 104 height 29
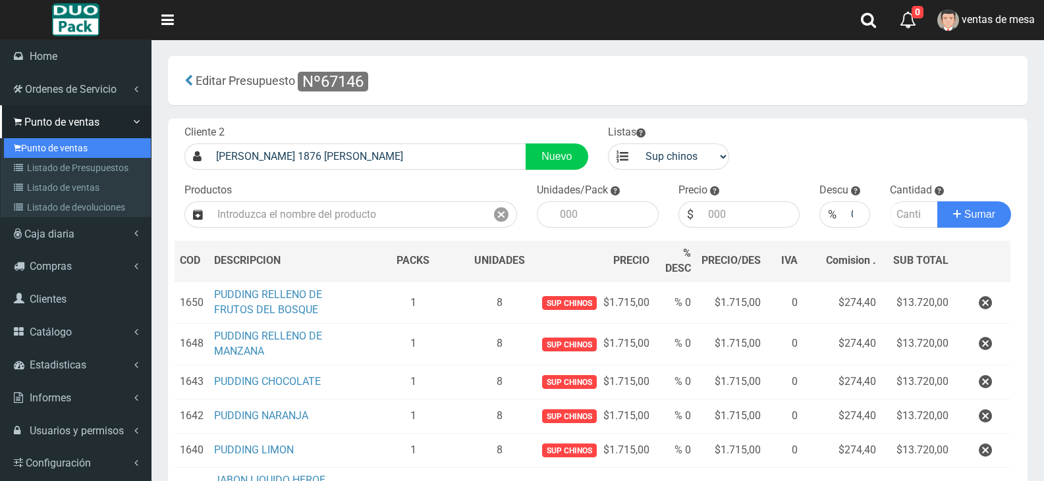
click at [20, 149] on icon at bounding box center [17, 148] width 7 height 11
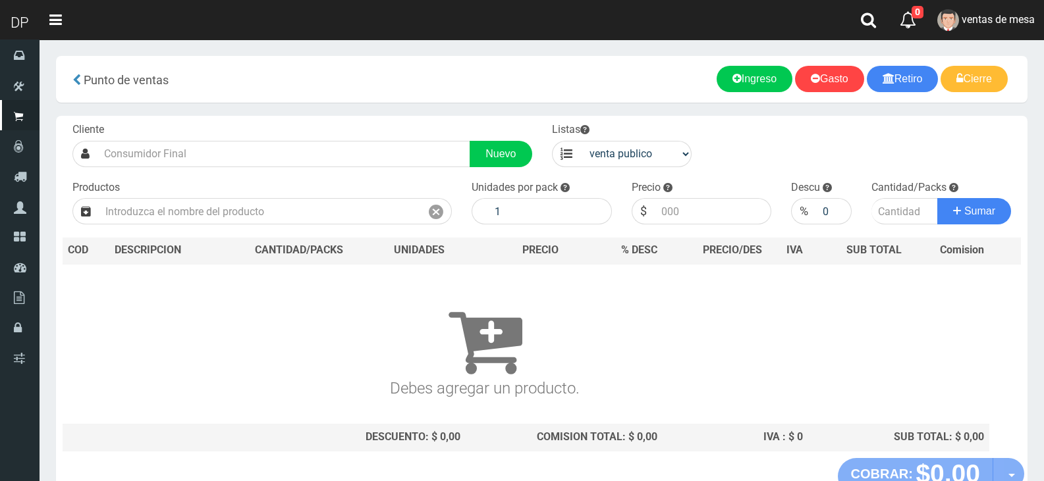
click at [288, 156] on input "text" at bounding box center [283, 154] width 373 height 26
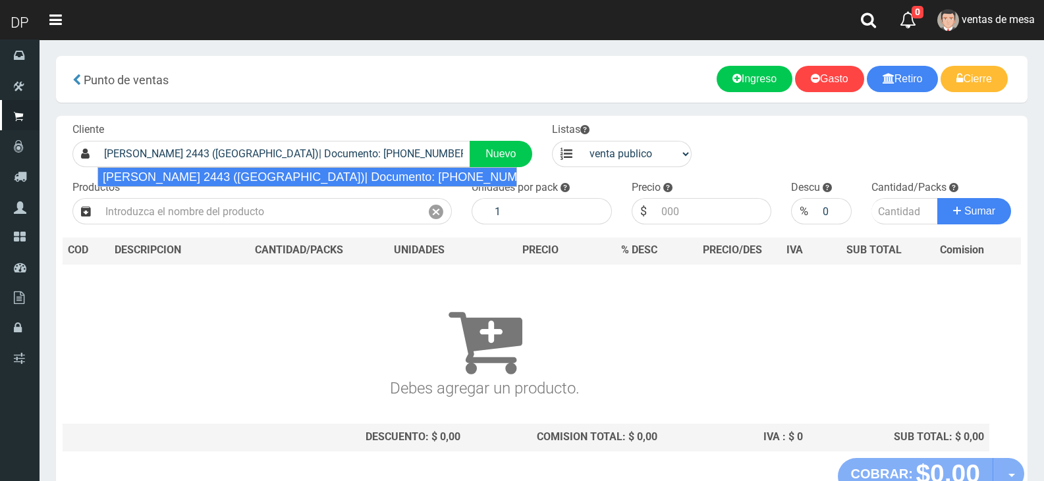
type input "[PERSON_NAME] 2443 ([GEOGRAPHIC_DATA])| Documento: [PHONE_NUMBER] | Teléfono:"
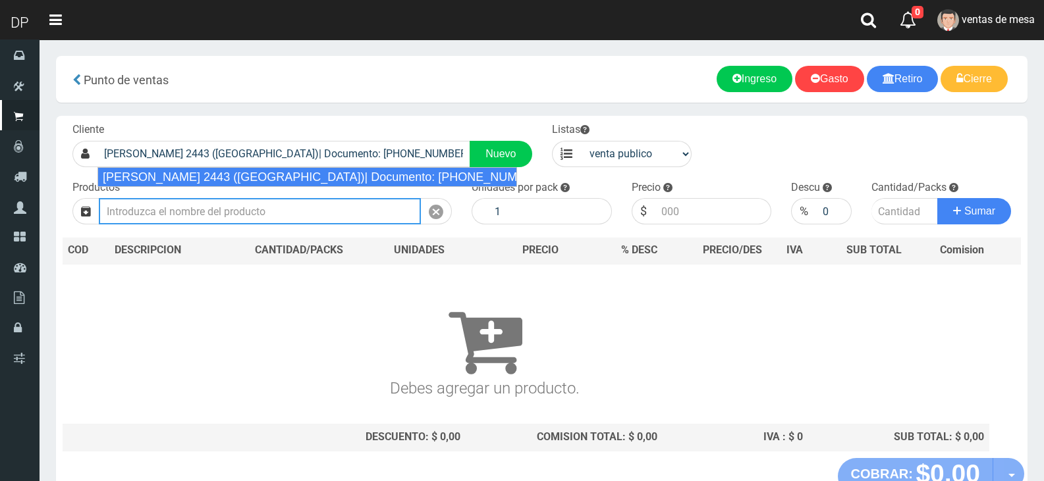
select select "2"
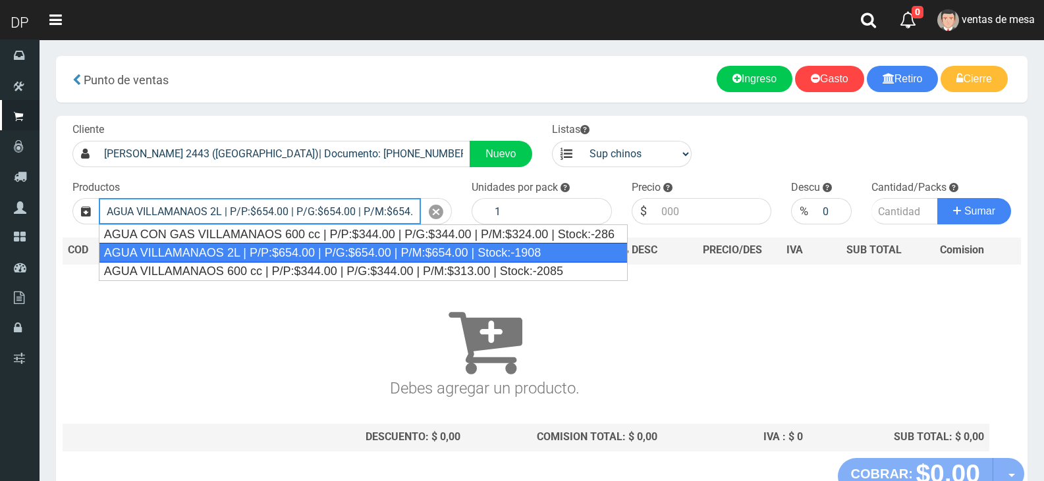
type input "AGUA VILLAMANAOS 2L | P/P:$654.00 | P/G:$654.00 | P/M:$654.00 | Stock:-1908"
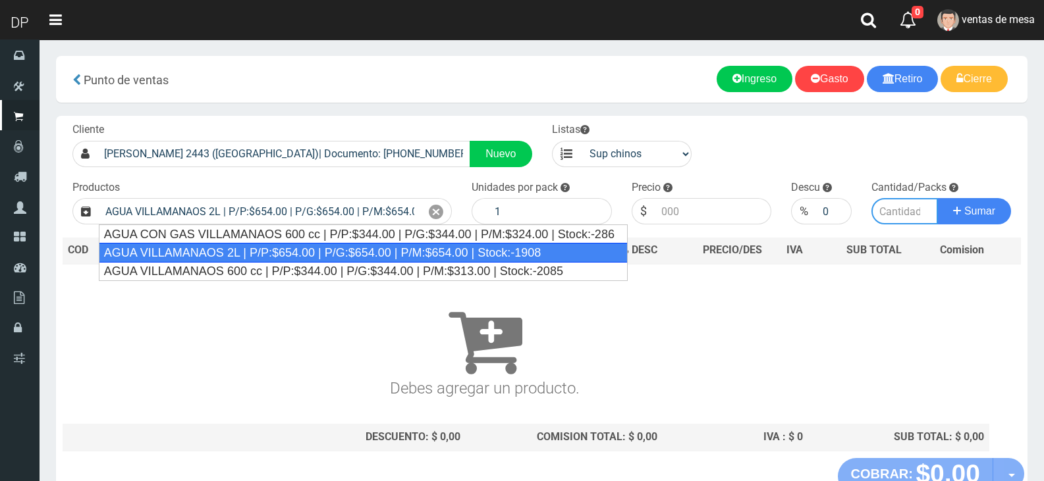
type input "6"
type input "654.00"
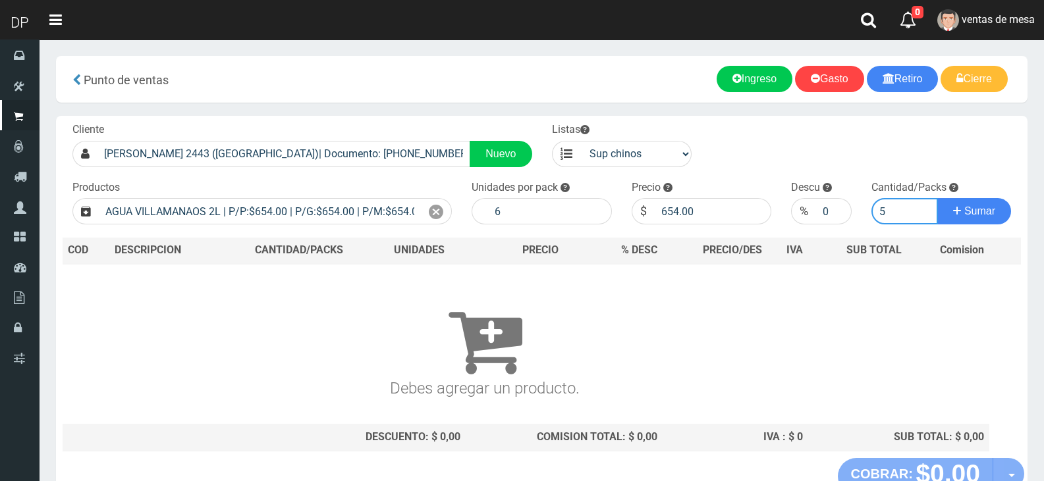
type input "5"
click at [937, 198] on button "Sumar" at bounding box center [974, 211] width 74 height 26
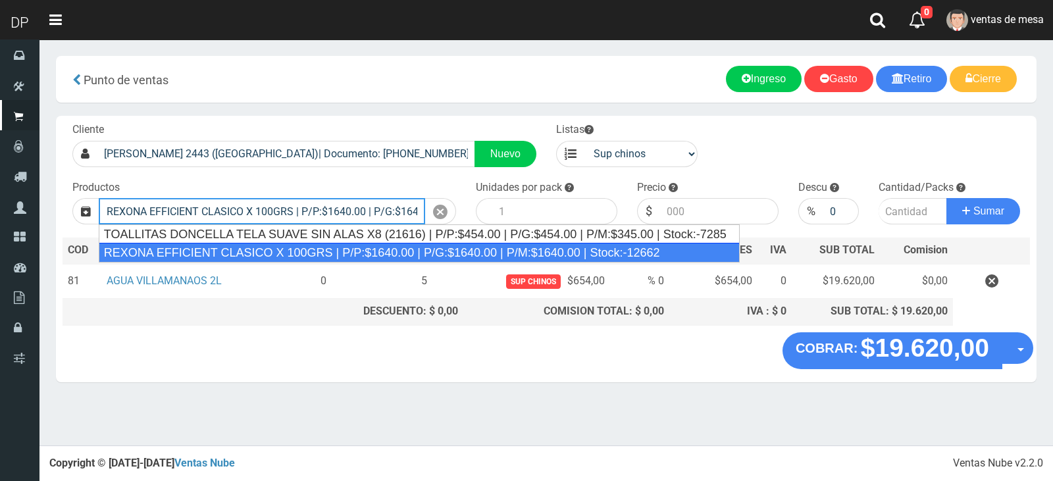
type input "REXONA EFFICIENT CLASICO X 100GRS | P/P:$1640.00 | P/G:$1640.00 | P/M:$1640.00 …"
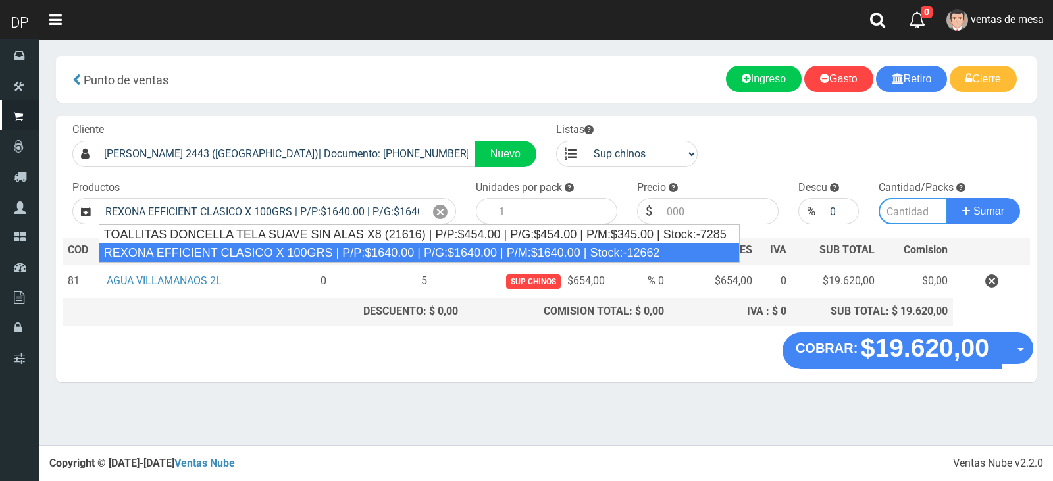
type input "12"
type input "1640.00"
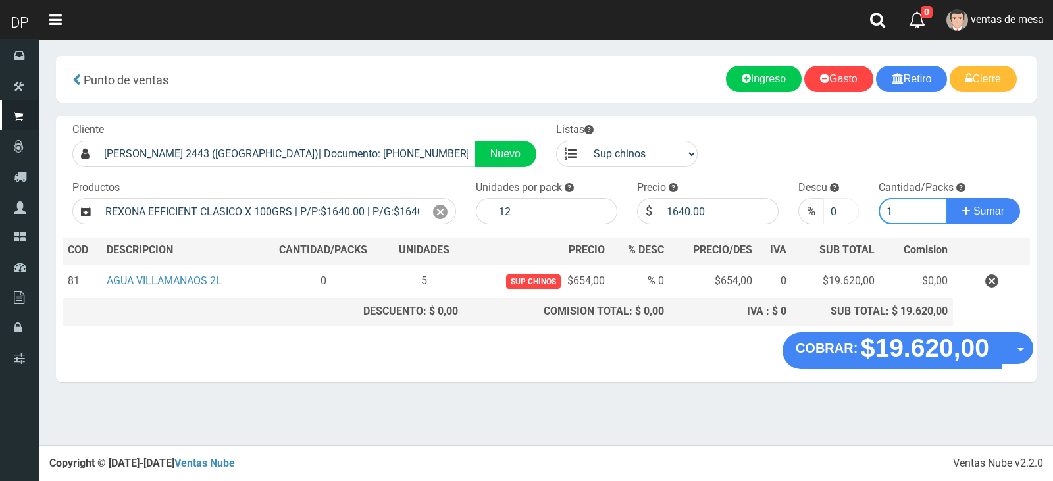
type input "1"
click at [836, 217] on input "0" at bounding box center [842, 211] width 36 height 26
type input "5"
click at [947, 198] on button "Sumar" at bounding box center [984, 211] width 74 height 26
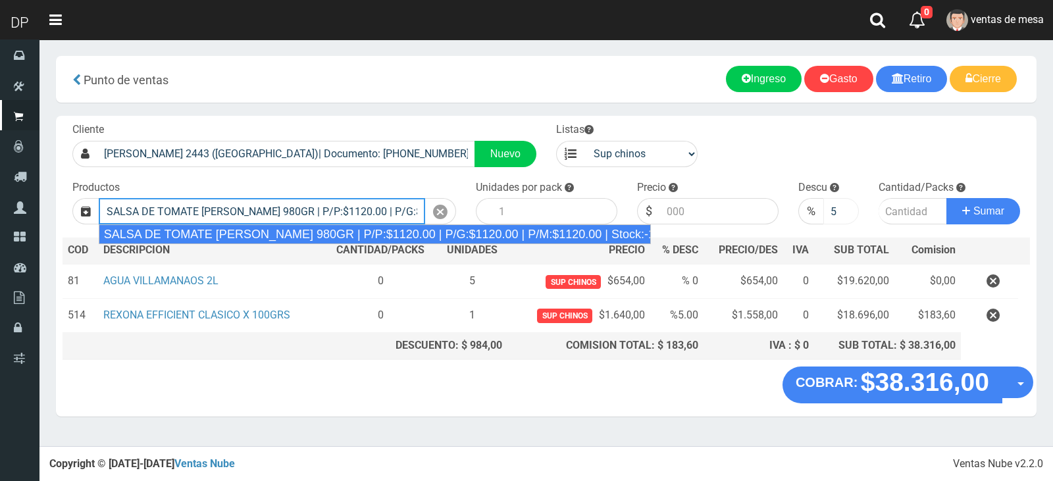
type input "SALSA DE TOMATE [PERSON_NAME] 980GR | P/P:$1120.00 | P/G:$1120.00 | P/M:$1120.0…"
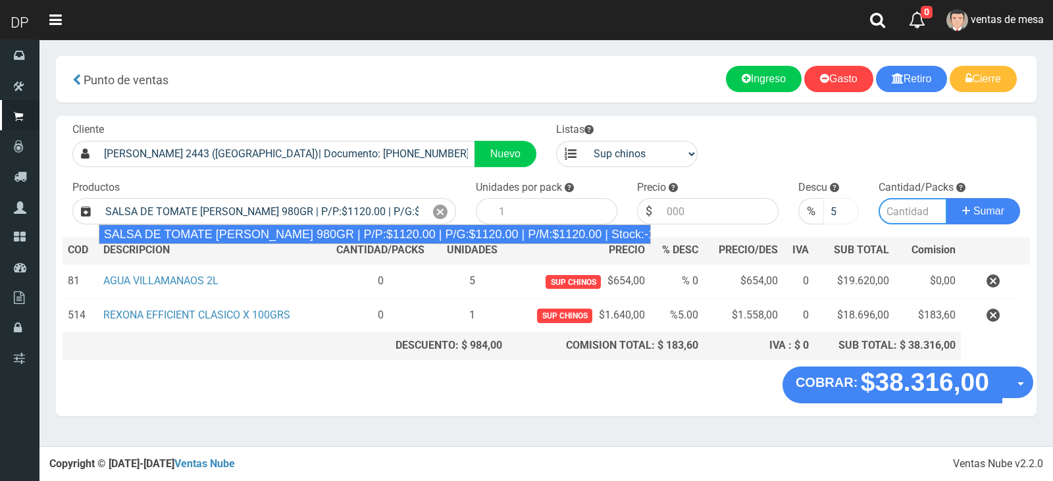
type input "8"
type input "1120.00"
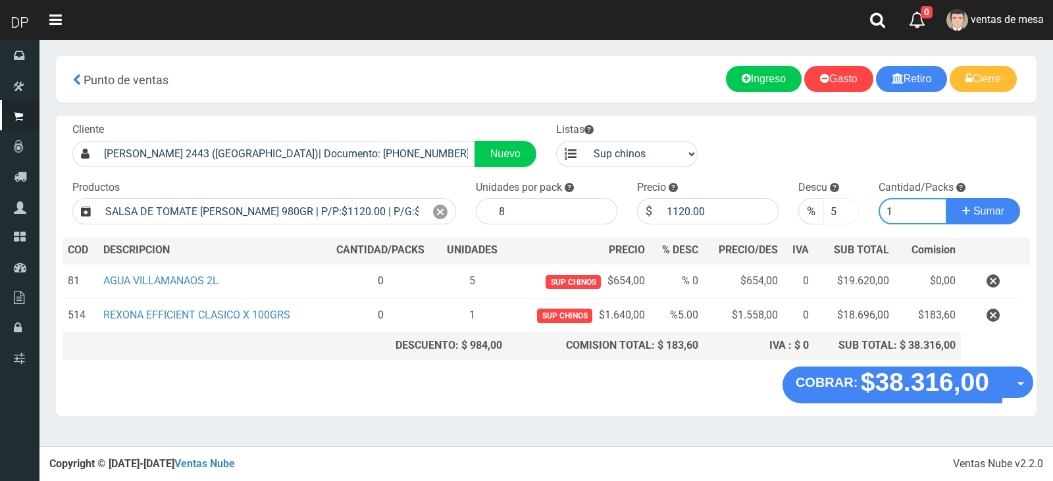
type input "1"
click at [947, 198] on button "Sumar" at bounding box center [984, 211] width 74 height 26
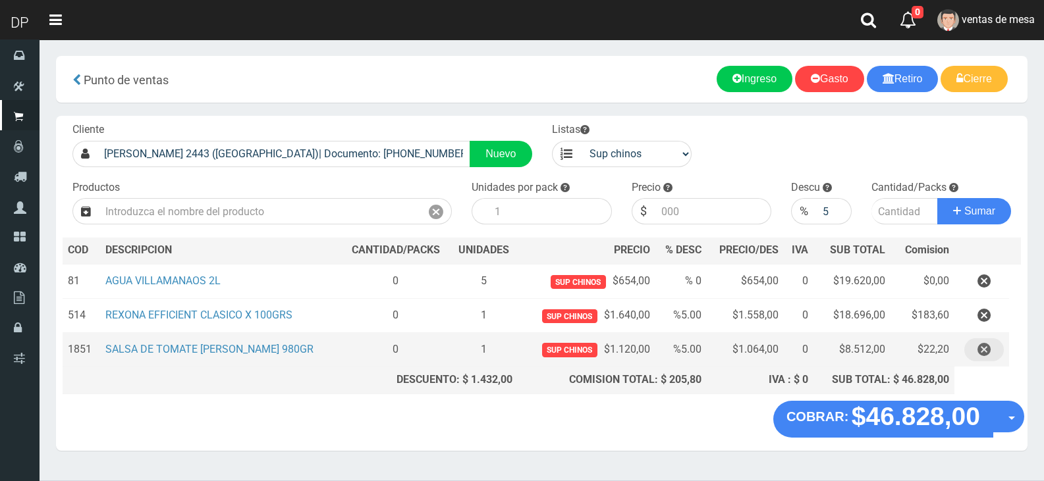
click at [1000, 354] on button "button" at bounding box center [984, 349] width 40 height 23
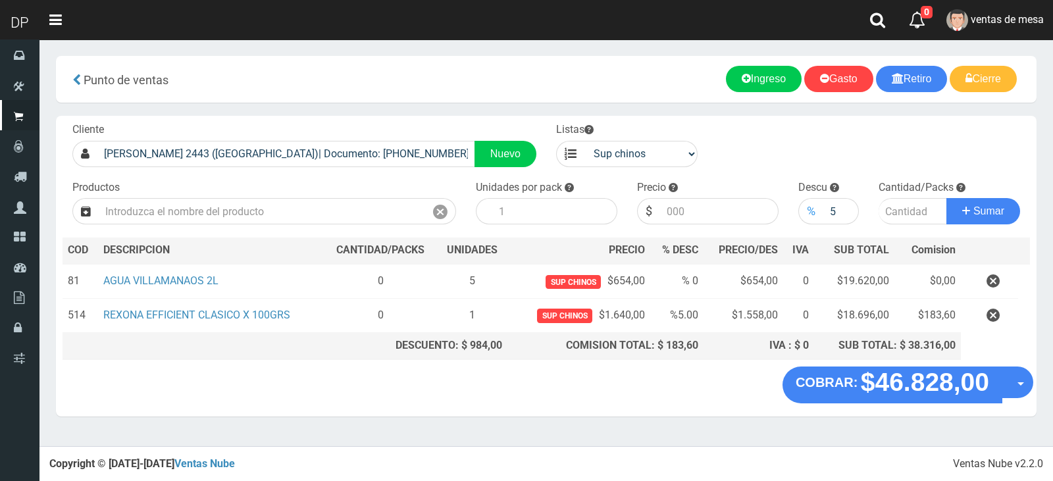
click at [811, 207] on div "%" at bounding box center [811, 211] width 25 height 26
click at [819, 205] on div "%" at bounding box center [811, 211] width 25 height 26
click at [830, 211] on input "5" at bounding box center [842, 211] width 36 height 26
type input "0"
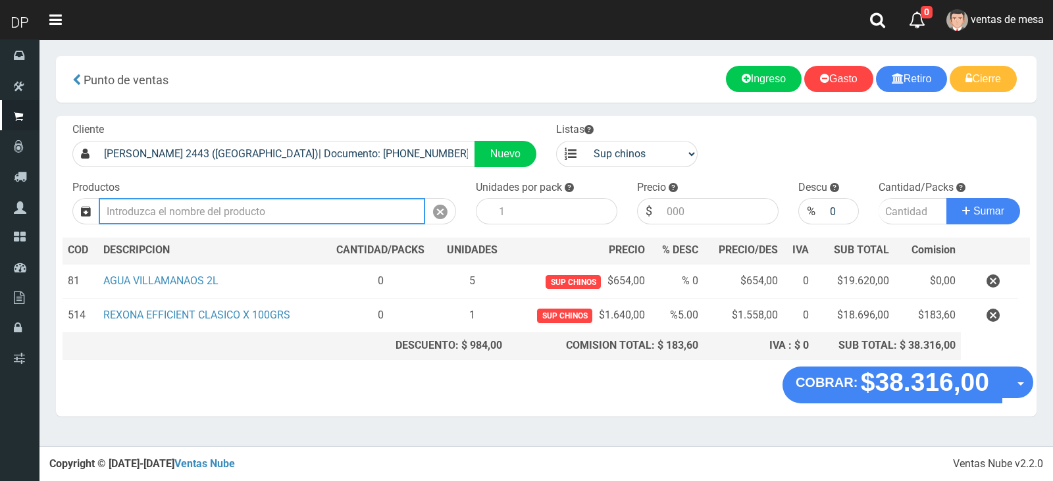
click at [170, 211] on input "text" at bounding box center [262, 211] width 327 height 26
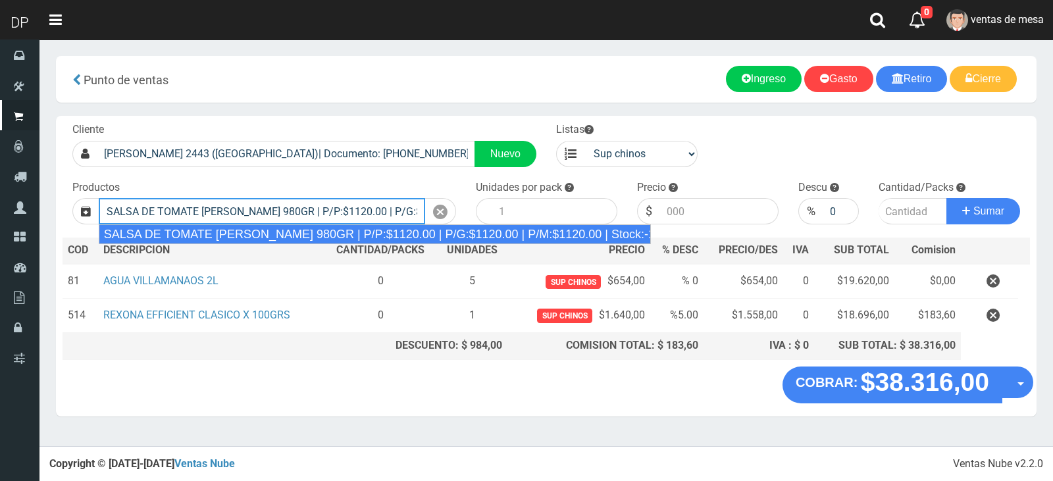
type input "SALSA DE TOMATE [PERSON_NAME] 980GR | P/P:$1120.00 | P/G:$1120.00 | P/M:$1120.0…"
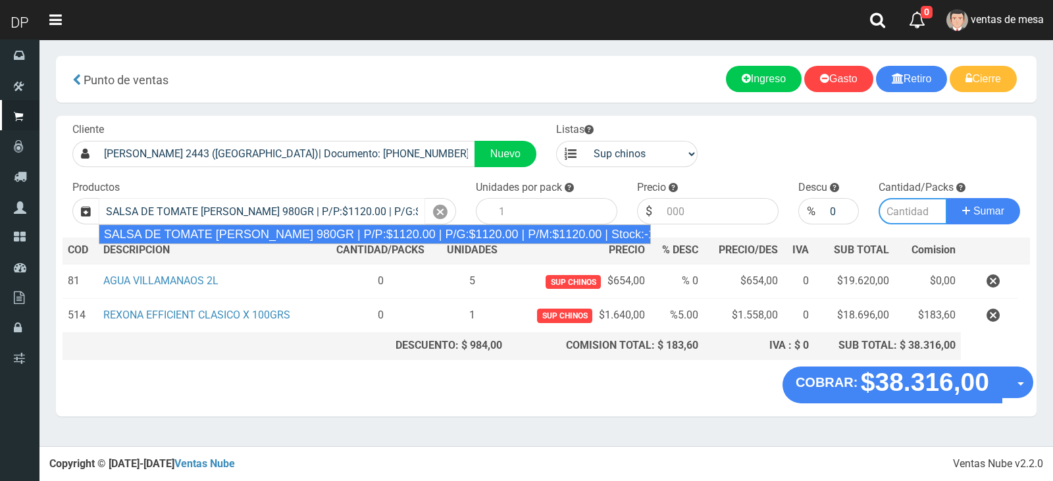
type input "8"
type input "1120.00"
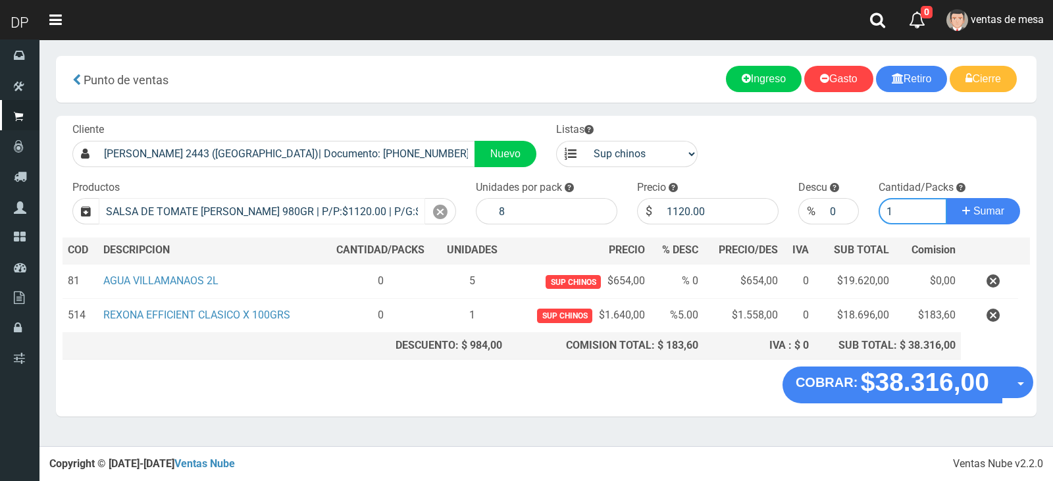
type input "1"
click at [947, 198] on button "Sumar" at bounding box center [984, 211] width 74 height 26
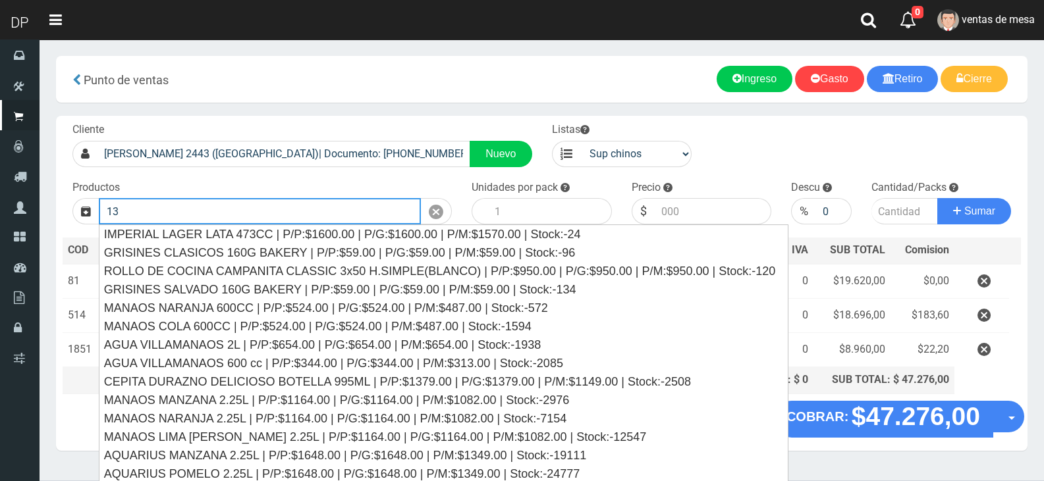
type input "1"
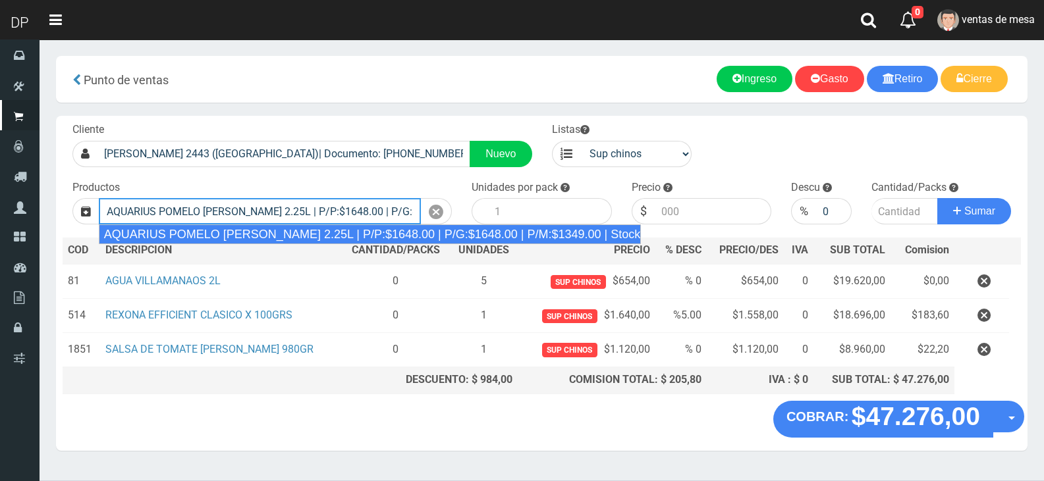
type input "AQUARIUS POMELO [PERSON_NAME] 2.25L | P/P:$1648.00 | P/G:$1648.00 | P/M:$1349.0…"
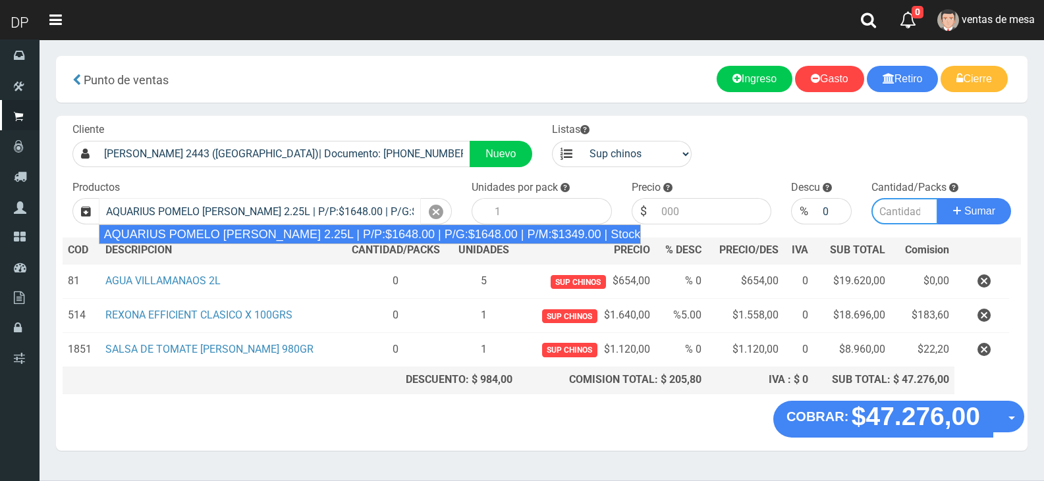
type input "6"
type input "1648.00"
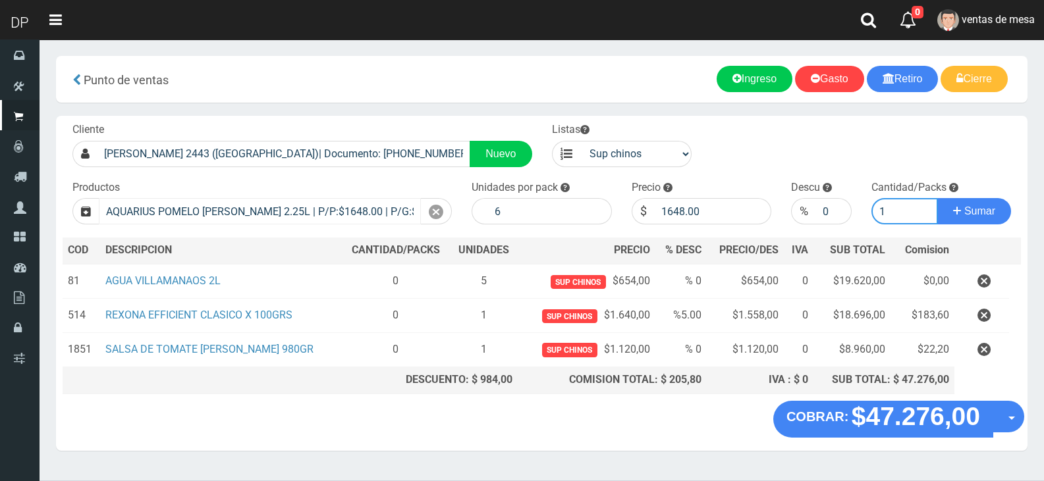
type input "1"
click at [937, 198] on button "Sumar" at bounding box center [974, 211] width 74 height 26
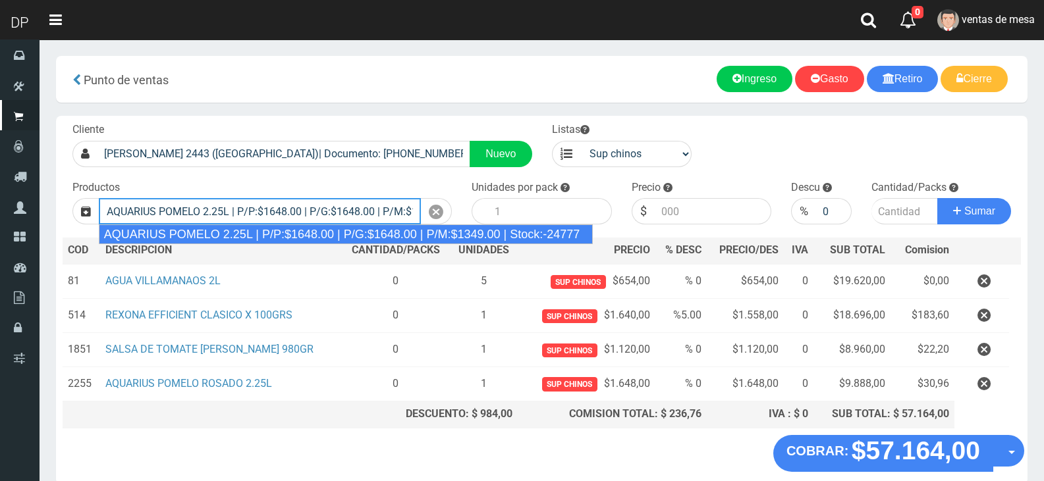
type input "AQUARIUS POMELO 2.25L | P/P:$1648.00 | P/G:$1648.00 | P/M:$1349.00 | Stock:-247…"
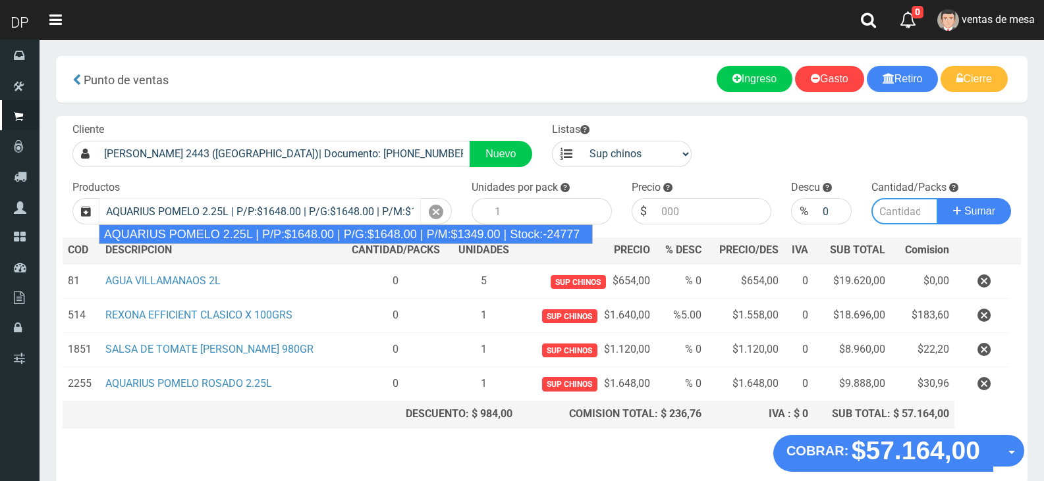
type input "6"
type input "1648.00"
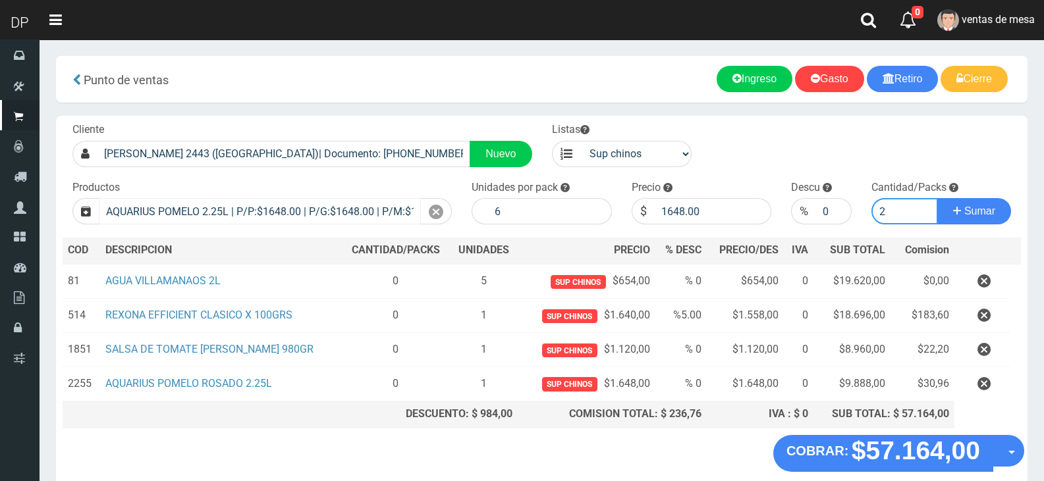
type input "2"
click at [937, 198] on button "Sumar" at bounding box center [974, 211] width 74 height 26
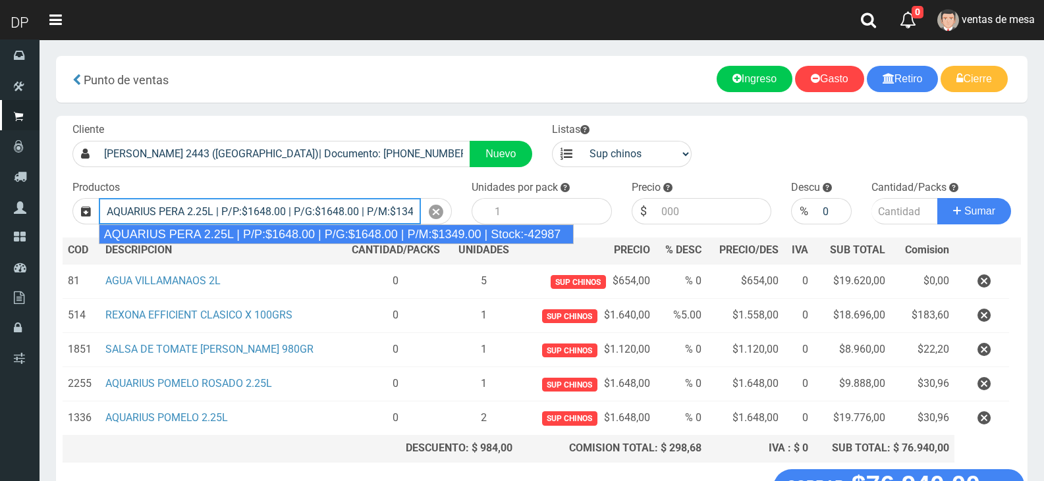
type input "AQUARIUS PERA 2.25L | P/P:$1648.00 | P/G:$1648.00 | P/M:$1349.00 | Stock:-42987"
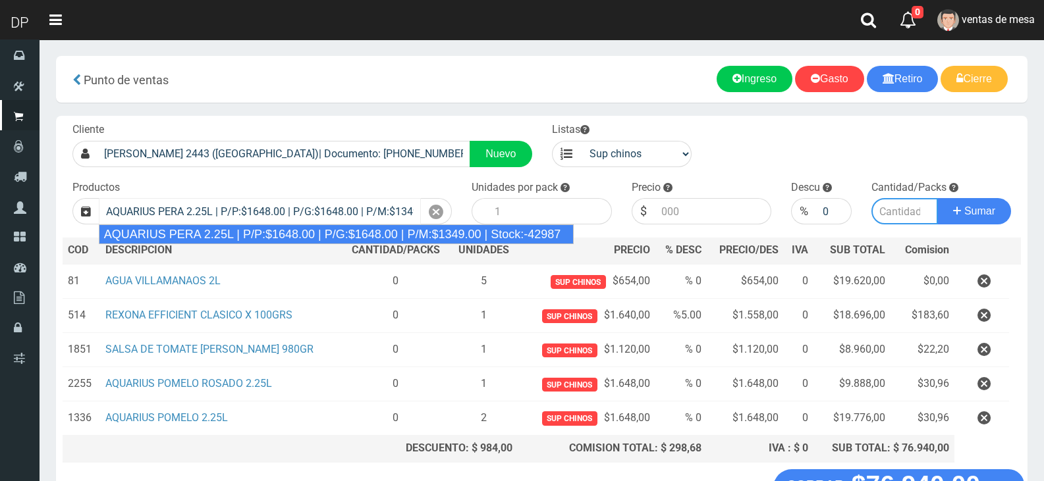
type input "6"
type input "1648.00"
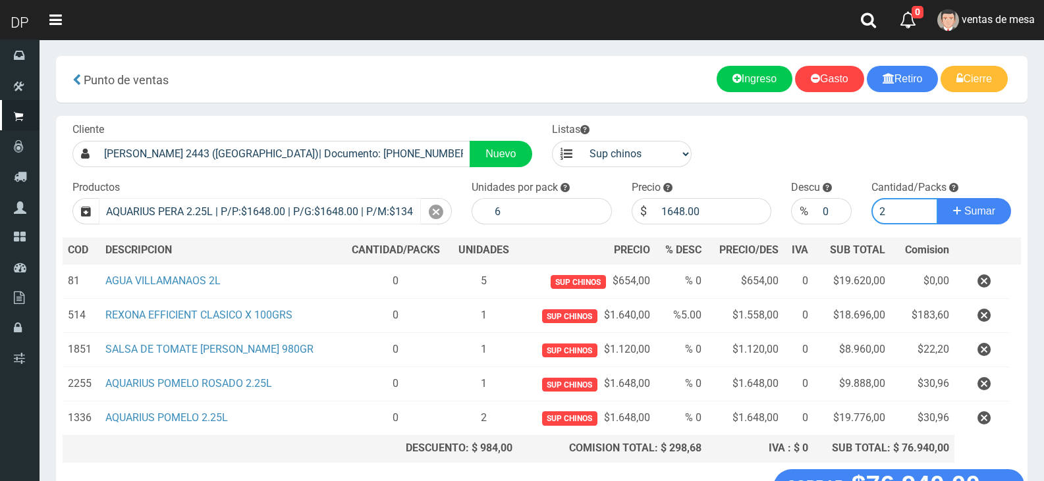
type input "2"
click at [937, 198] on button "Sumar" at bounding box center [974, 211] width 74 height 26
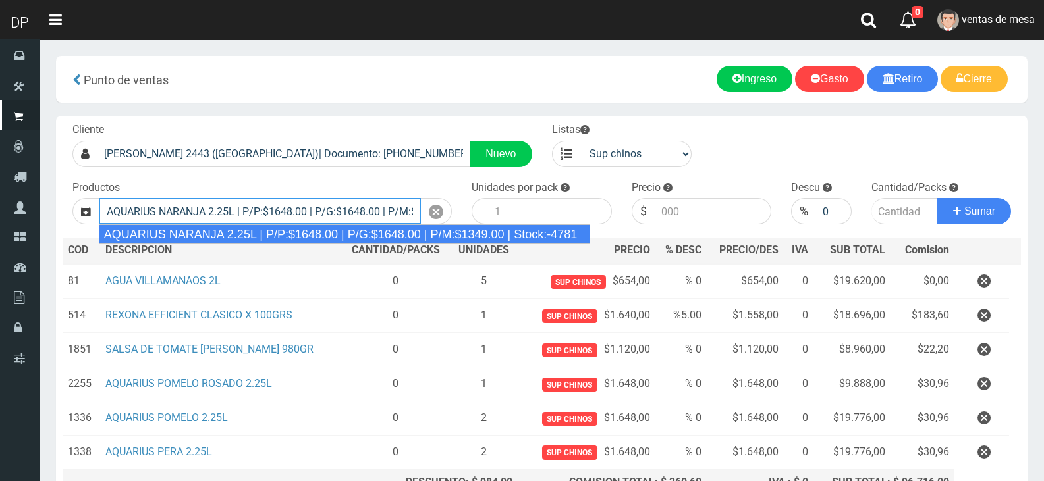
type input "AQUARIUS NARANJA 2.25L | P/P:$1648.00 | P/G:$1648.00 | P/M:$1349.00 | Stock:-47…"
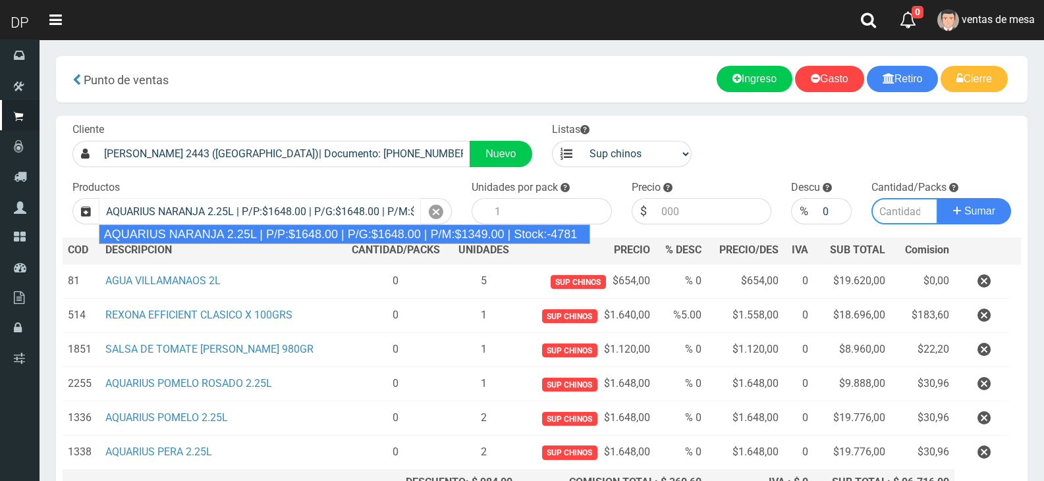
type input "6"
type input "1648.00"
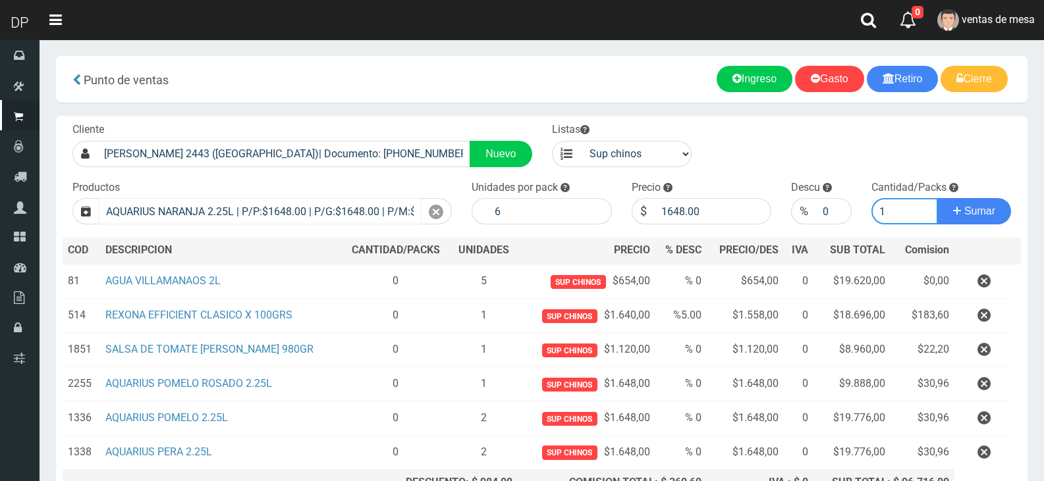
type input "1"
click at [937, 198] on button "Sumar" at bounding box center [974, 211] width 74 height 26
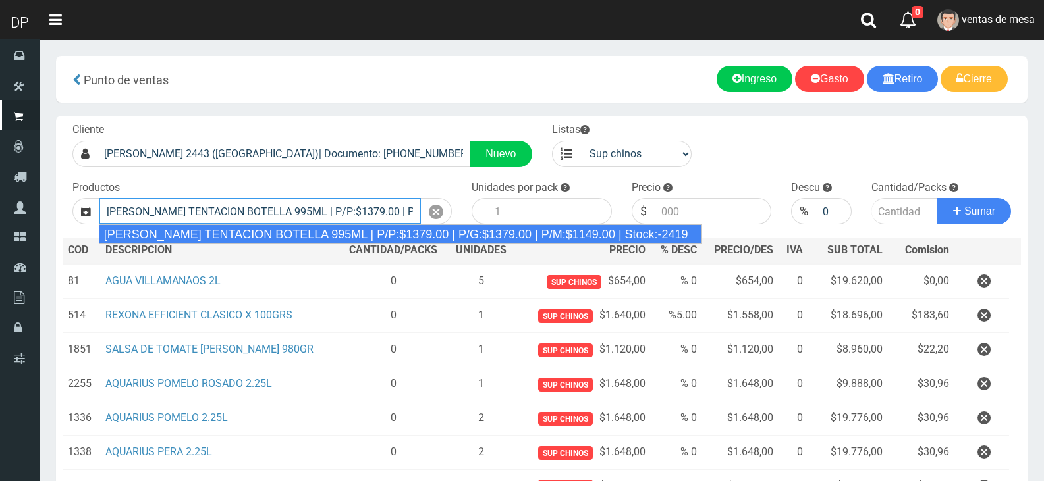
type input "[PERSON_NAME] TENTACION BOTELLA 995ML | P/P:$1379.00 | P/G:$1379.00 | P/M:$1149…"
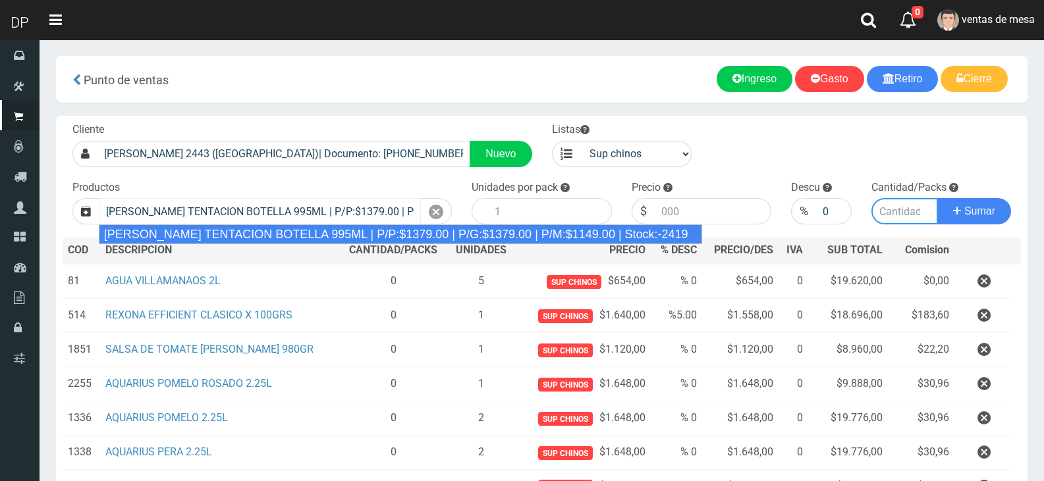
type input "6"
type input "1379.00"
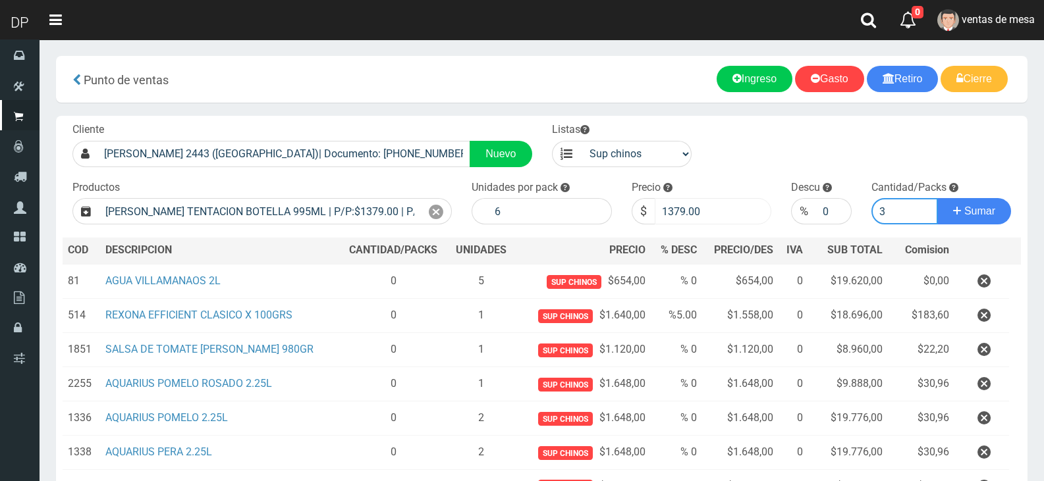
type input "3"
drag, startPoint x: 674, startPoint y: 211, endPoint x: 732, endPoint y: 210, distance: 57.9
click at [732, 210] on input "1379.00" at bounding box center [712, 211] width 117 height 26
type input "1320"
click at [937, 198] on button "Sumar" at bounding box center [974, 211] width 74 height 26
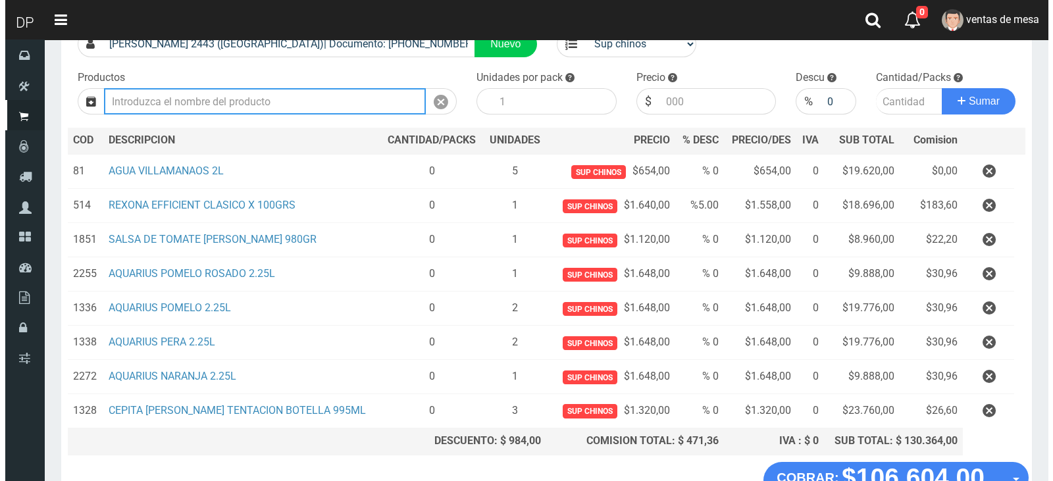
scroll to position [201, 0]
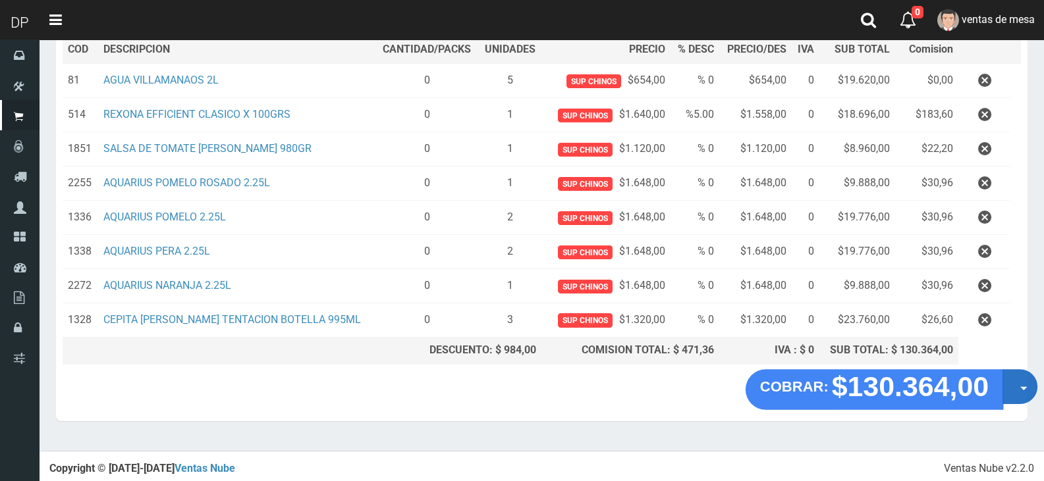
click at [1027, 389] on button "Opciones" at bounding box center [1019, 386] width 35 height 35
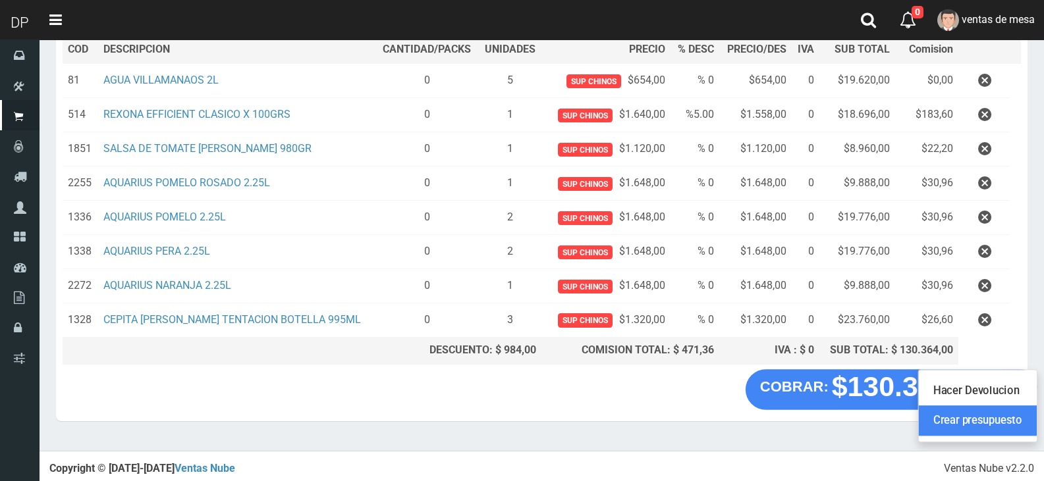
click at [1017, 415] on link "Crear presupuesto" at bounding box center [978, 421] width 118 height 30
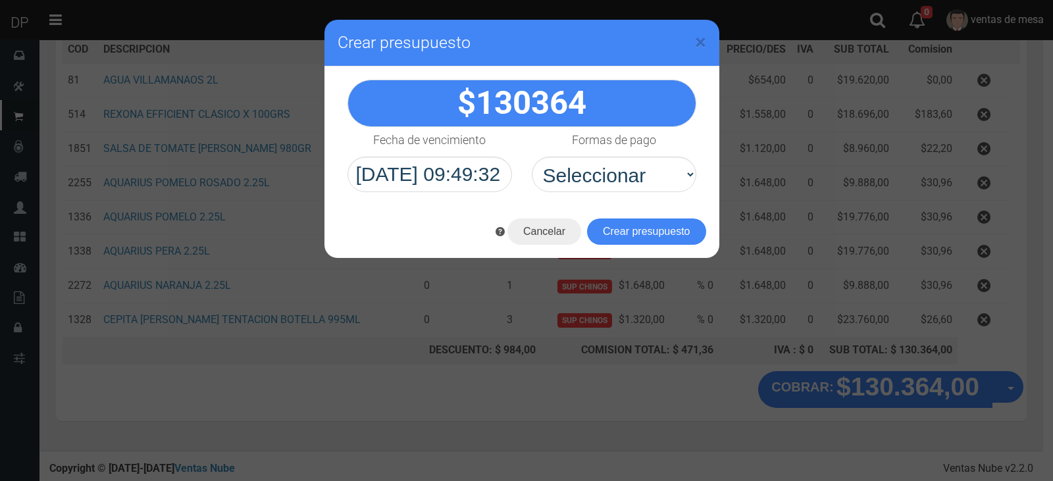
click at [602, 196] on div "130364" at bounding box center [522, 136] width 395 height 139
click at [608, 181] on select "Seleccionar Efectivo Tarjeta de Crédito Depósito Débito" at bounding box center [614, 175] width 165 height 36
select select "Efectivo"
click at [532, 157] on select "Seleccionar Efectivo Tarjeta de Crédito Depósito Débito" at bounding box center [614, 175] width 165 height 36
click at [623, 224] on button "Crear presupuesto" at bounding box center [646, 232] width 119 height 26
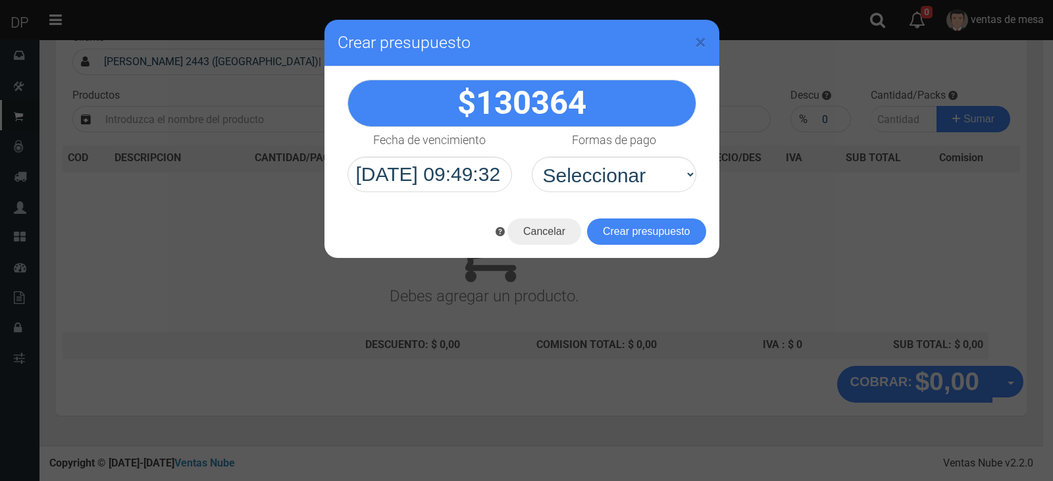
scroll to position [87, 0]
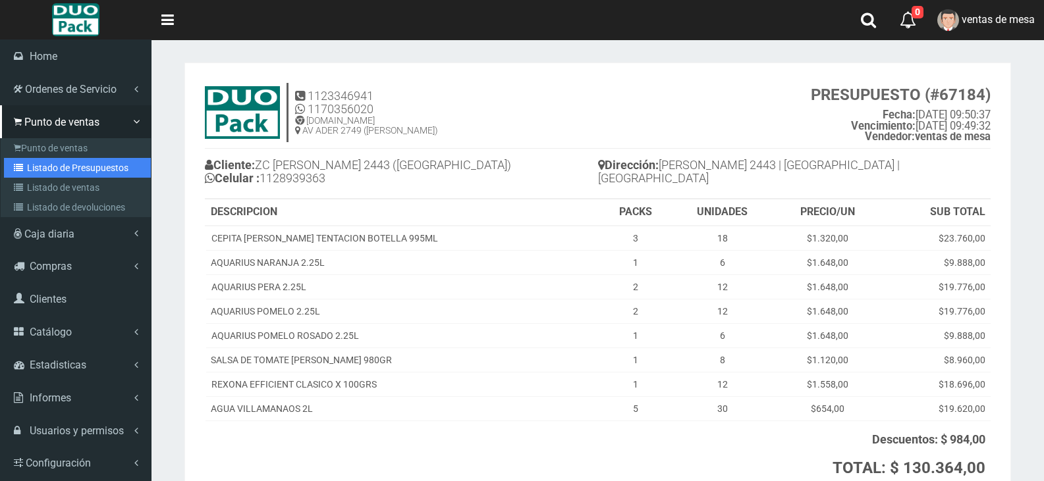
click at [48, 163] on link "Listado de Presupuestos" at bounding box center [77, 168] width 147 height 20
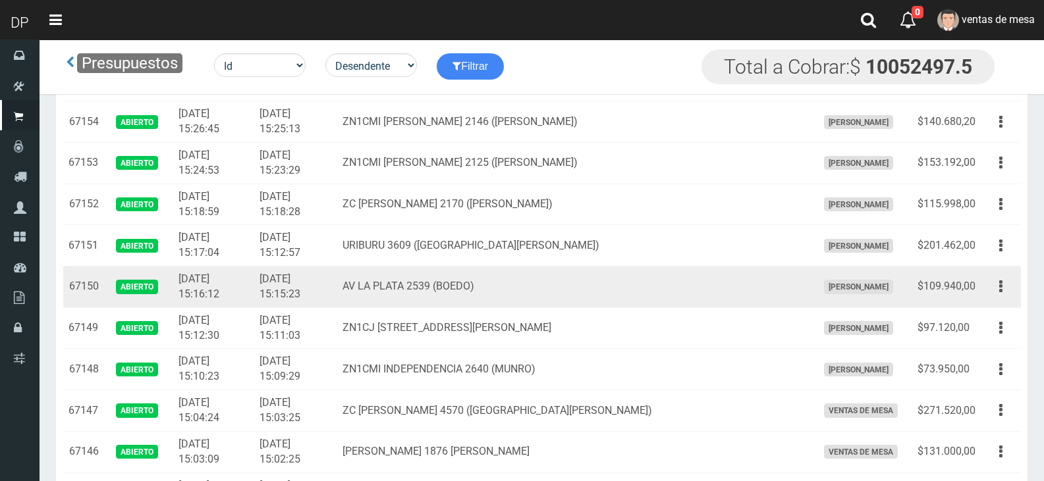
scroll to position [1231, 0]
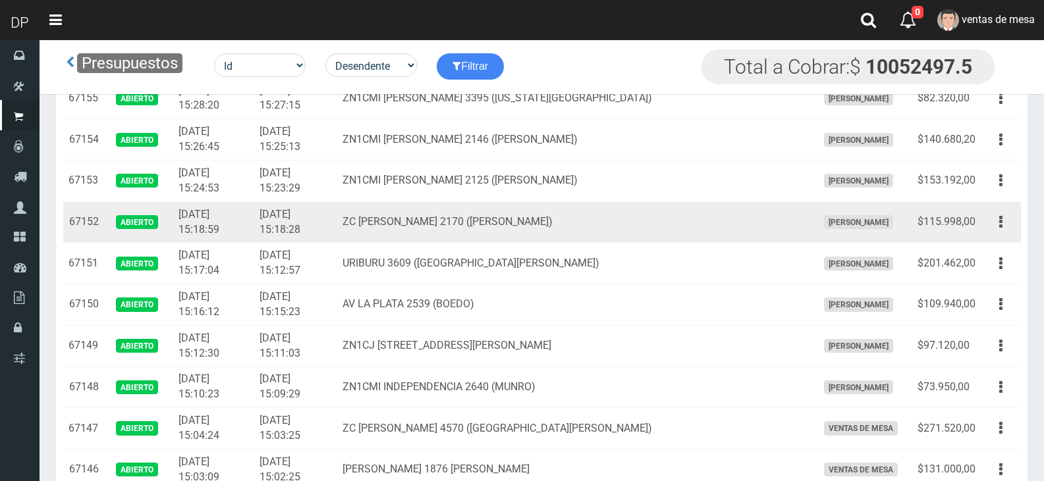
click at [479, 226] on td "ZC AGUSTIN DE VEDIA 2170 (FLORES)" at bounding box center [574, 221] width 475 height 41
drag, startPoint x: 488, startPoint y: 225, endPoint x: 557, endPoint y: 229, distance: 69.2
click at [517, 225] on td "ZC [PERSON_NAME] 2170 ([PERSON_NAME])" at bounding box center [574, 221] width 475 height 41
click at [528, 226] on td "ZC [PERSON_NAME] 2170 ([PERSON_NAME])" at bounding box center [574, 221] width 475 height 41
click at [557, 229] on td "ZC [PERSON_NAME] 2170 ([PERSON_NAME])" at bounding box center [574, 221] width 475 height 41
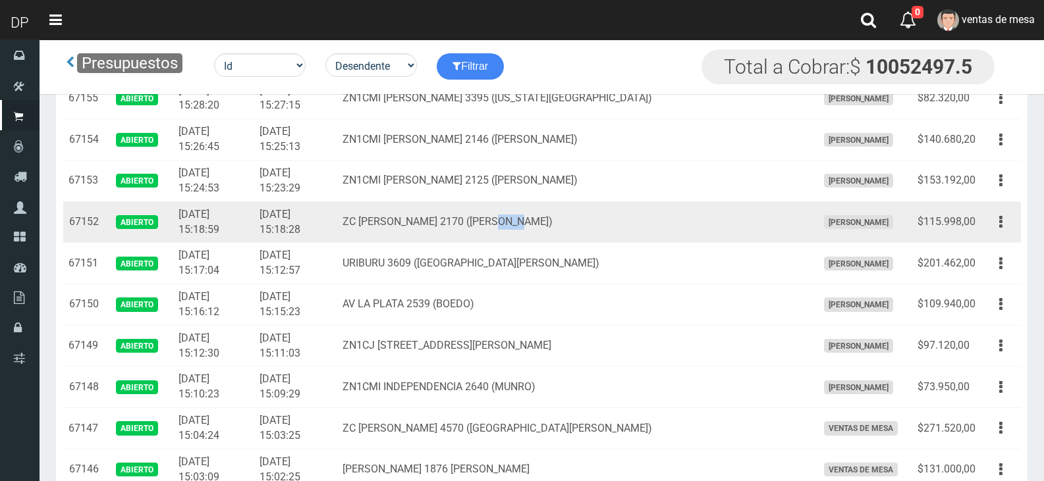
click at [557, 229] on td "ZC [PERSON_NAME] 2170 ([PERSON_NAME])" at bounding box center [574, 221] width 475 height 41
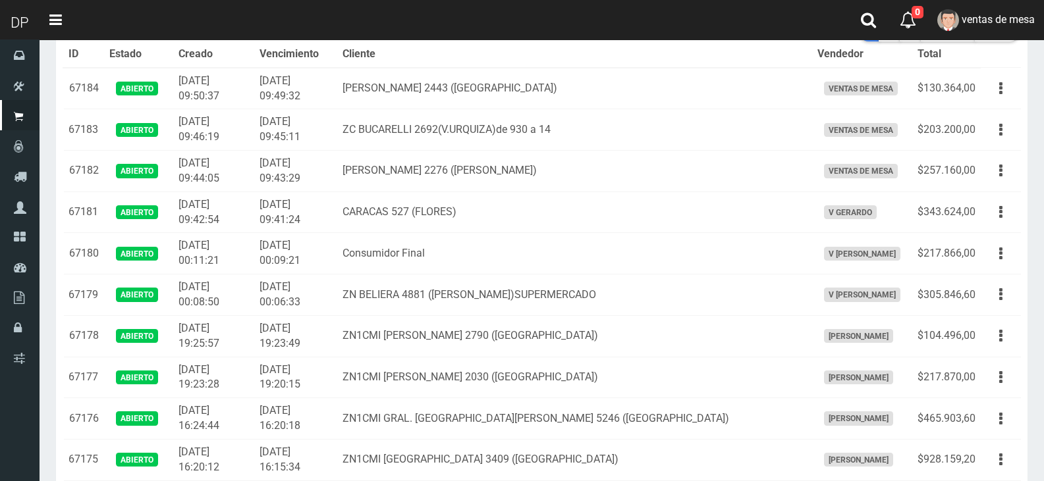
scroll to position [0, 0]
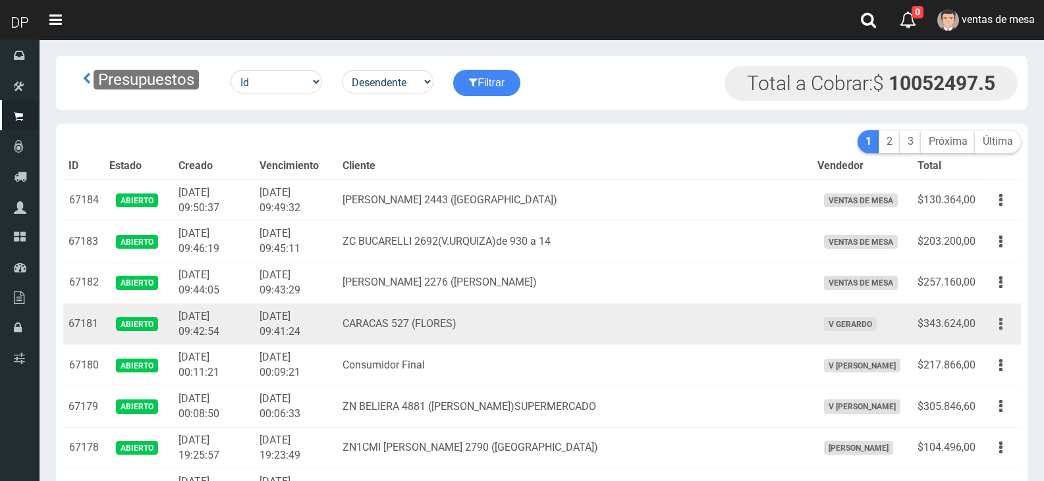
click at [999, 322] on icon "button" at bounding box center [1000, 324] width 3 height 23
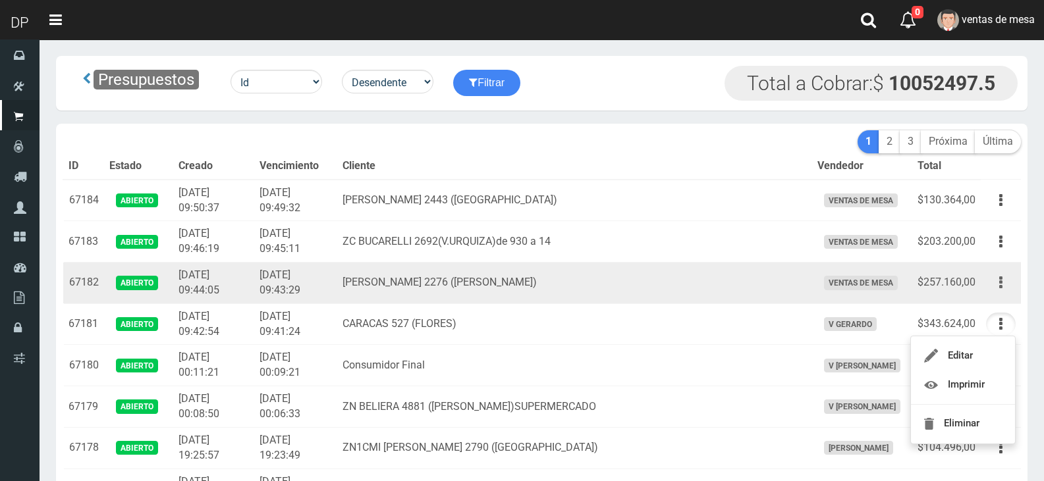
click at [1008, 291] on button "button" at bounding box center [1001, 282] width 30 height 23
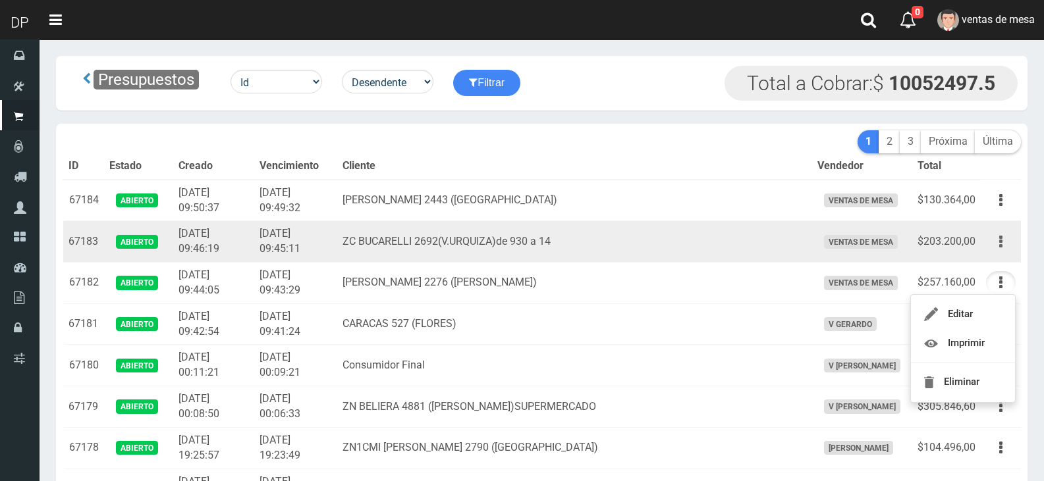
click at [1009, 241] on button "button" at bounding box center [1001, 241] width 30 height 23
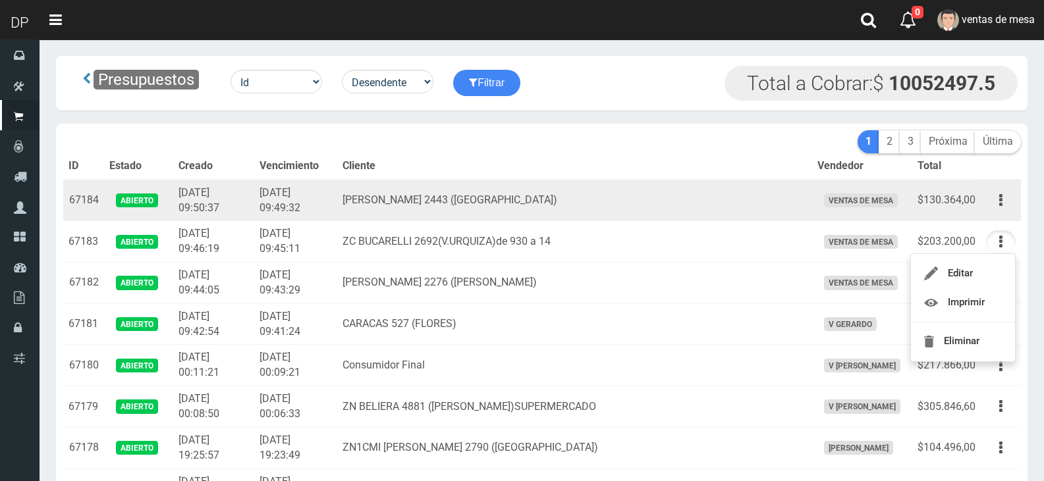
click at [995, 208] on button "button" at bounding box center [1001, 200] width 30 height 23
click at [409, 211] on td "[PERSON_NAME] 2443 ([GEOGRAPHIC_DATA])" at bounding box center [574, 200] width 475 height 41
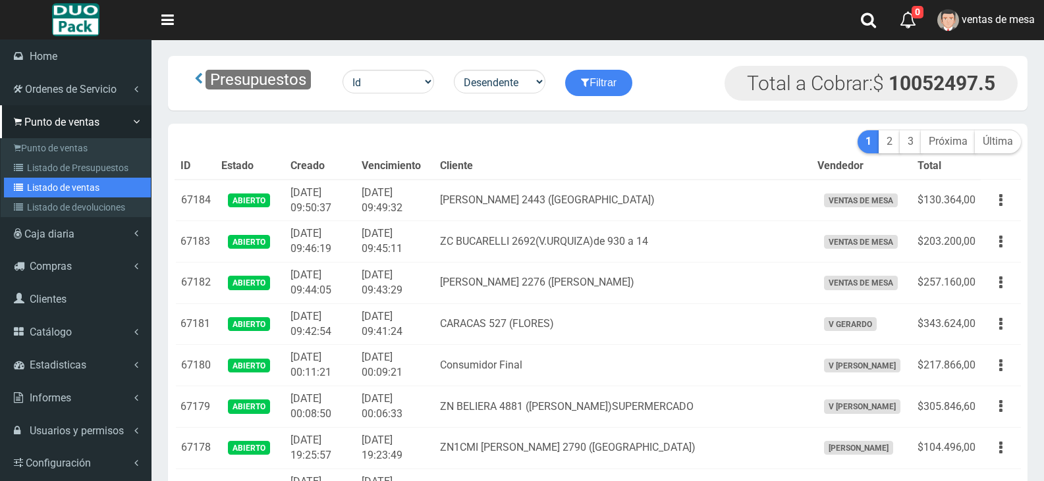
click at [45, 194] on link "Listado de ventas" at bounding box center [77, 188] width 147 height 20
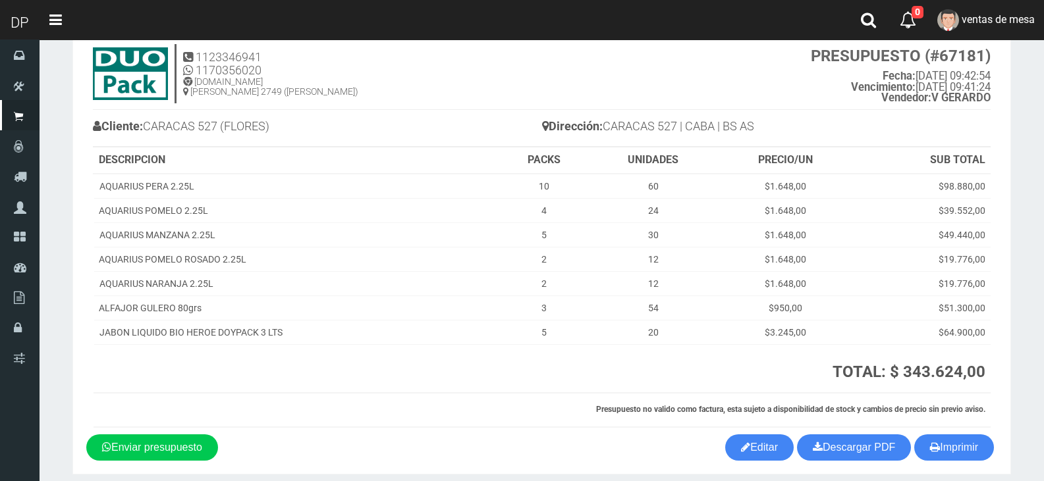
scroll to position [90, 0]
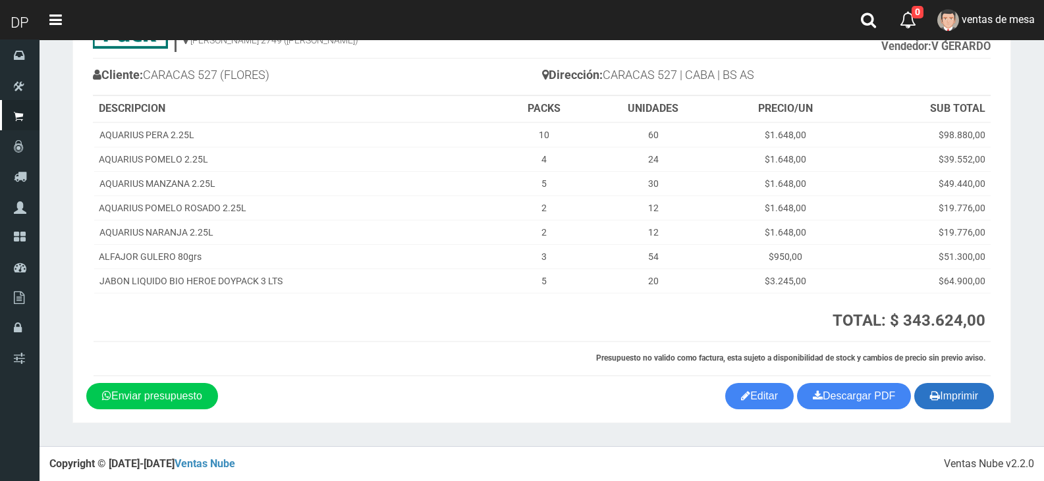
click at [930, 396] on icon "button" at bounding box center [935, 395] width 10 height 18
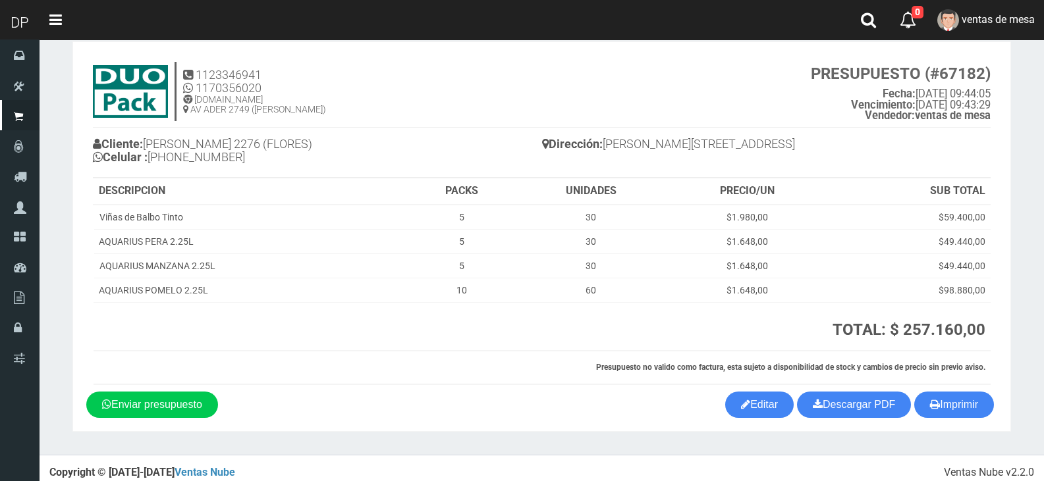
scroll to position [30, 0]
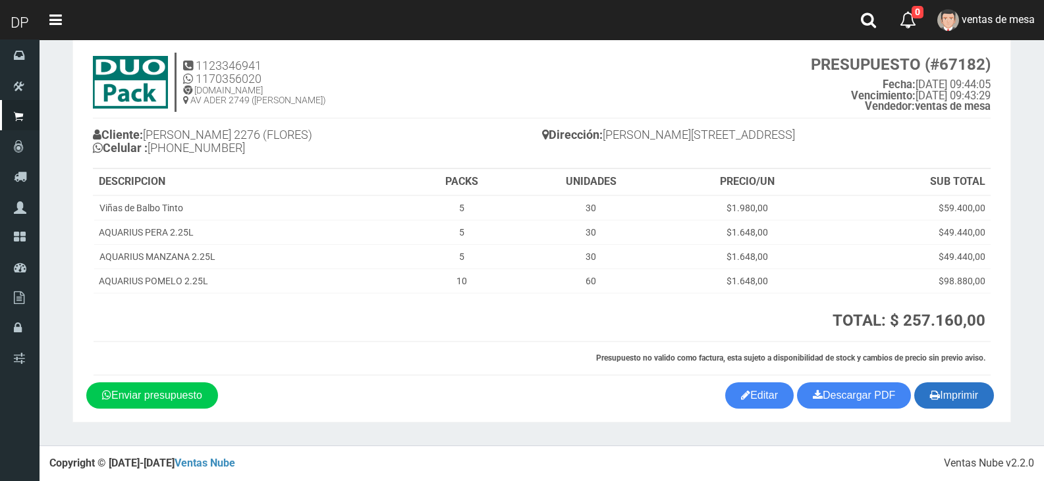
click at [951, 386] on button "Imprimir" at bounding box center [954, 396] width 80 height 26
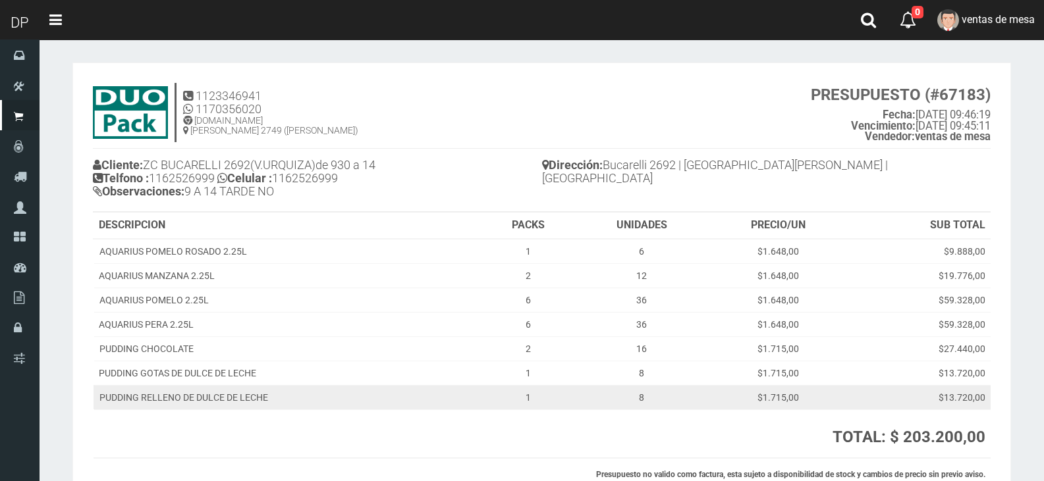
scroll to position [117, 0]
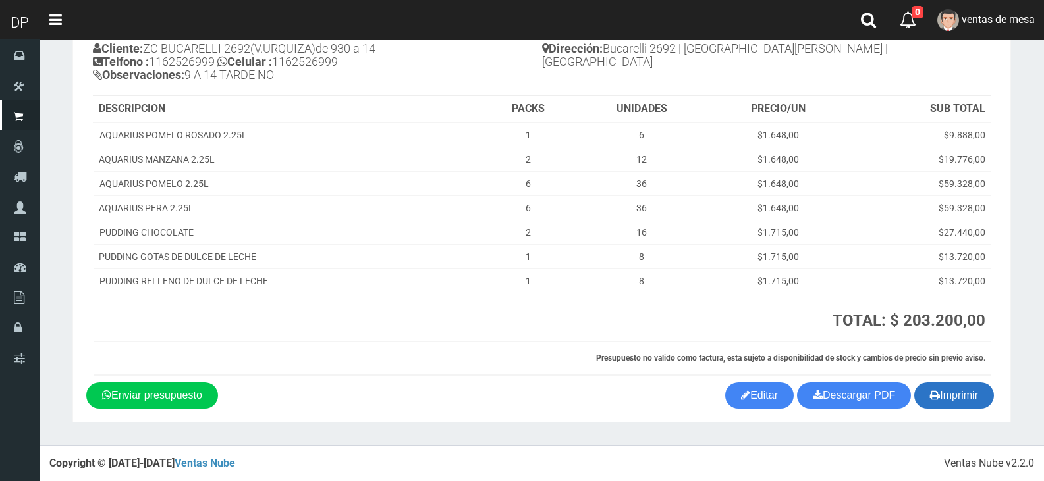
click at [973, 392] on button "Imprimir" at bounding box center [954, 396] width 80 height 26
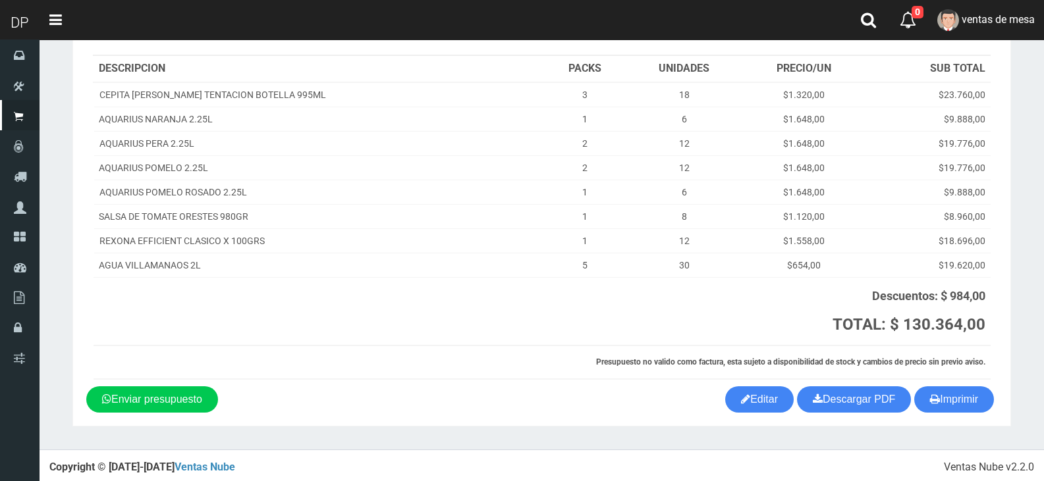
scroll to position [147, 0]
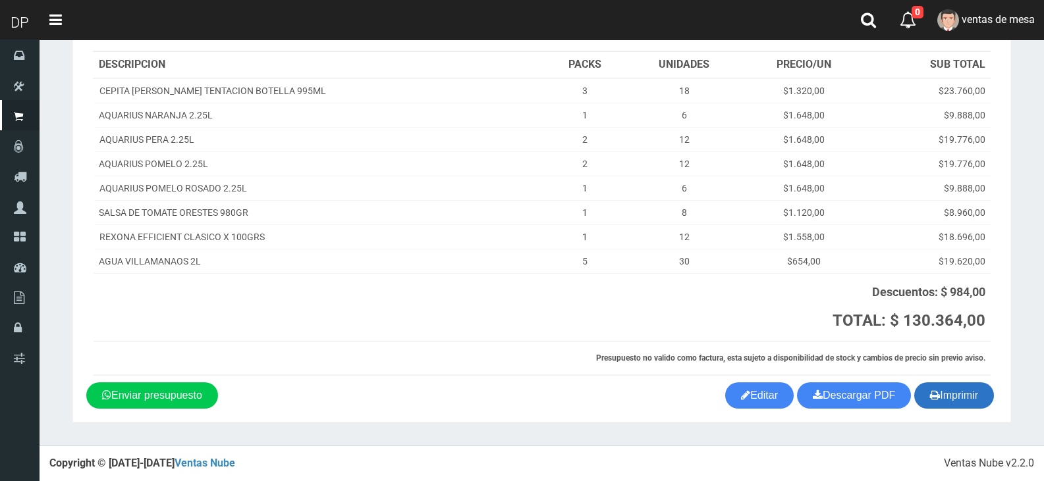
click at [968, 398] on button "Imprimir" at bounding box center [954, 396] width 80 height 26
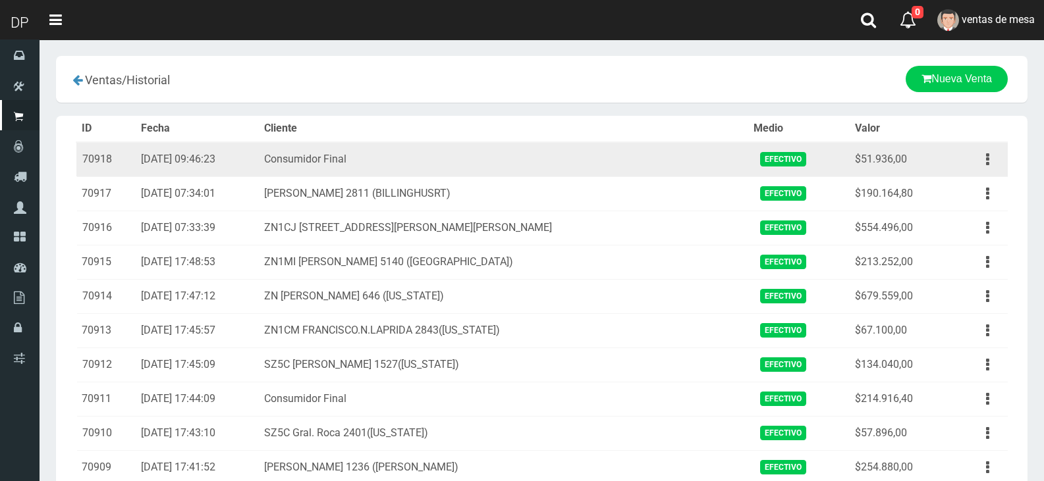
click at [997, 172] on td "Ver Eliminar" at bounding box center [978, 159] width 59 height 35
click at [993, 160] on button "button" at bounding box center [988, 159] width 30 height 23
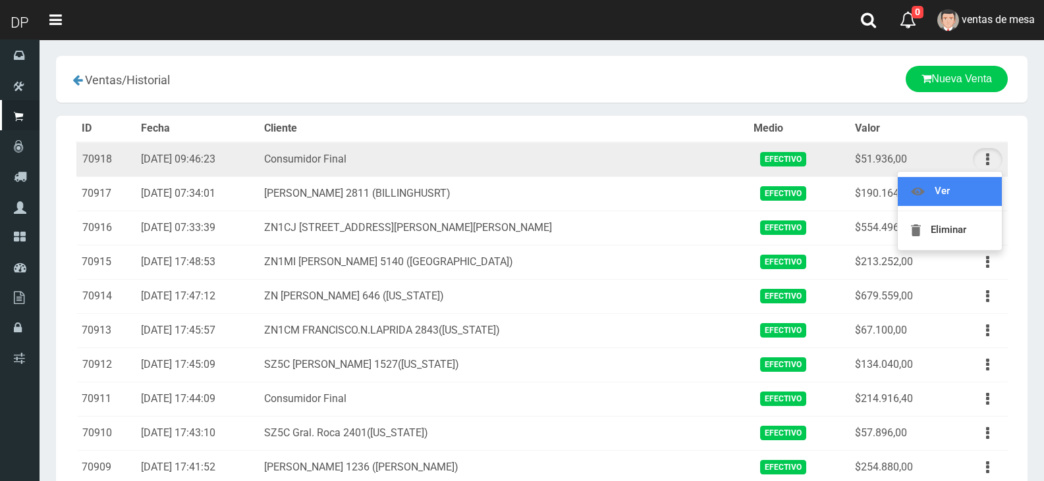
click at [987, 201] on link "Ver" at bounding box center [949, 191] width 104 height 29
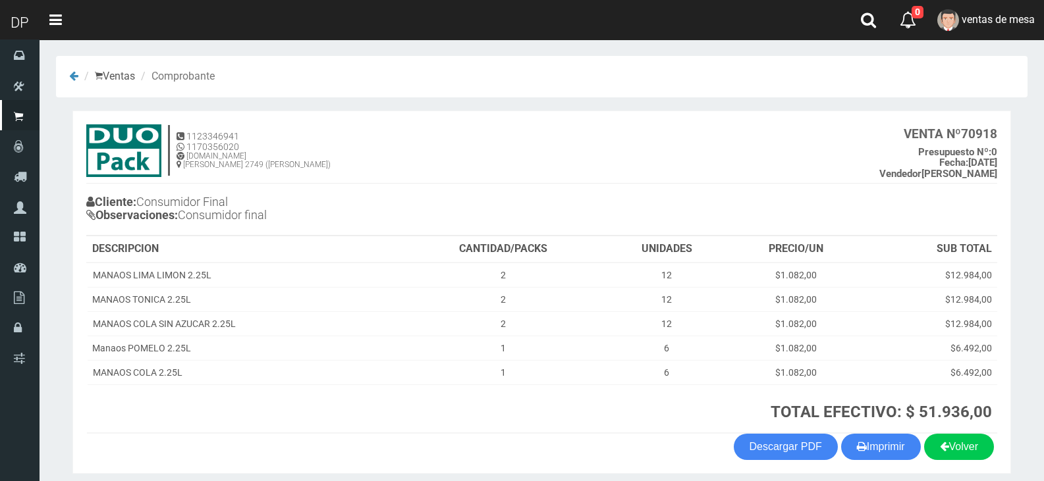
scroll to position [51, 0]
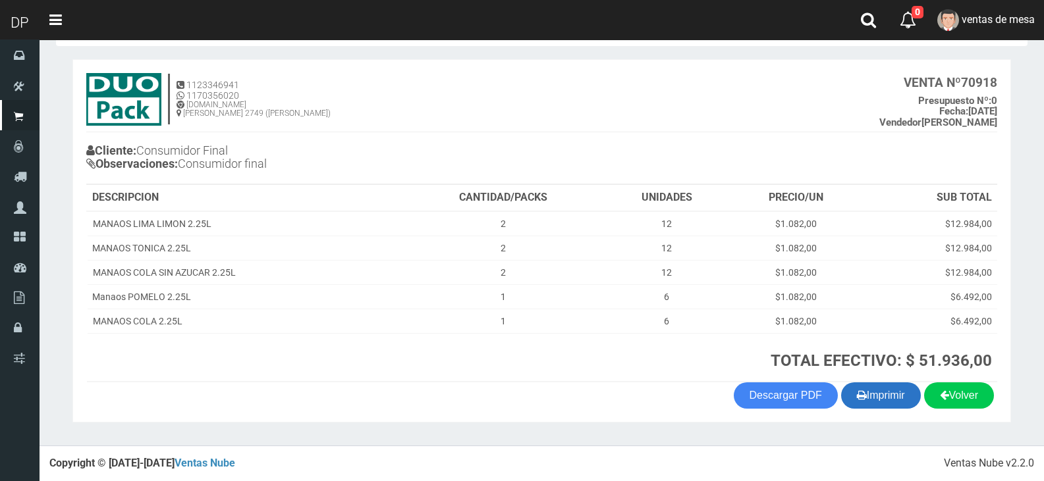
click at [889, 408] on button "Imprimir" at bounding box center [881, 396] width 80 height 26
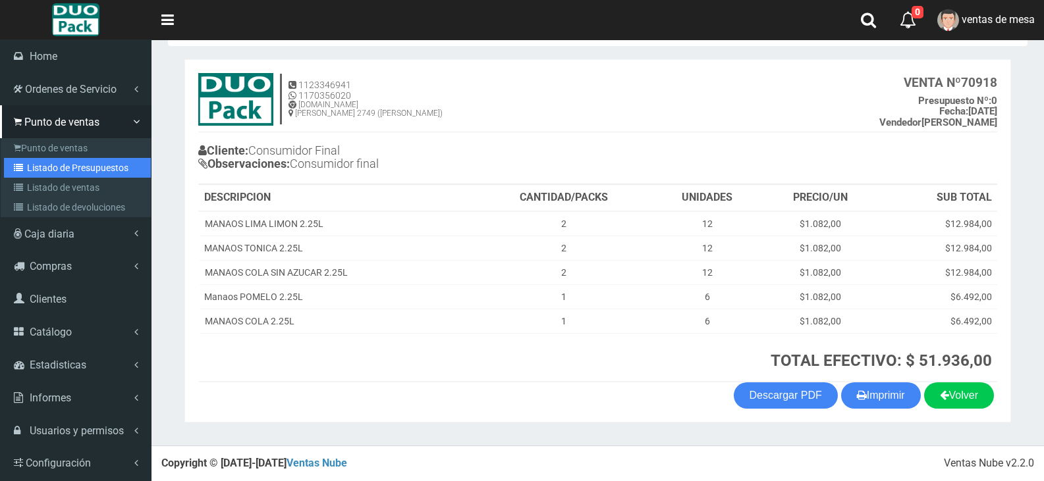
click at [85, 162] on link "Listado de Presupuestos" at bounding box center [77, 168] width 147 height 20
